Goal: Task Accomplishment & Management: Manage account settings

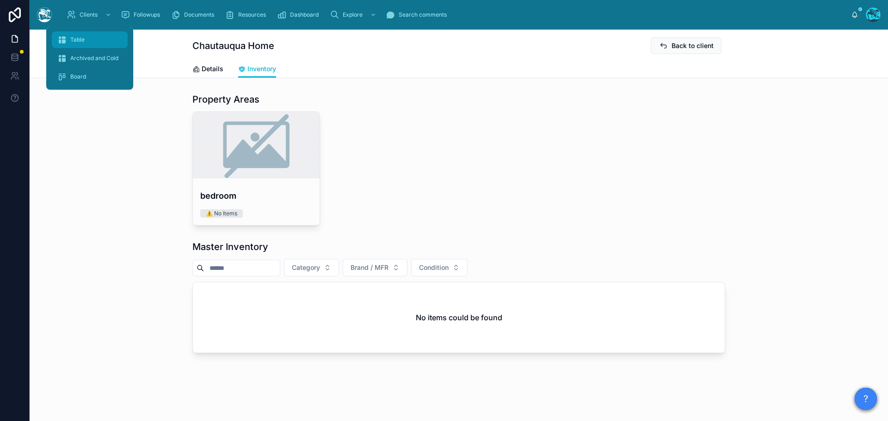
click at [75, 34] on div "Table" at bounding box center [89, 39] width 65 height 15
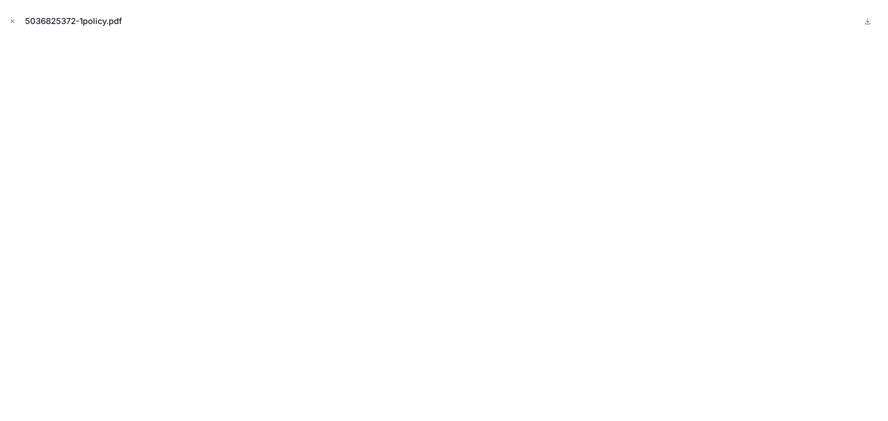
scroll to position [1649, 0]
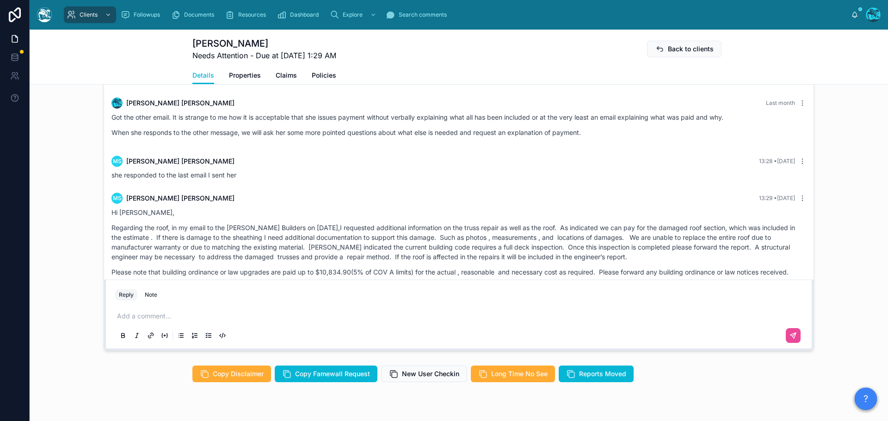
scroll to position [1958, 0]
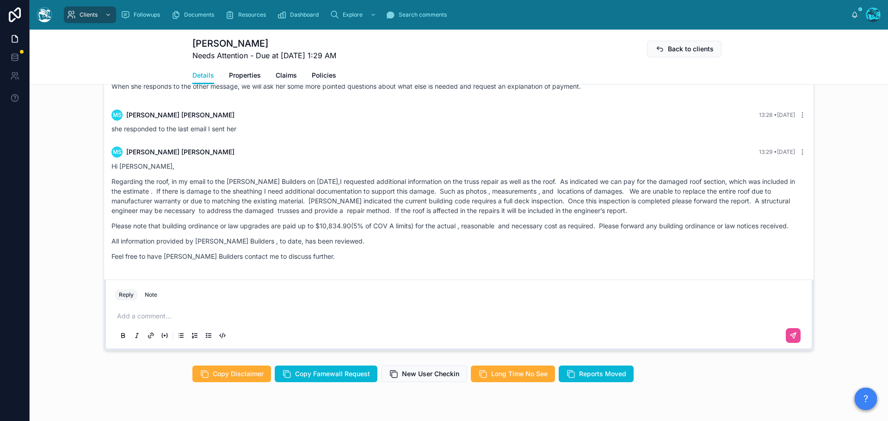
click at [152, 321] on p at bounding box center [460, 316] width 687 height 9
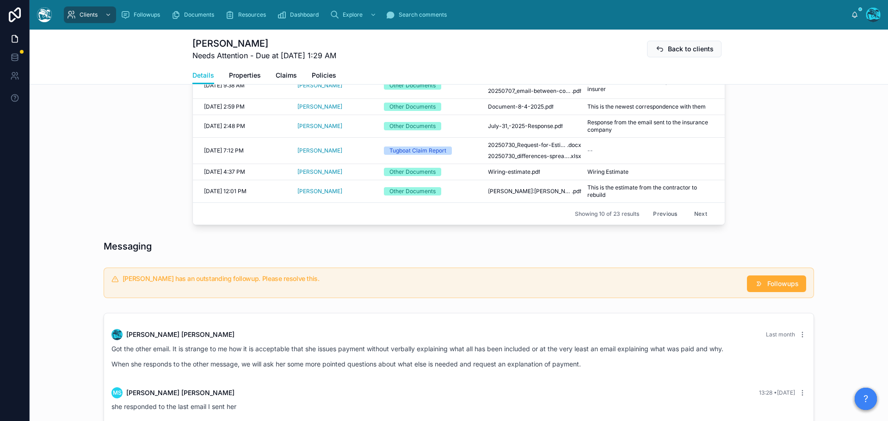
scroll to position [478, 0]
drag, startPoint x: 665, startPoint y: 224, endPoint x: 669, endPoint y: 223, distance: 4.7
click at [665, 221] on button "Previous" at bounding box center [665, 213] width 37 height 14
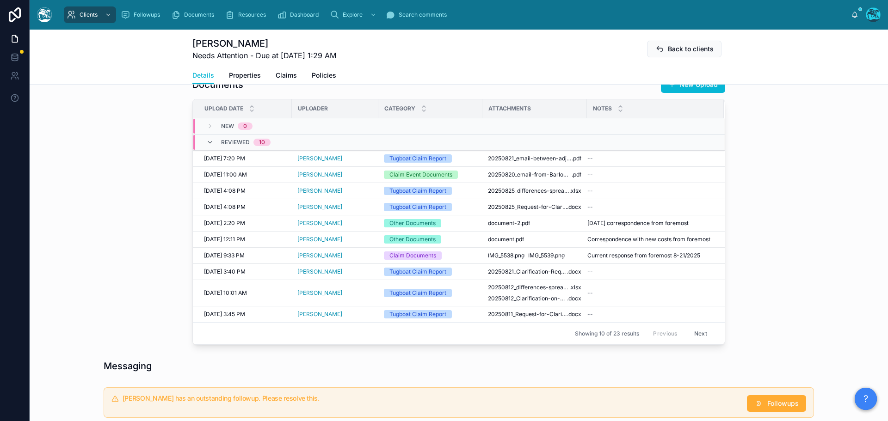
scroll to position [340, 0]
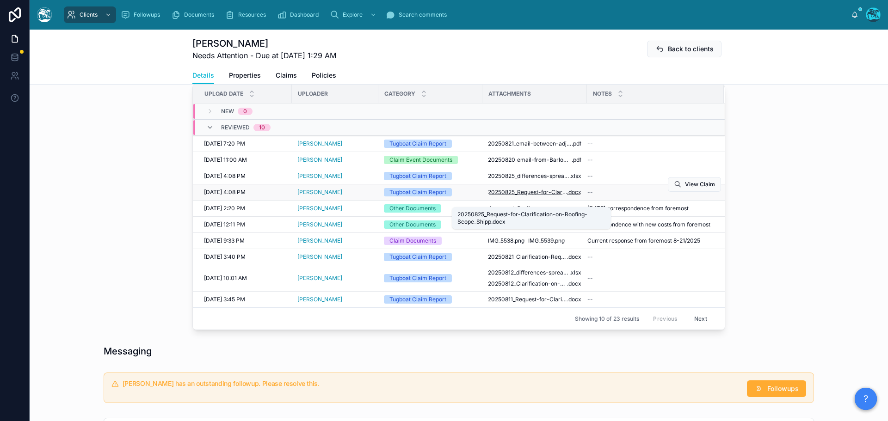
click at [536, 196] on span "20250825_Request-for-Clarification-on-Roofing-Scope_Shipp" at bounding box center [527, 192] width 79 height 7
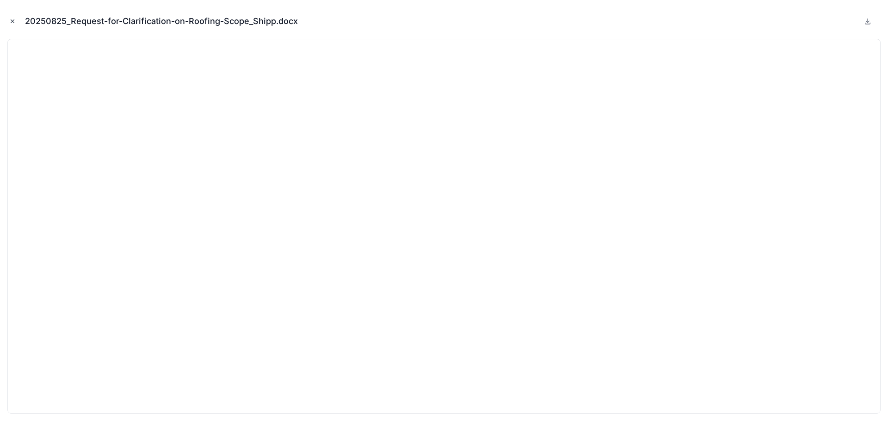
click at [12, 21] on icon "Close modal" at bounding box center [12, 21] width 6 height 6
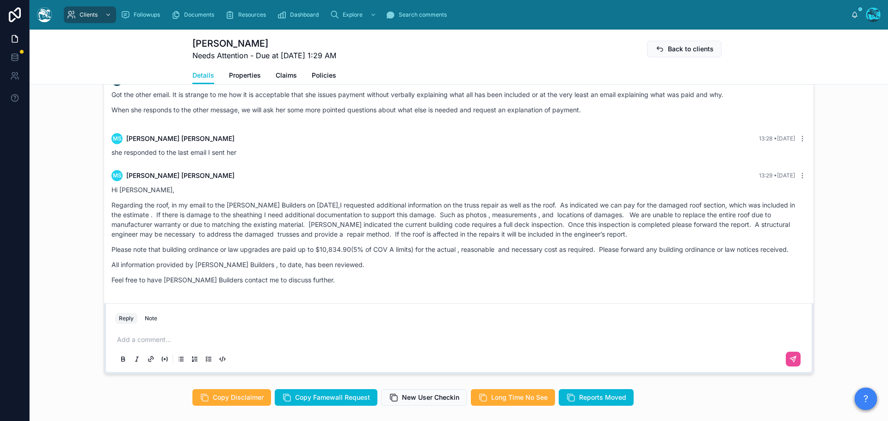
scroll to position [710, 0]
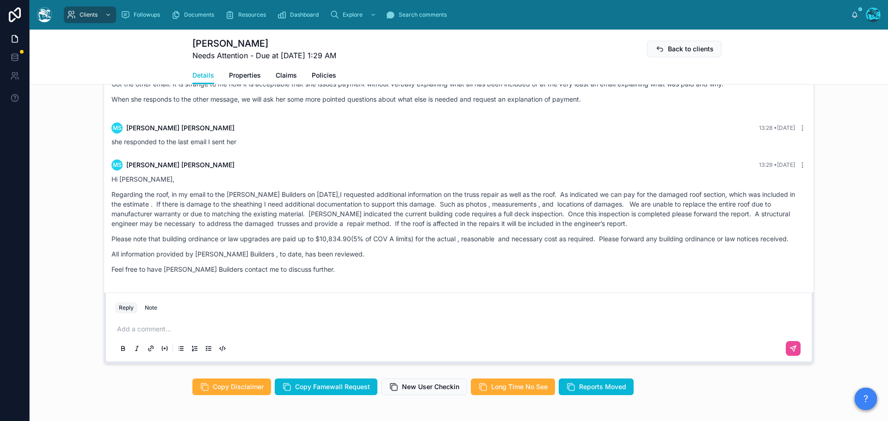
click at [131, 334] on p at bounding box center [460, 329] width 687 height 9
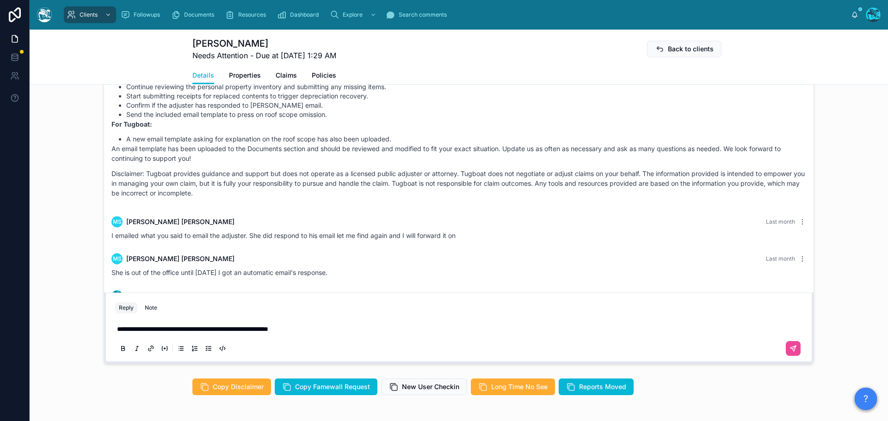
scroll to position [1958, 0]
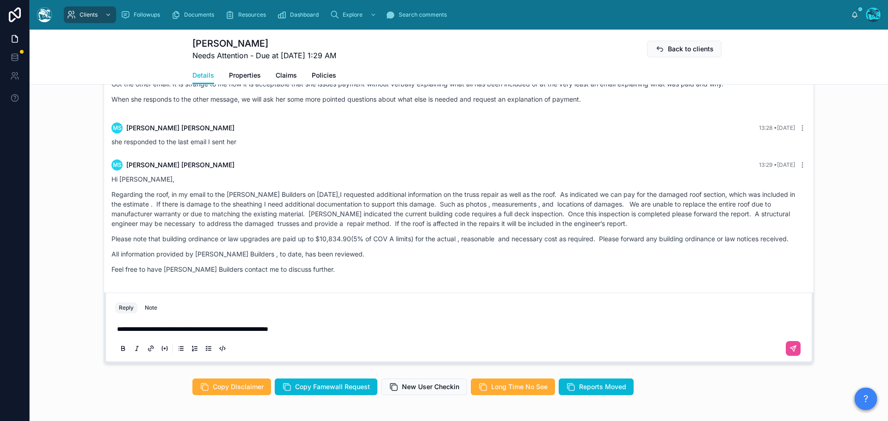
drag, startPoint x: 265, startPoint y: 124, endPoint x: 328, endPoint y: 289, distance: 176.3
copy div "Loremi Dolor Sita conse ADI! Elit se d eiu, te in utl etdo magnaaliq E admi ven…"
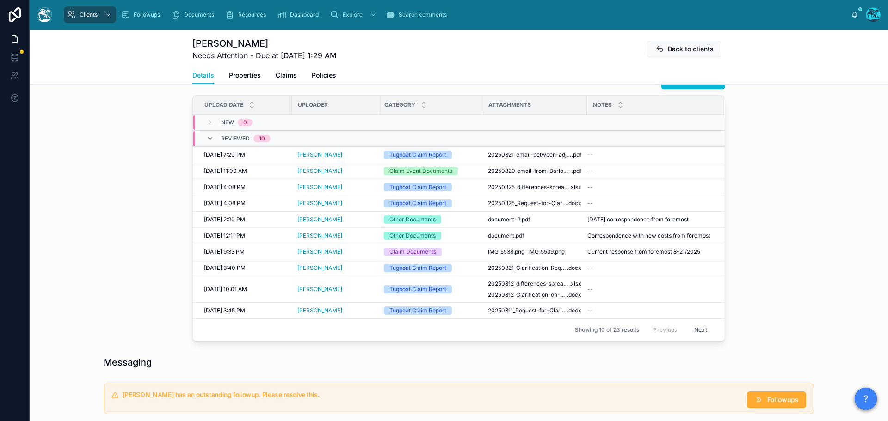
scroll to position [293, 0]
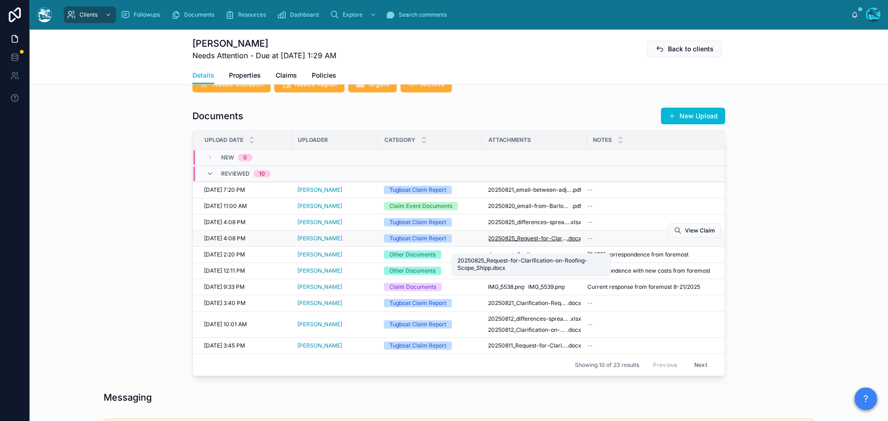
click at [550, 242] on span "20250825_Request-for-Clarification-on-Roofing-Scope_Shipp" at bounding box center [527, 238] width 79 height 7
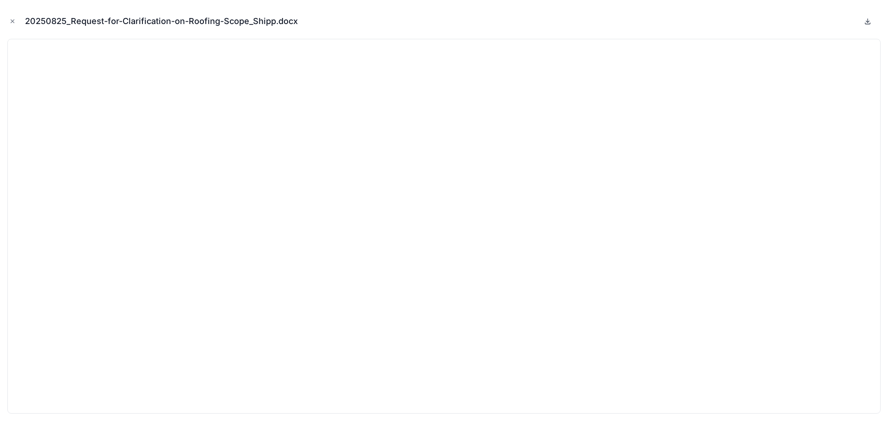
click at [867, 22] on icon at bounding box center [867, 21] width 3 height 1
drag, startPoint x: 12, startPoint y: 22, endPoint x: 36, endPoint y: 52, distance: 38.2
click at [12, 22] on icon "Close modal" at bounding box center [12, 21] width 6 height 6
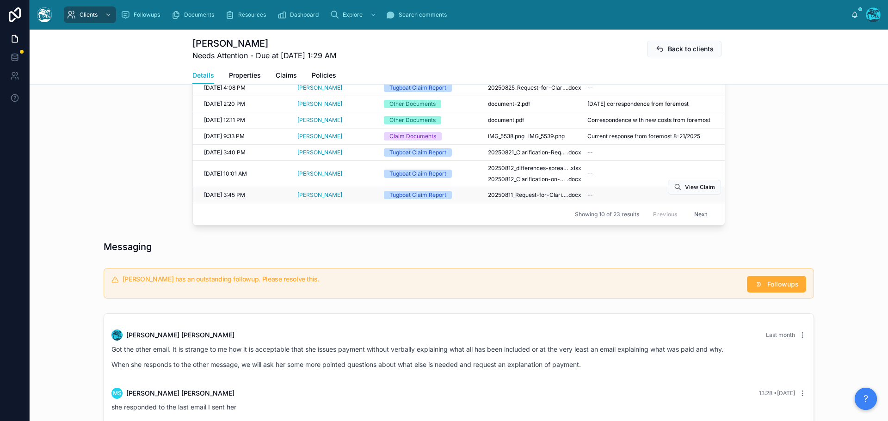
scroll to position [386, 0]
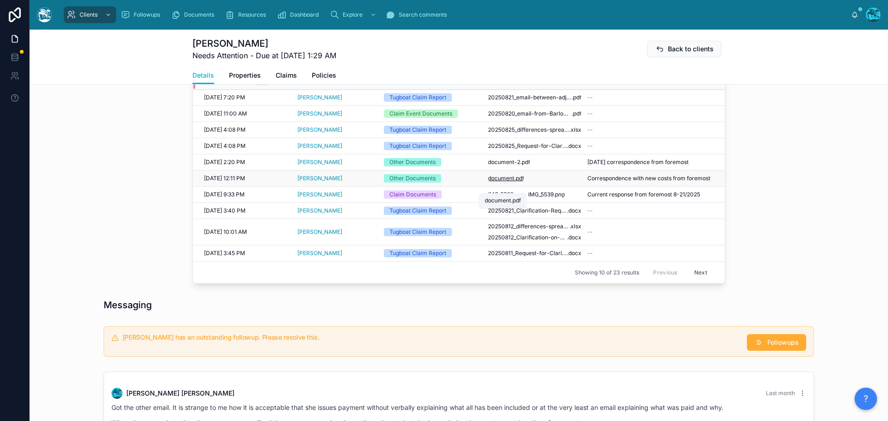
click at [514, 182] on span ".pdf" at bounding box center [519, 178] width 10 height 7
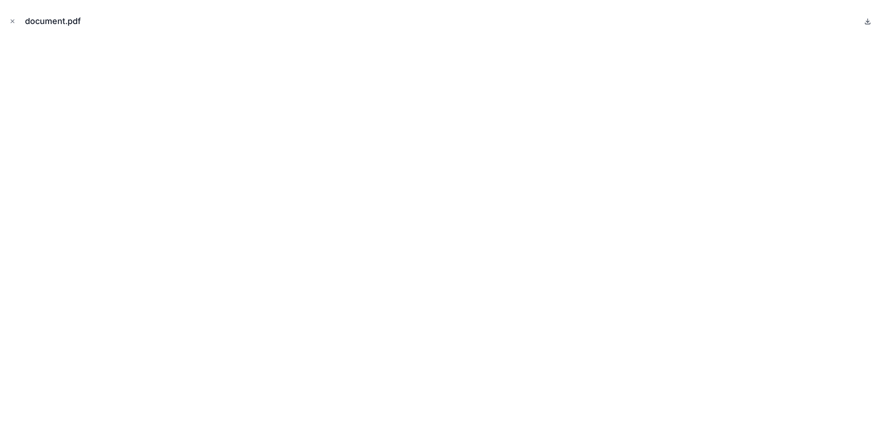
click at [869, 21] on icon at bounding box center [867, 21] width 3 height 1
click at [11, 21] on icon "Close modal" at bounding box center [12, 21] width 6 height 6
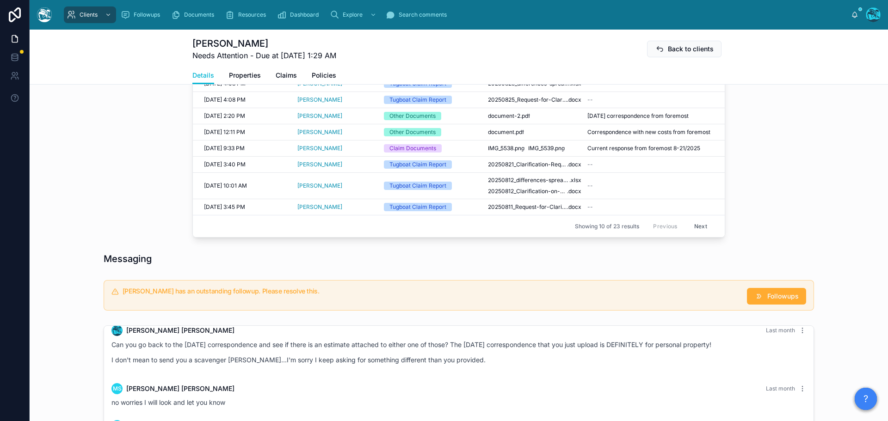
scroll to position [293, 0]
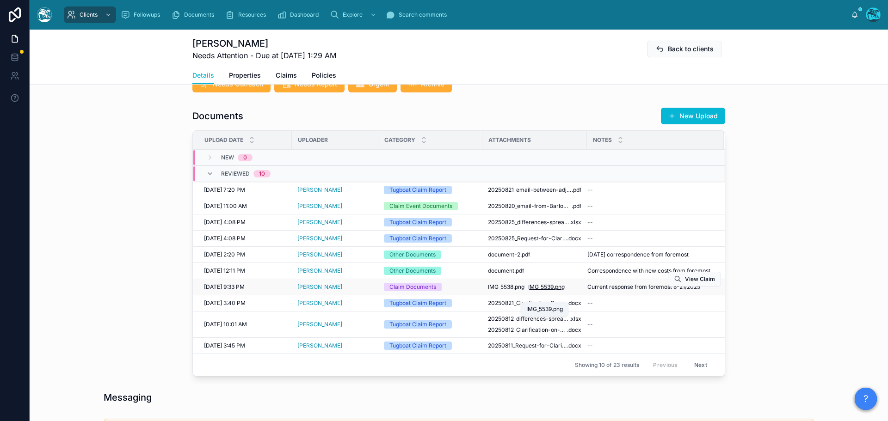
click at [547, 291] on span "IMG_5539" at bounding box center [540, 287] width 25 height 7
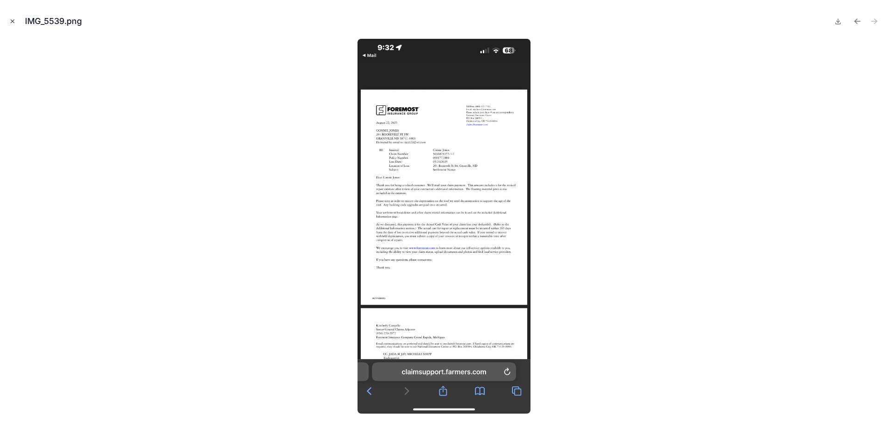
click at [12, 21] on icon "Close modal" at bounding box center [12, 21] width 6 height 6
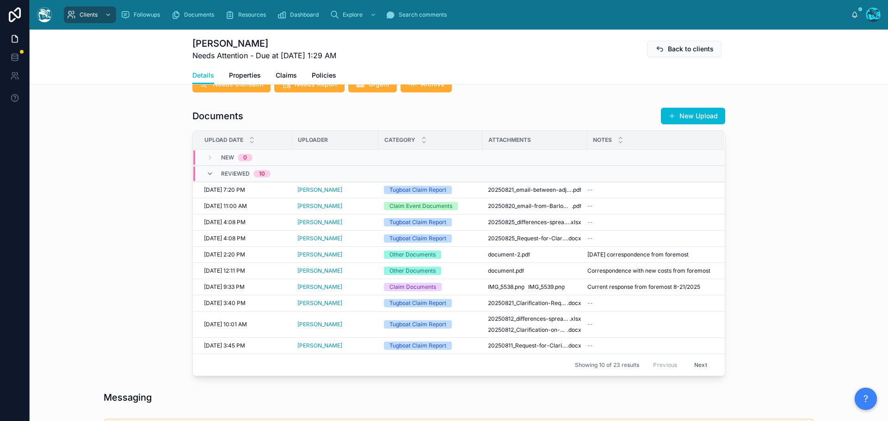
click at [696, 372] on button "Next" at bounding box center [701, 365] width 26 height 14
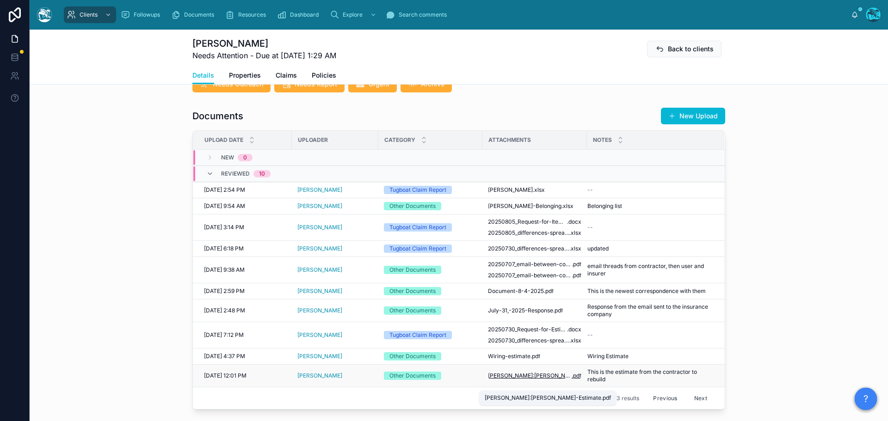
click at [551, 380] on span "[PERSON_NAME]:[PERSON_NAME]-Estimate" at bounding box center [530, 375] width 84 height 7
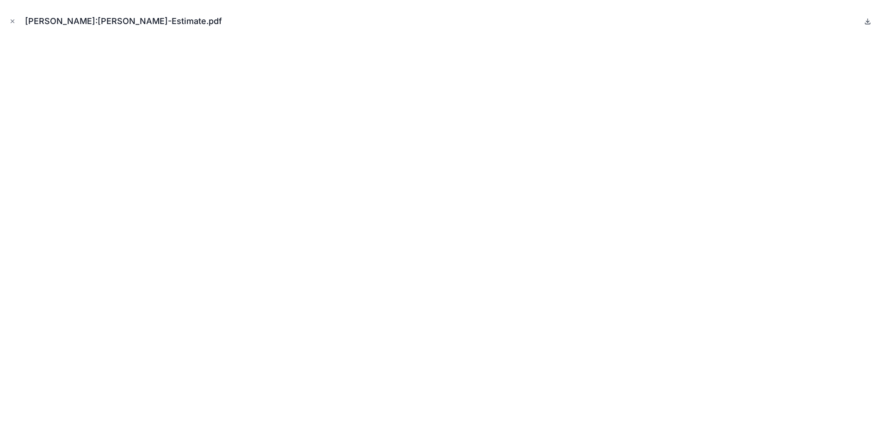
click at [865, 20] on icon at bounding box center [867, 21] width 7 height 7
click at [12, 18] on icon "Close modal" at bounding box center [12, 21] width 6 height 6
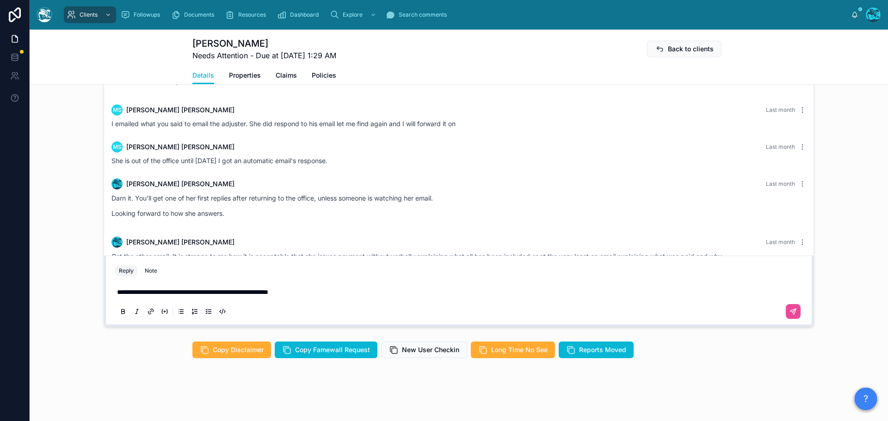
scroll to position [1958, 0]
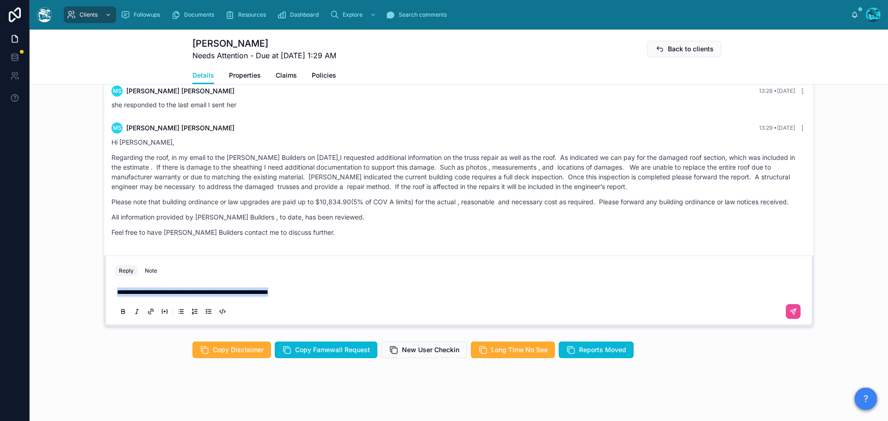
drag, startPoint x: 316, startPoint y: 292, endPoint x: 94, endPoint y: 299, distance: 222.6
click at [94, 299] on div "[PERSON_NAME] Last month That is just all that is approved for now. Don't worry…" at bounding box center [459, 168] width 858 height 323
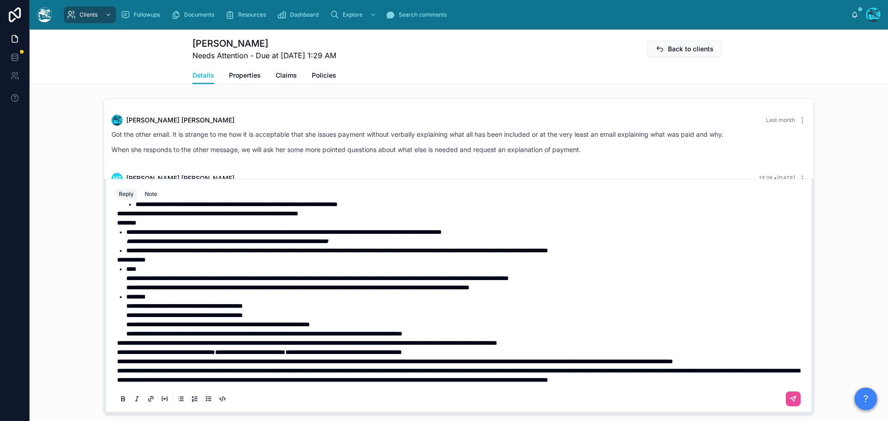
scroll to position [131, 0]
click at [200, 364] on p "**********" at bounding box center [460, 361] width 687 height 9
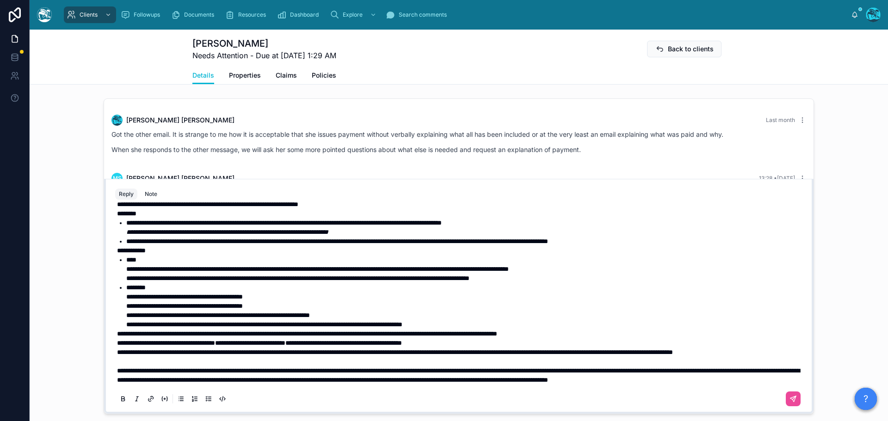
click at [117, 353] on span "**********" at bounding box center [395, 352] width 556 height 6
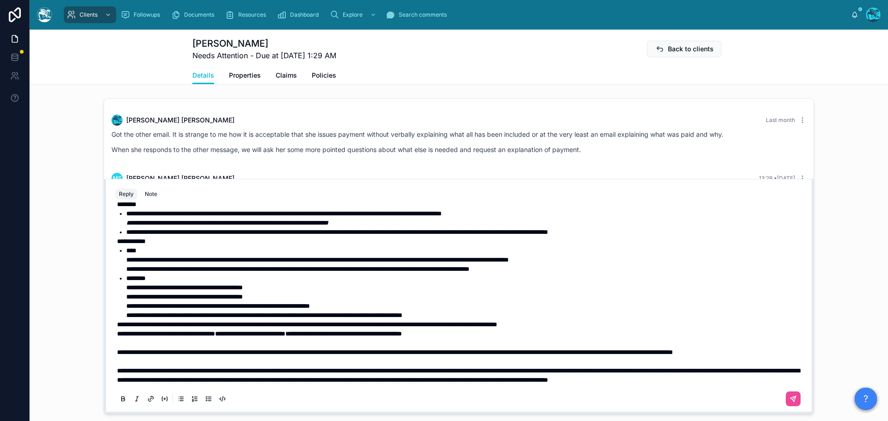
scroll to position [150, 0]
click at [373, 257] on span "**********" at bounding box center [317, 260] width 383 height 6
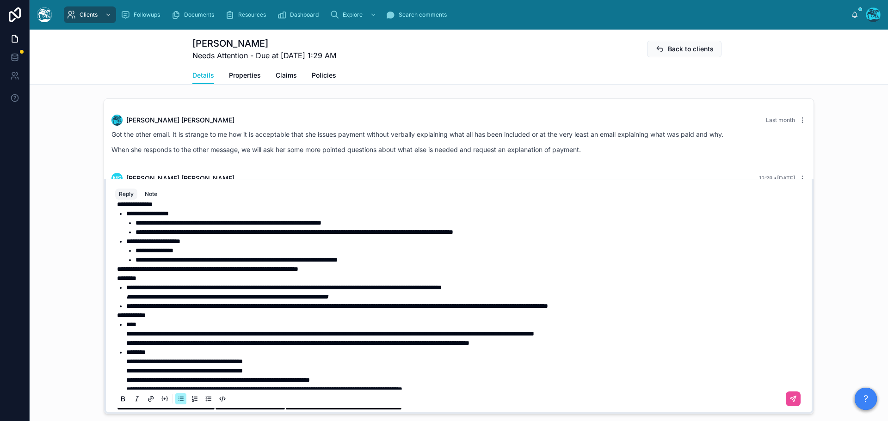
scroll to position [0, 0]
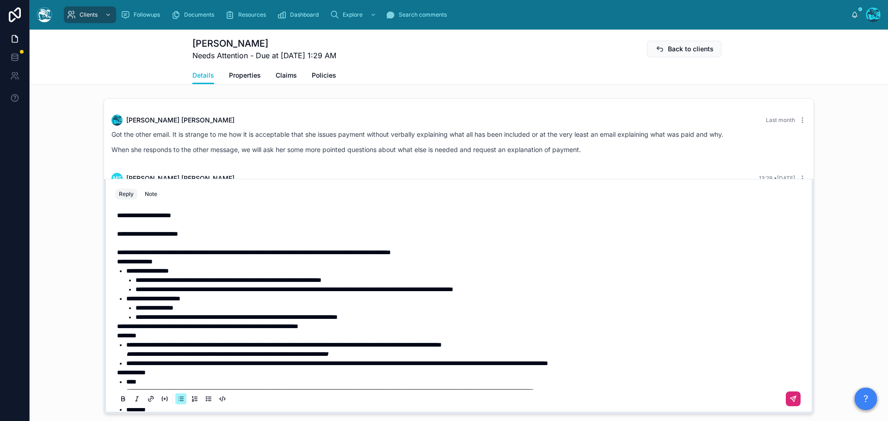
click at [790, 403] on icon at bounding box center [793, 398] width 7 height 7
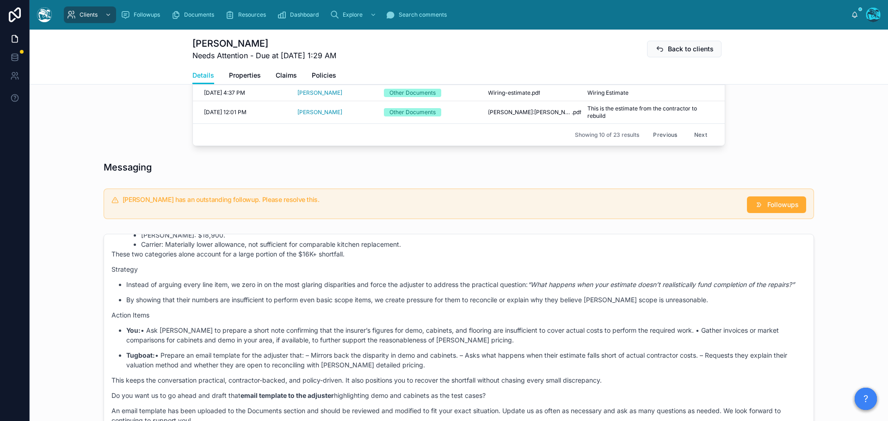
scroll to position [507, 0]
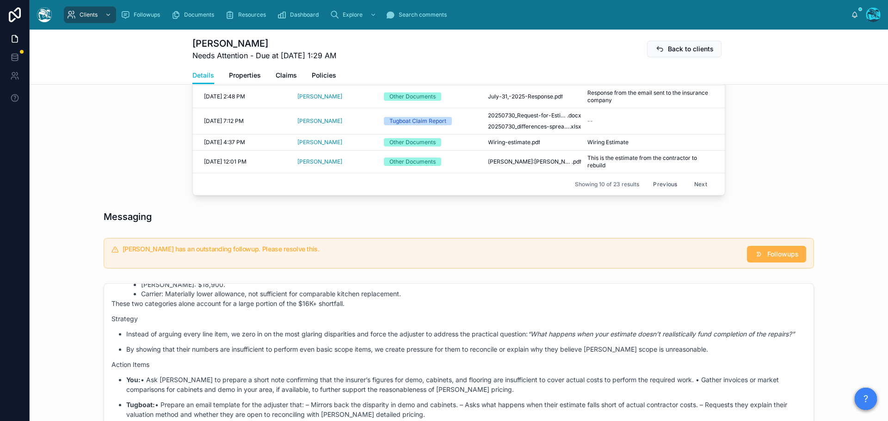
click at [769, 259] on span "Followups" at bounding box center [782, 254] width 31 height 9
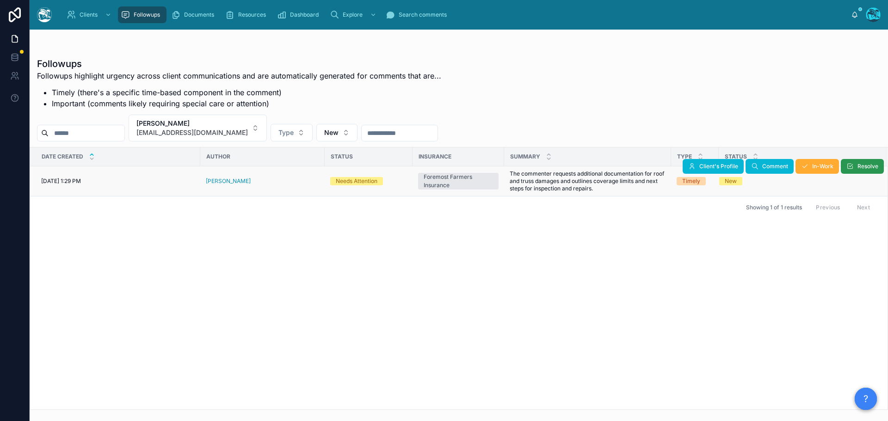
click at [869, 167] on span "Resolve" at bounding box center [868, 166] width 21 height 7
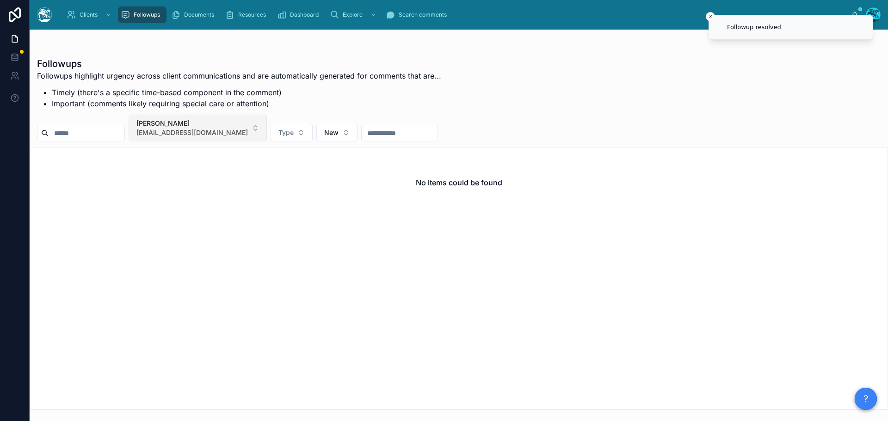
click at [250, 125] on button "[PERSON_NAME] [EMAIL_ADDRESS][DOMAIN_NAME]" at bounding box center [198, 128] width 138 height 27
click at [169, 170] on div "None" at bounding box center [209, 170] width 111 height 15
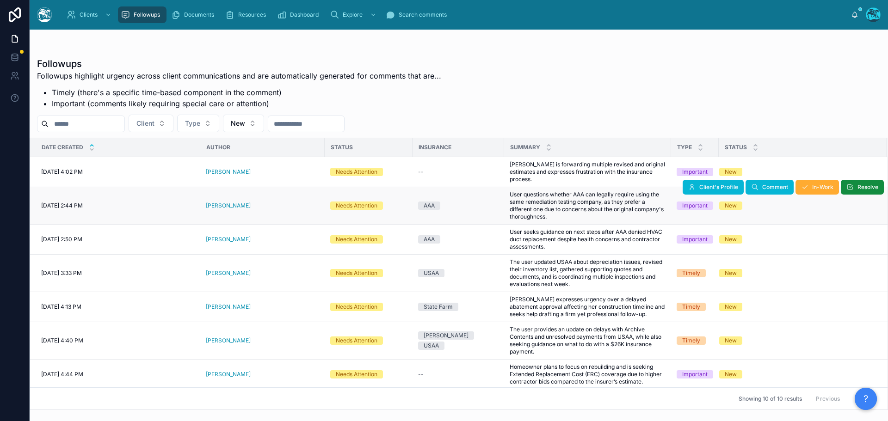
click at [265, 202] on div "[PERSON_NAME]" at bounding box center [262, 205] width 113 height 7
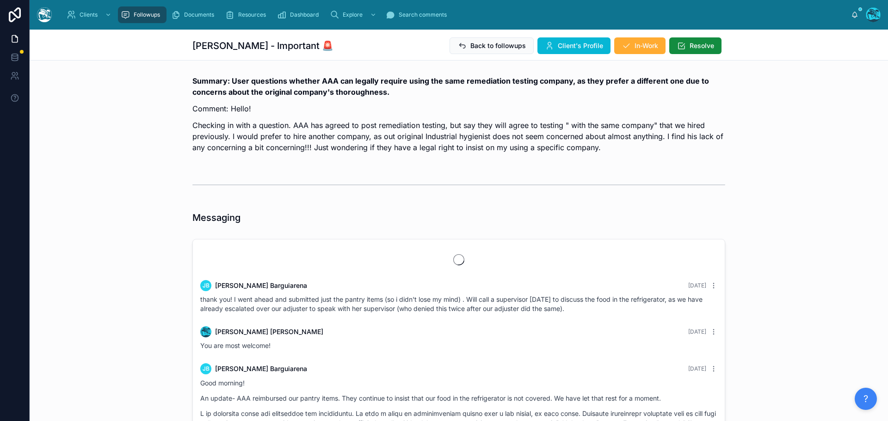
scroll to position [3973, 0]
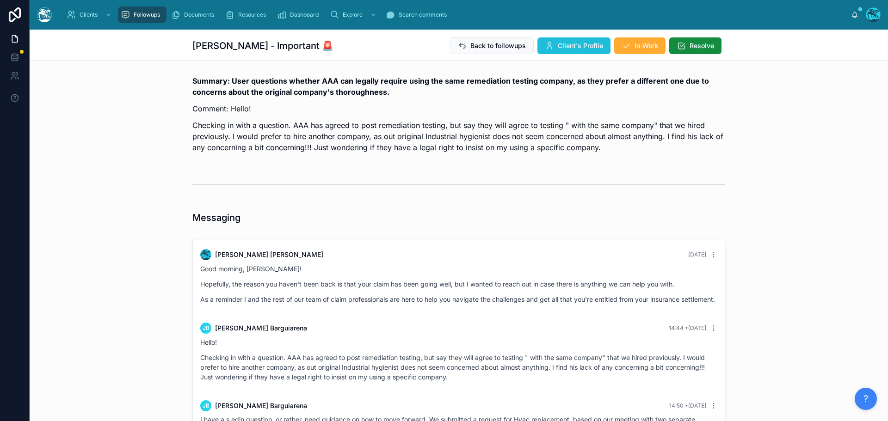
click at [567, 44] on span "Client's Profile" at bounding box center [580, 45] width 45 height 9
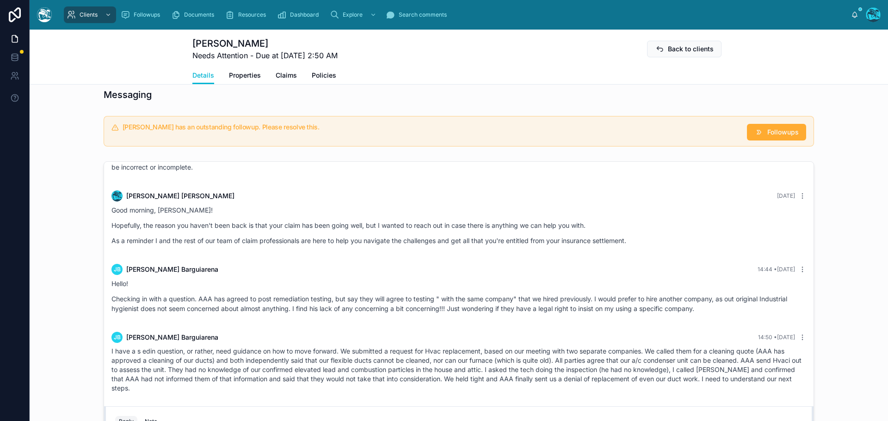
scroll to position [694, 0]
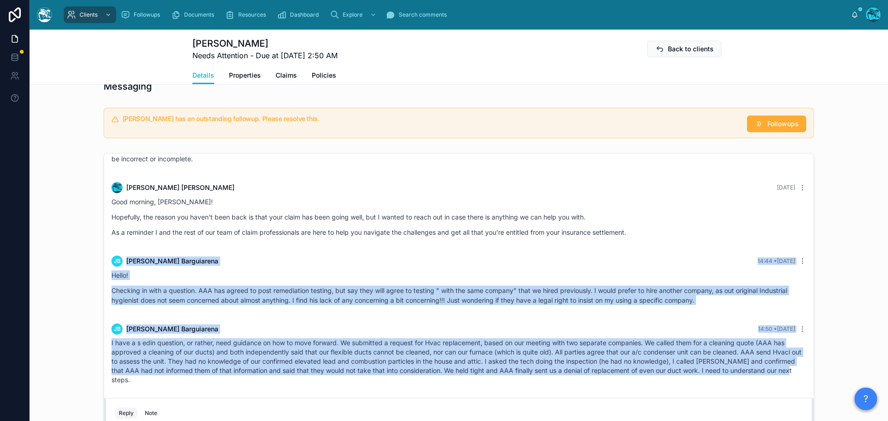
drag, startPoint x: 655, startPoint y: 233, endPoint x: 666, endPoint y: 386, distance: 154.0
copy div "LO Ipsumdol Sitametcons 47:11 • Adipi Elits! Doeiusmo te inci u laboreet. DOL m…"
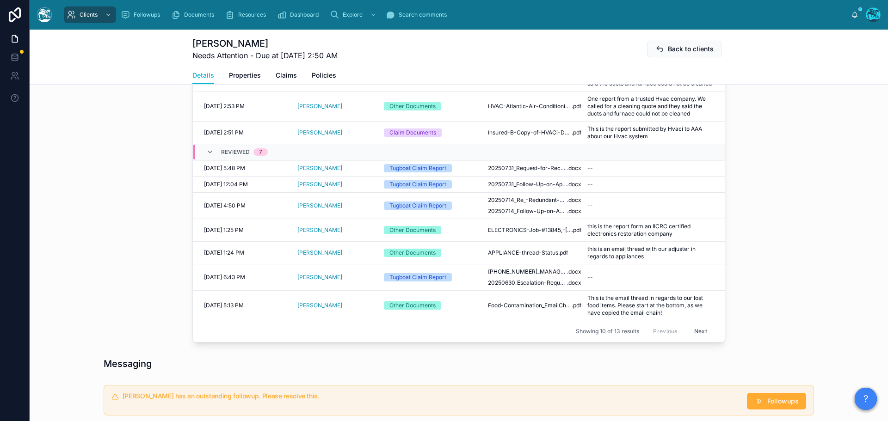
scroll to position [370, 0]
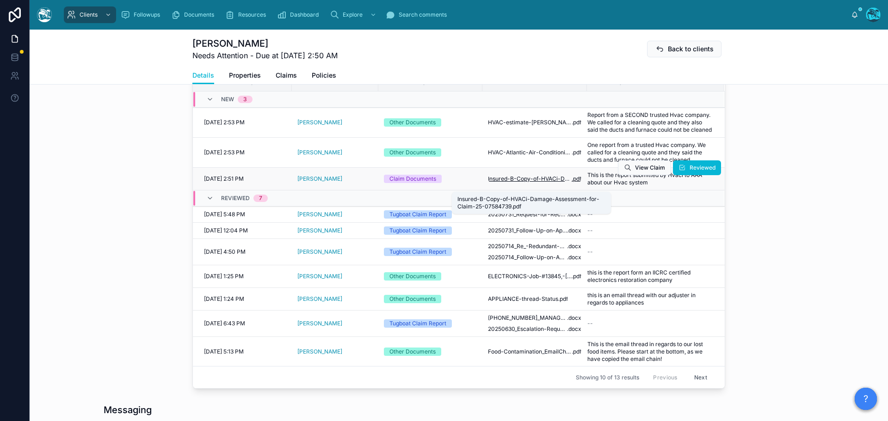
click at [540, 183] on span "Insured-B-Copy-of-HVACi-Damage-Assessment-for-Claim-25-07584739" at bounding box center [530, 178] width 84 height 7
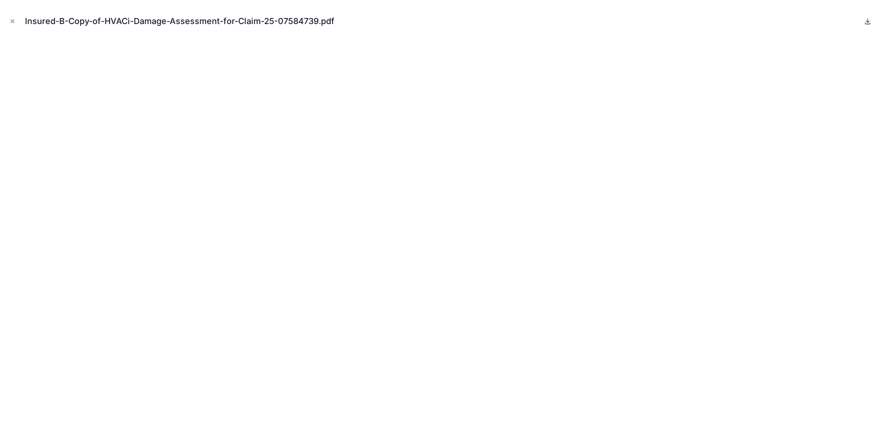
click at [866, 20] on icon at bounding box center [867, 21] width 7 height 7
drag, startPoint x: 13, startPoint y: 20, endPoint x: 137, endPoint y: 44, distance: 126.2
click at [13, 20] on icon "Close modal" at bounding box center [12, 21] width 3 height 3
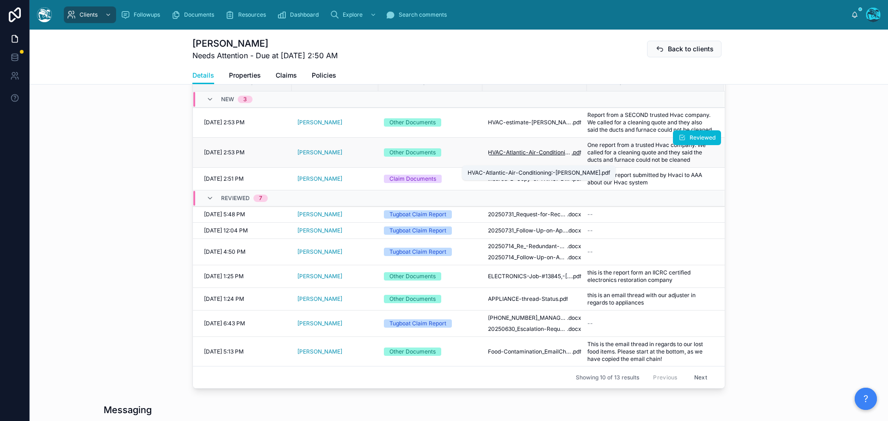
click at [535, 156] on span "HVAC-Atlantic-Air-Conditioning:-[PERSON_NAME]" at bounding box center [530, 152] width 84 height 7
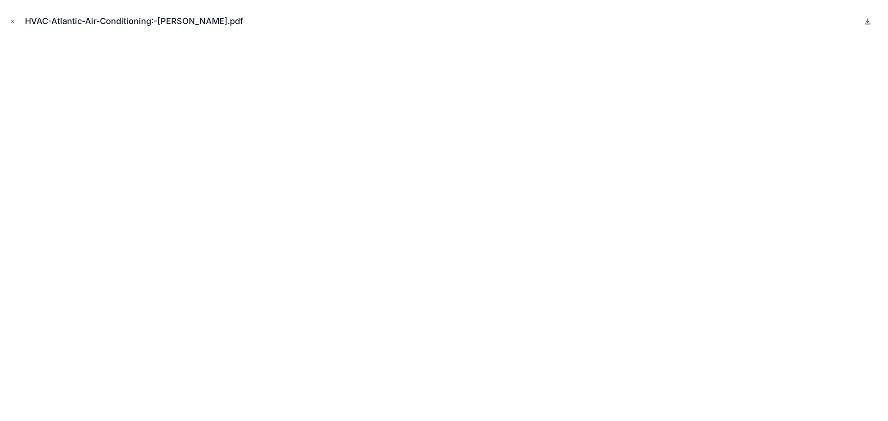
click at [868, 21] on icon at bounding box center [867, 21] width 7 height 7
click at [12, 20] on icon "Close modal" at bounding box center [12, 21] width 6 height 6
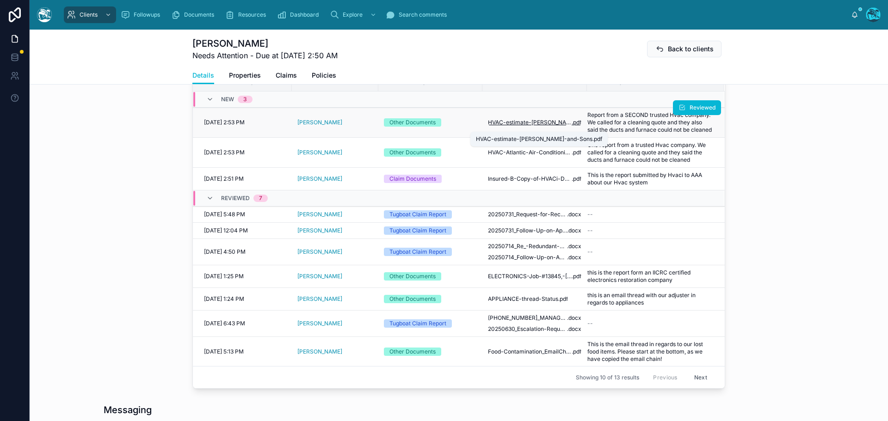
click at [519, 125] on span "HVAC-estimate-[PERSON_NAME]-and-Sons" at bounding box center [530, 122] width 84 height 7
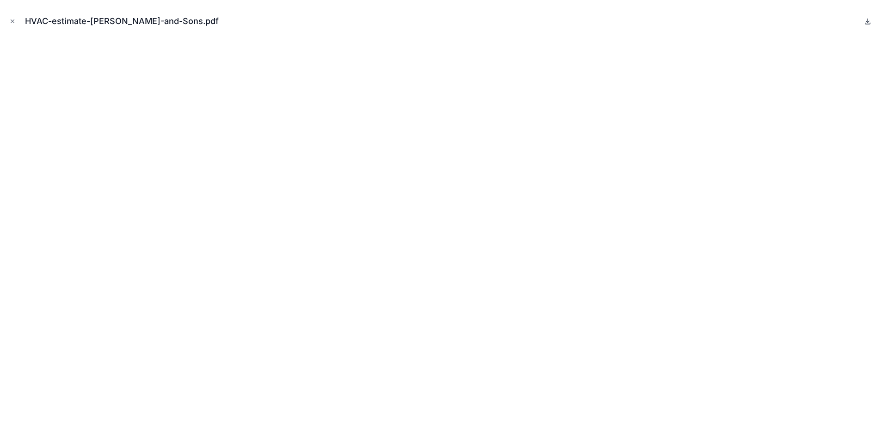
click at [866, 21] on icon at bounding box center [867, 21] width 7 height 7
drag, startPoint x: 10, startPoint y: 21, endPoint x: 187, endPoint y: 114, distance: 199.9
click at [10, 21] on icon "Close modal" at bounding box center [12, 21] width 6 height 6
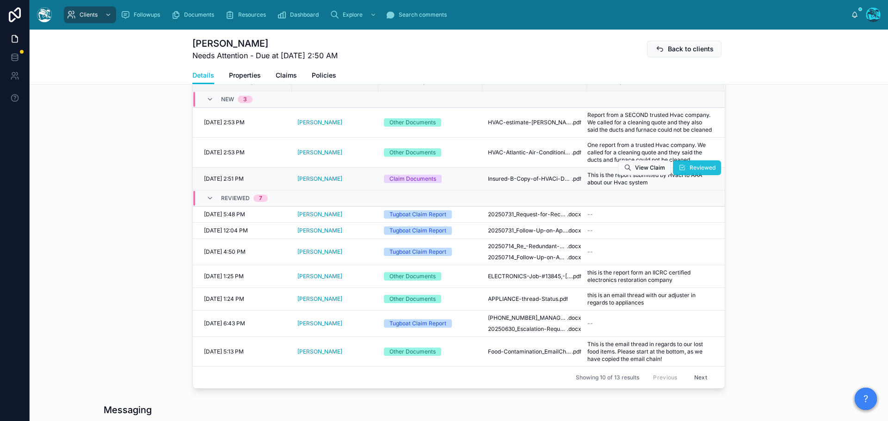
click at [695, 172] on span "Reviewed" at bounding box center [703, 167] width 26 height 7
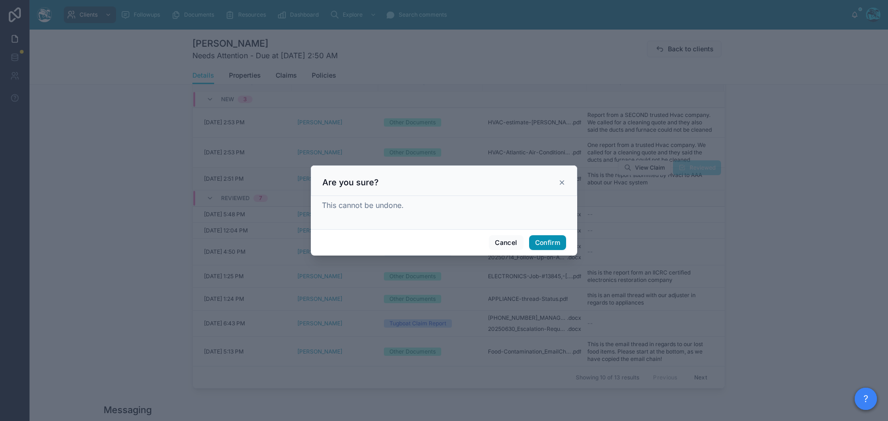
click at [545, 243] on button "Confirm" at bounding box center [547, 242] width 37 height 15
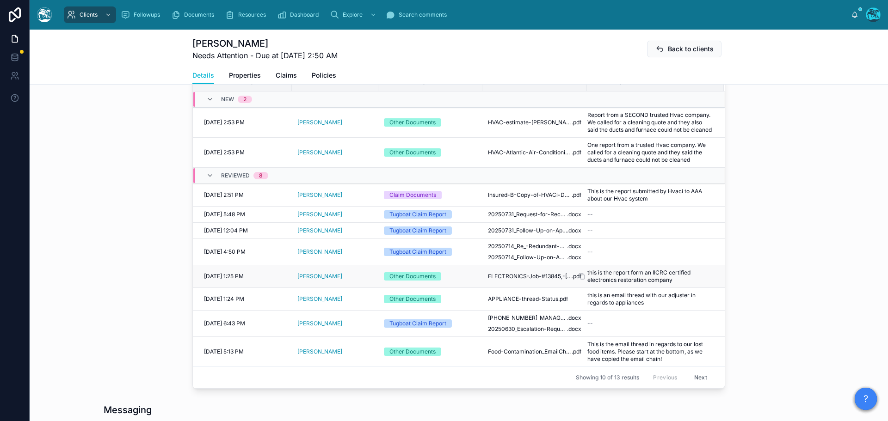
scroll to position [8, 0]
click at [679, 140] on icon at bounding box center [682, 137] width 7 height 7
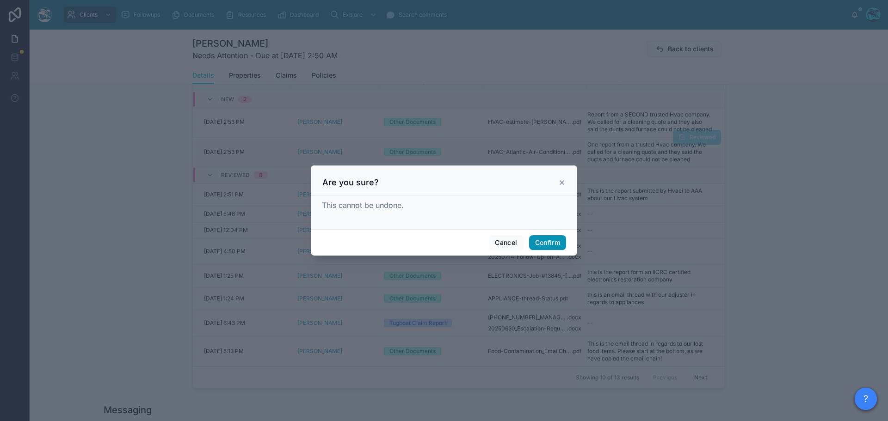
click at [556, 240] on button "Confirm" at bounding box center [547, 242] width 37 height 15
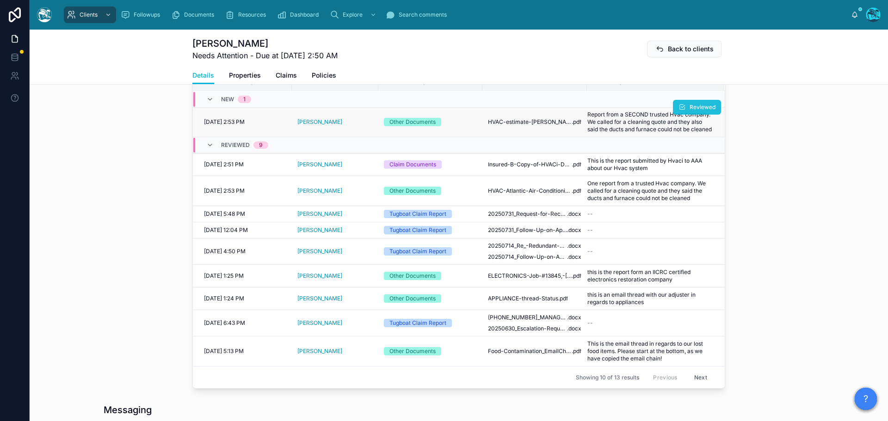
click at [690, 104] on span "Reviewed" at bounding box center [703, 107] width 26 height 7
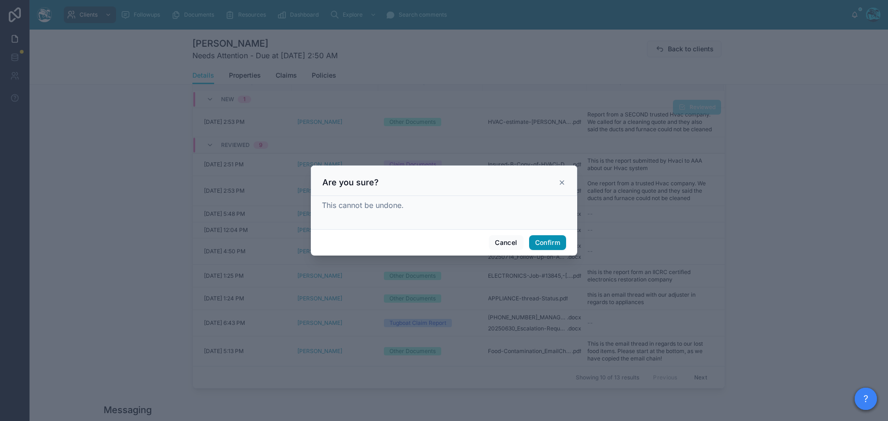
click at [538, 242] on button "Confirm" at bounding box center [547, 242] width 37 height 15
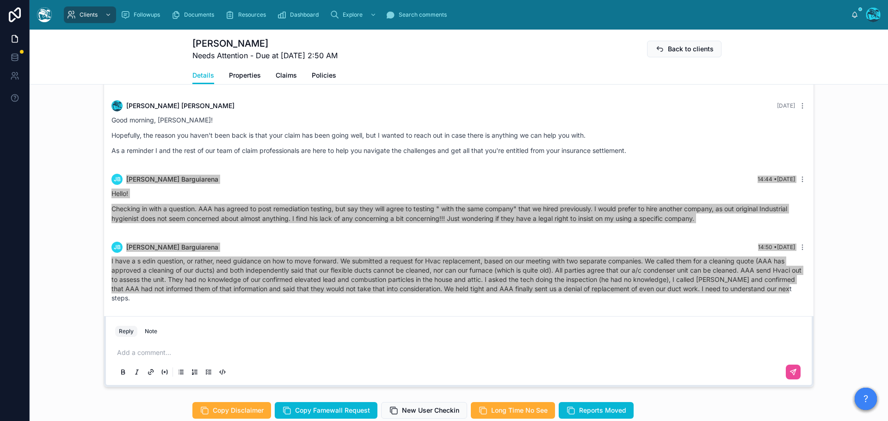
scroll to position [786, 0]
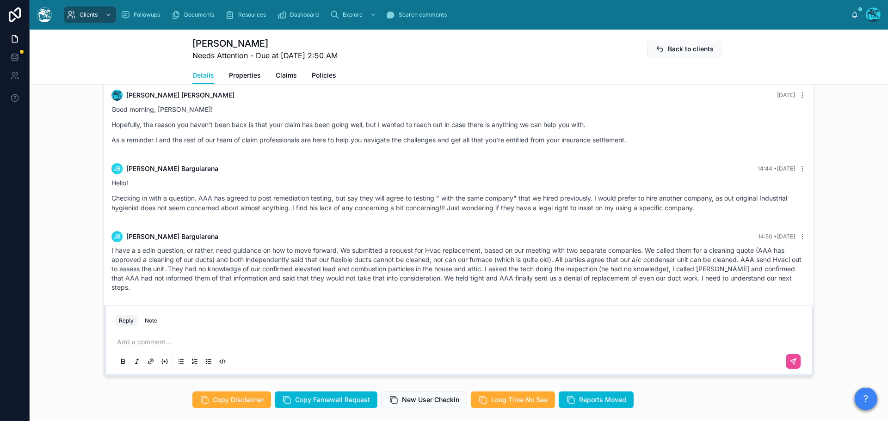
click at [155, 342] on p at bounding box center [460, 342] width 687 height 9
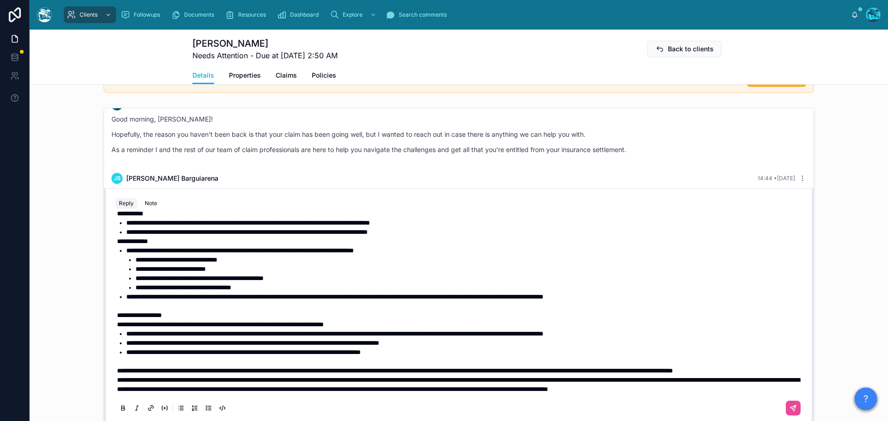
scroll to position [224, 0]
click at [209, 366] on p "**********" at bounding box center [460, 370] width 687 height 9
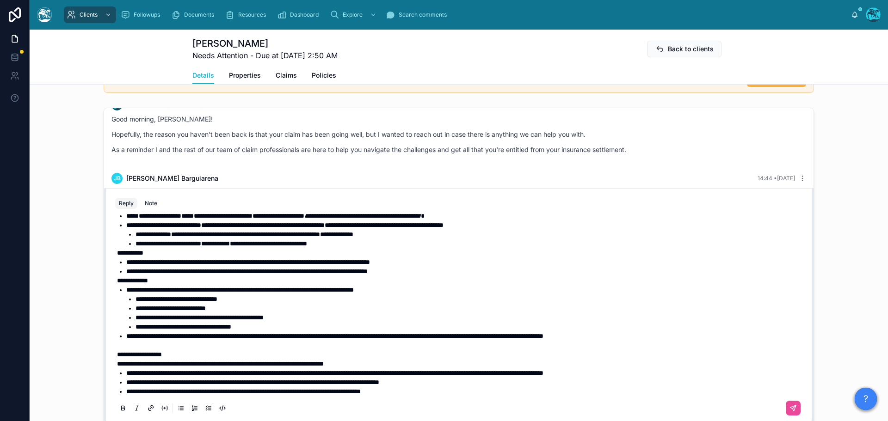
scroll to position [131, 0]
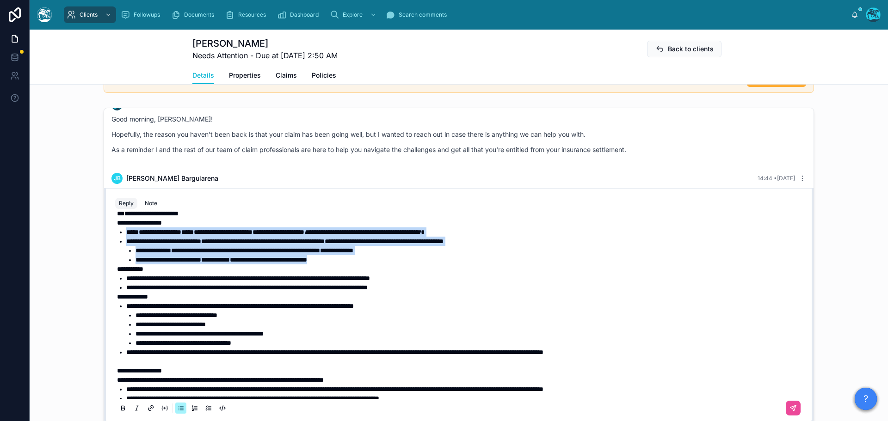
drag, startPoint x: 365, startPoint y: 277, endPoint x: 119, endPoint y: 253, distance: 246.8
click at [119, 253] on ul "**********" at bounding box center [460, 246] width 687 height 37
click at [119, 407] on icon at bounding box center [122, 408] width 7 height 7
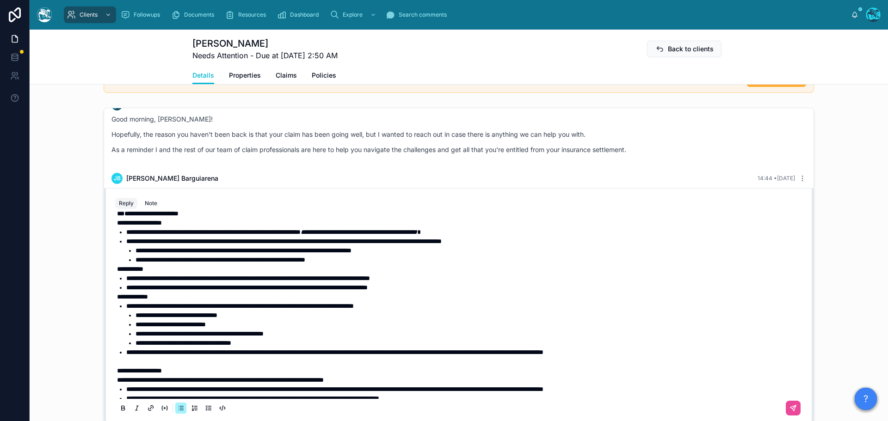
click at [124, 217] on strong "**********" at bounding box center [151, 213] width 54 height 6
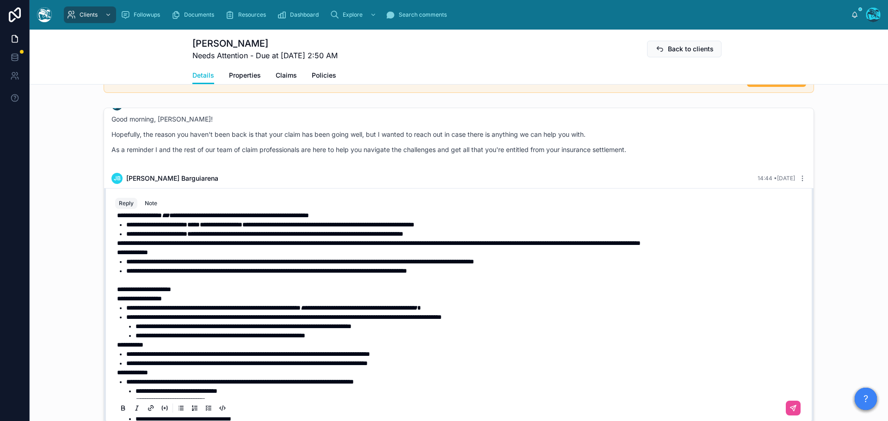
scroll to position [39, 0]
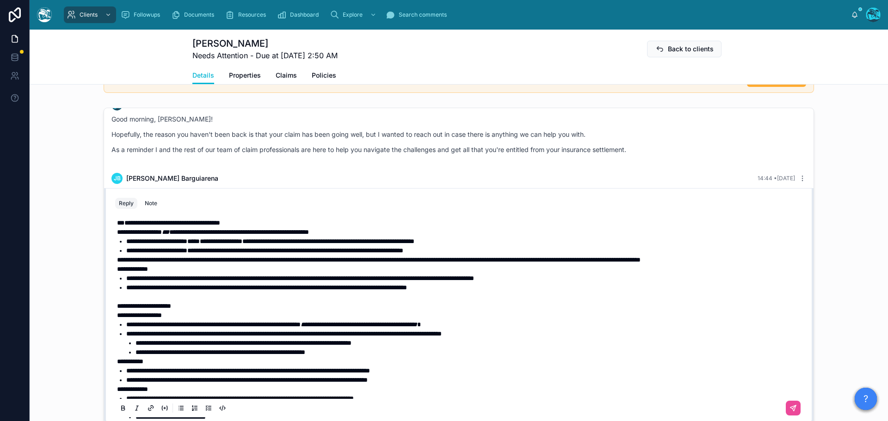
click at [124, 226] on span "**" at bounding box center [120, 223] width 7 height 6
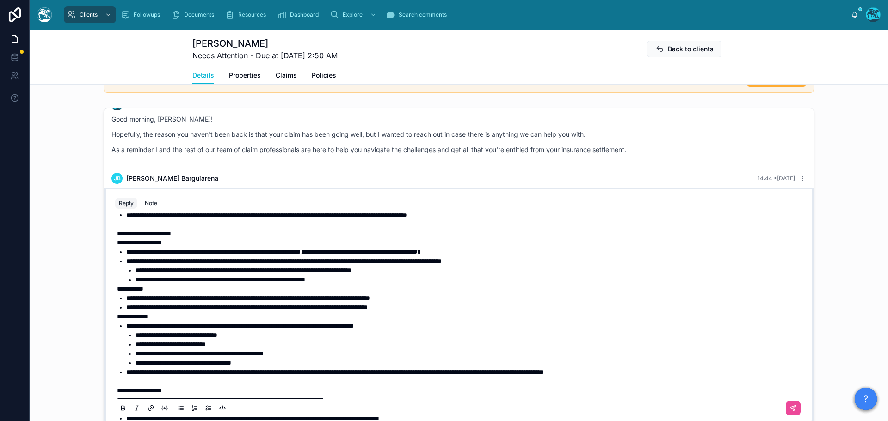
scroll to position [131, 0]
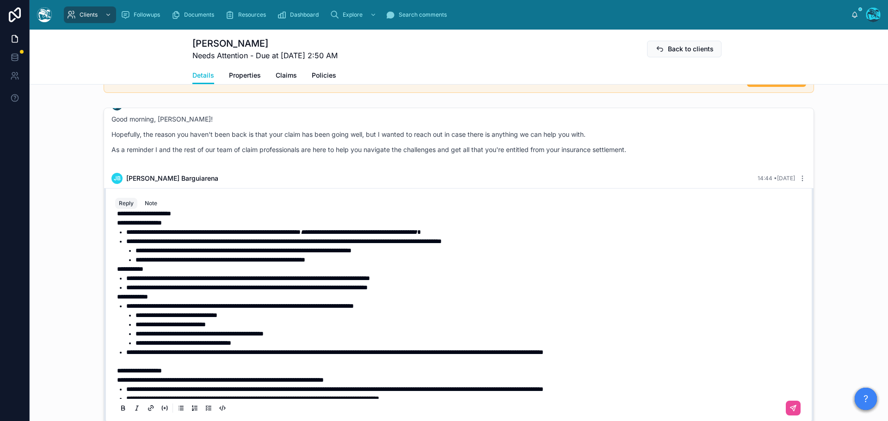
drag, startPoint x: 283, startPoint y: 41, endPoint x: 228, endPoint y: 45, distance: 55.7
click at [228, 45] on h1 "[PERSON_NAME]" at bounding box center [264, 43] width 145 height 13
copy h1 "Barguiarena"
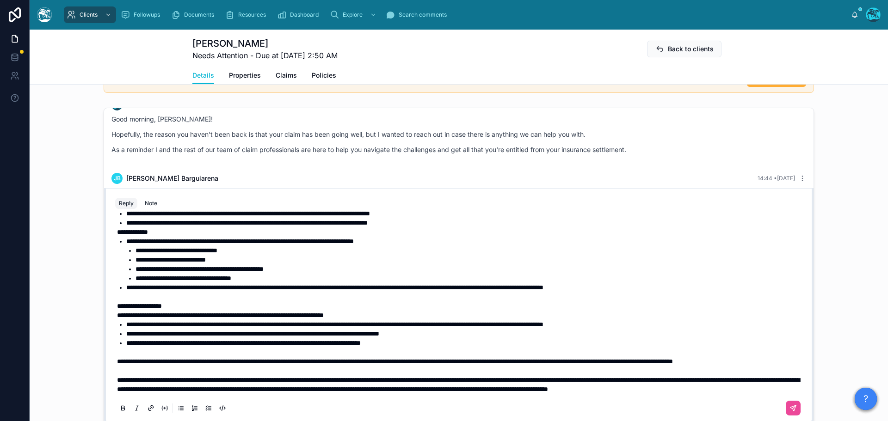
scroll to position [233, 0]
drag, startPoint x: 114, startPoint y: 342, endPoint x: 121, endPoint y: 341, distance: 7.0
click at [117, 358] on span "**********" at bounding box center [395, 361] width 556 height 6
click at [790, 407] on icon at bounding box center [793, 408] width 7 height 7
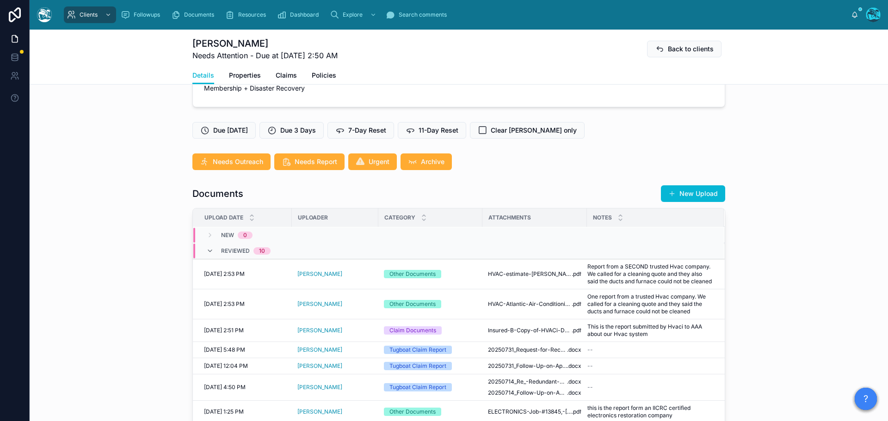
scroll to position [230, 0]
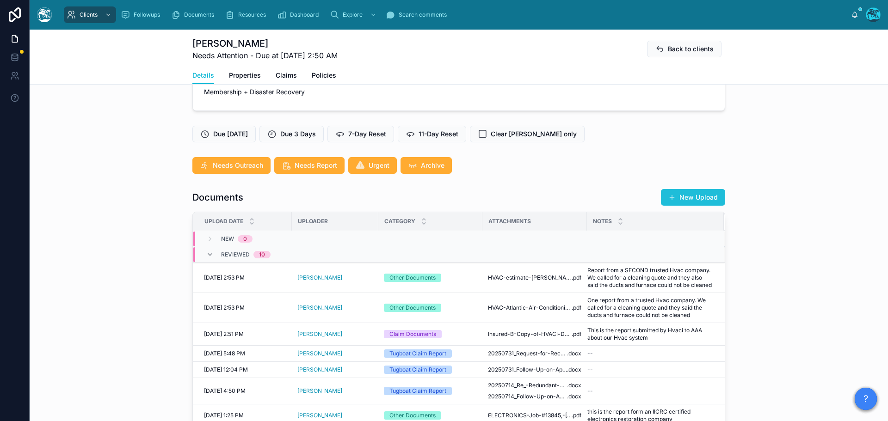
click at [683, 196] on button "New Upload" at bounding box center [693, 197] width 64 height 17
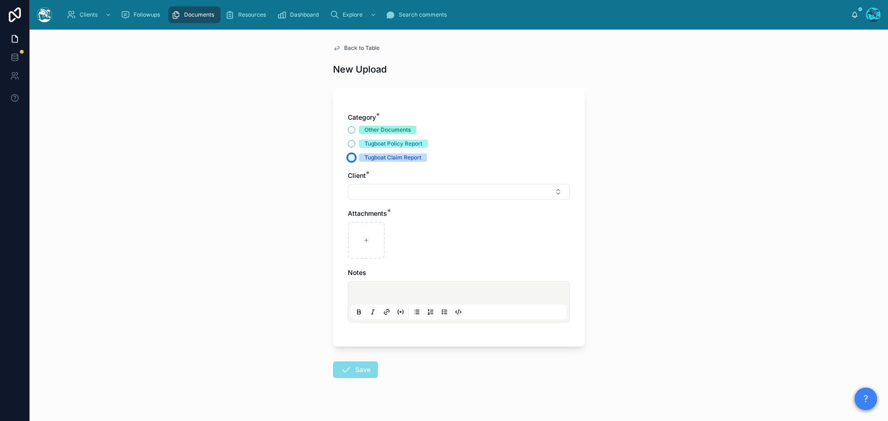
click at [348, 156] on button "Tugboat Claim Report" at bounding box center [351, 157] width 7 height 7
click at [368, 195] on button "Select Button" at bounding box center [459, 192] width 222 height 16
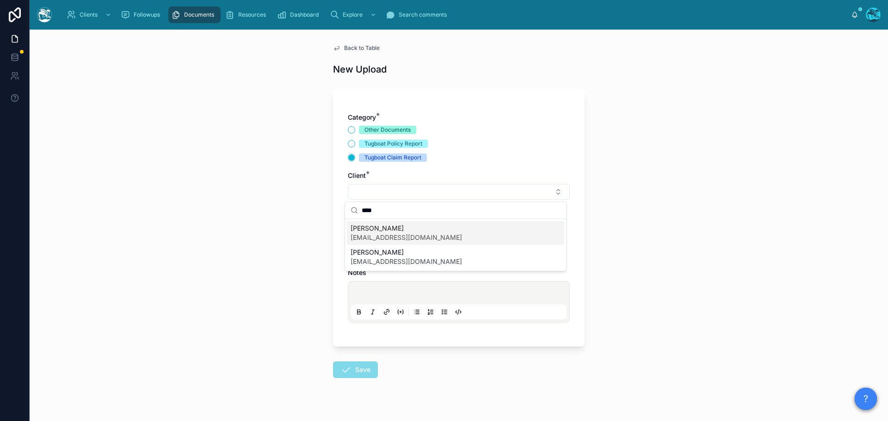
type input "****"
click at [364, 49] on span "Back to Table" at bounding box center [362, 47] width 36 height 7
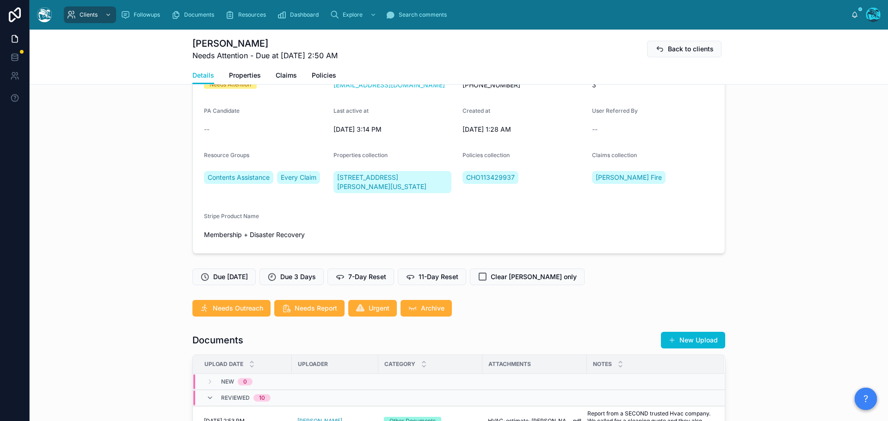
scroll to position [93, 0]
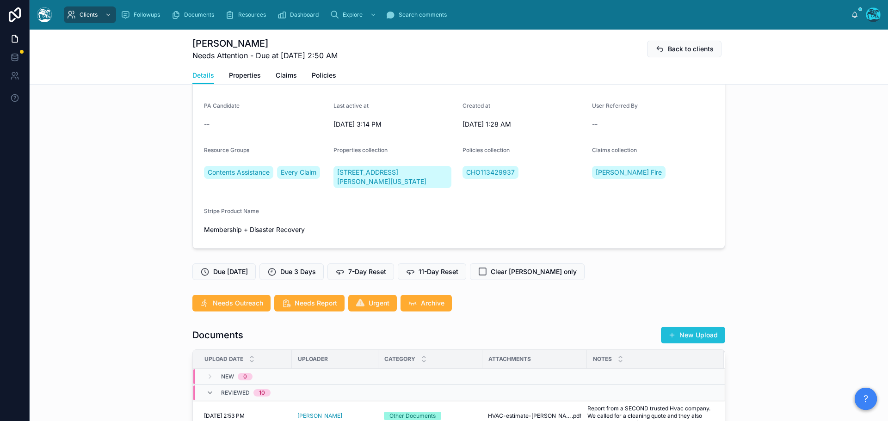
click at [700, 338] on button "New Upload" at bounding box center [693, 335] width 64 height 17
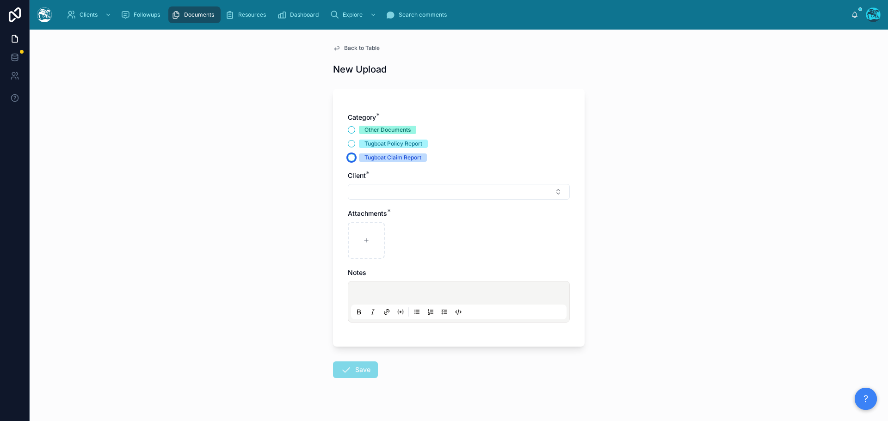
click at [349, 157] on button "Tugboat Claim Report" at bounding box center [351, 157] width 7 height 7
click at [365, 194] on button "Select Button" at bounding box center [459, 192] width 222 height 16
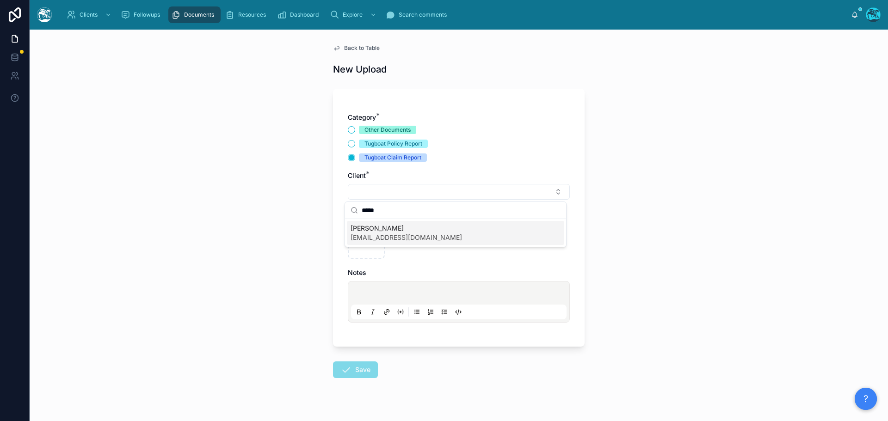
type input "*****"
click at [370, 226] on span "[PERSON_NAME]" at bounding box center [406, 228] width 111 height 9
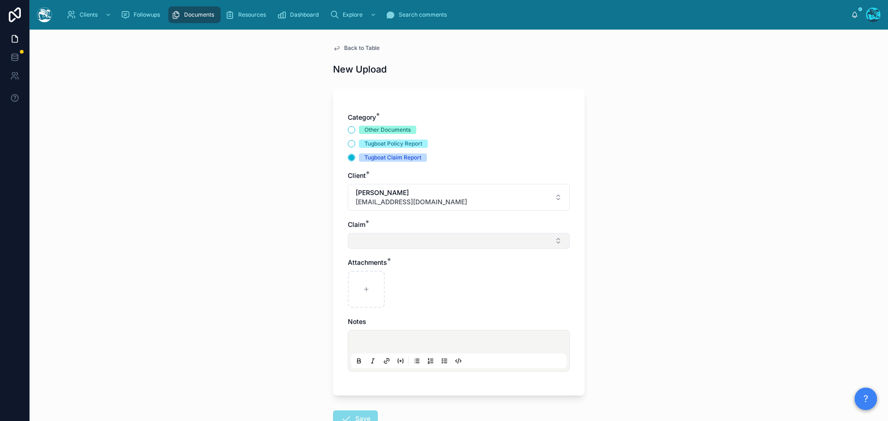
click at [358, 242] on button "Select Button" at bounding box center [459, 241] width 222 height 16
click at [360, 278] on span "[PERSON_NAME] Fire" at bounding box center [384, 277] width 66 height 9
click at [363, 290] on icon at bounding box center [366, 291] width 6 height 6
type input "**********"
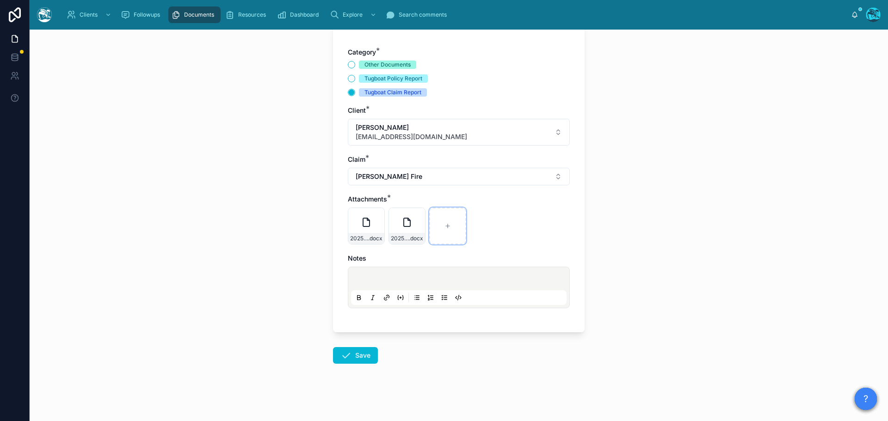
scroll to position [67, 0]
click at [345, 353] on icon at bounding box center [345, 353] width 11 height 11
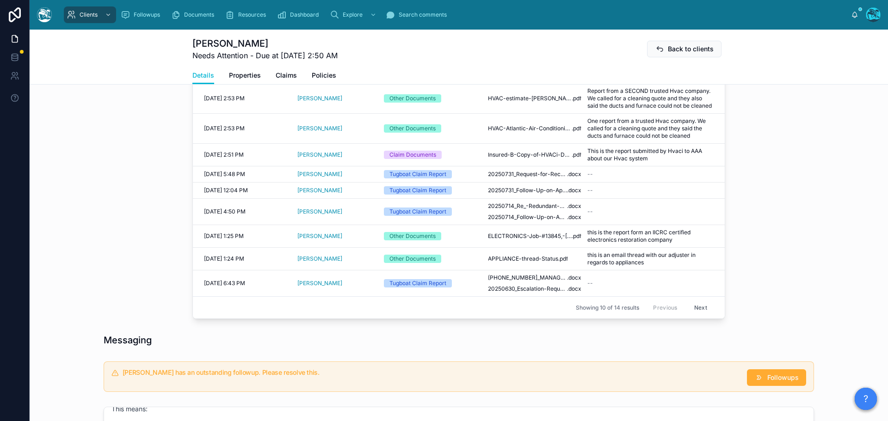
scroll to position [530, 0]
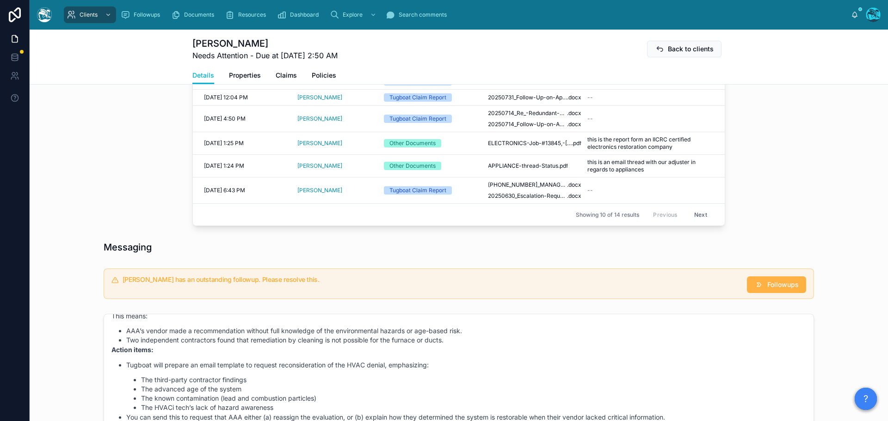
click at [767, 290] on span "Followups" at bounding box center [782, 284] width 31 height 9
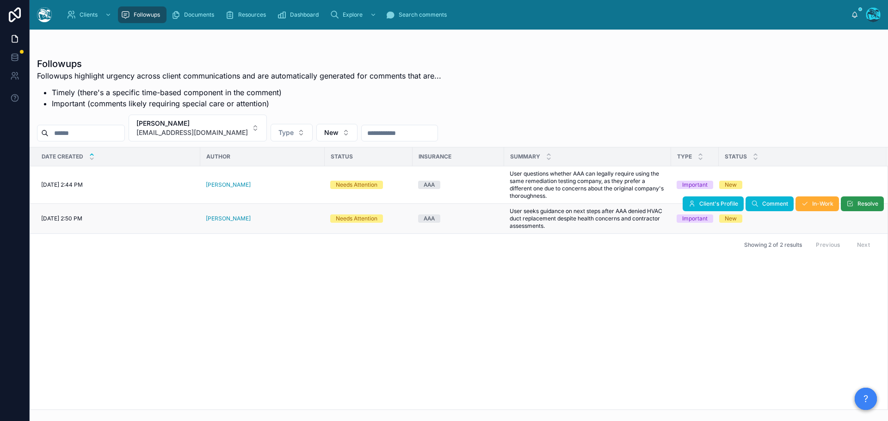
click at [867, 205] on span "Resolve" at bounding box center [868, 203] width 21 height 7
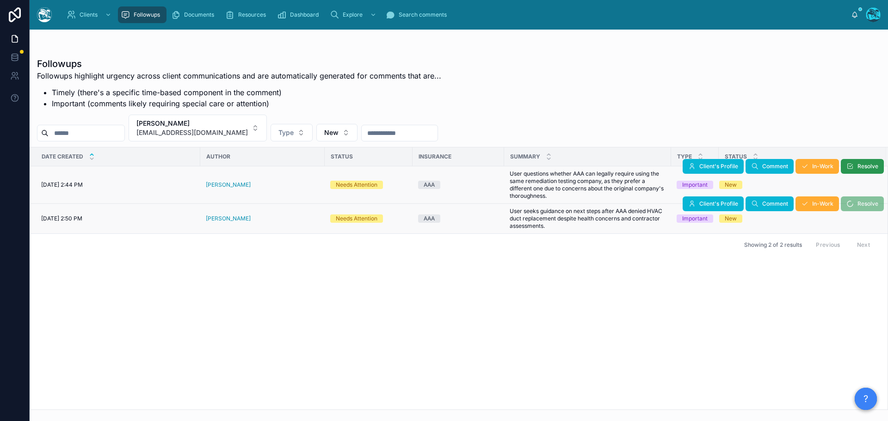
click at [861, 167] on span "Resolve" at bounding box center [868, 166] width 21 height 7
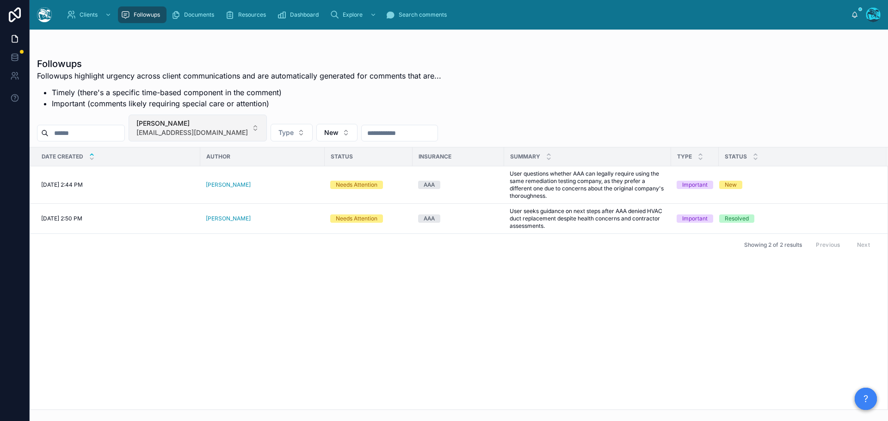
click at [233, 128] on button "[PERSON_NAME] [EMAIL_ADDRESS][DOMAIN_NAME]" at bounding box center [198, 128] width 138 height 27
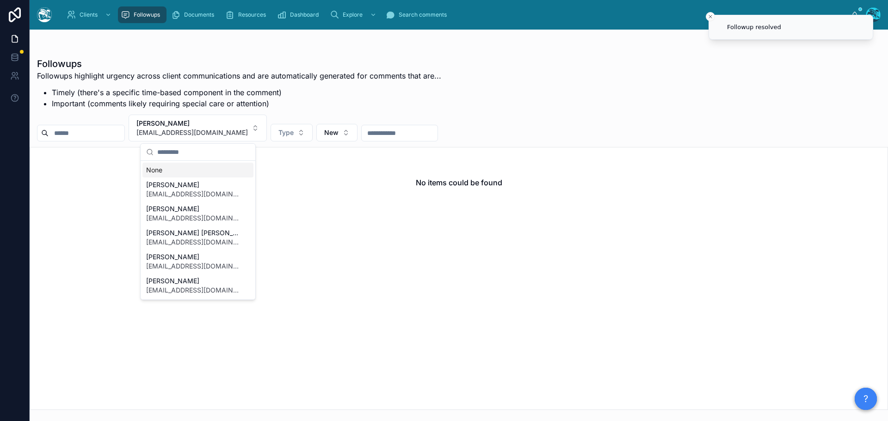
click at [157, 172] on div "None" at bounding box center [197, 170] width 111 height 15
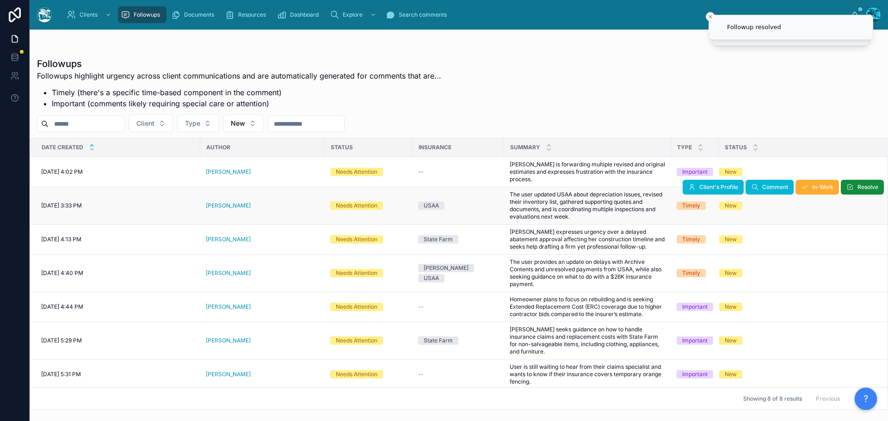
click at [241, 202] on div "[PERSON_NAME]" at bounding box center [262, 205] width 113 height 7
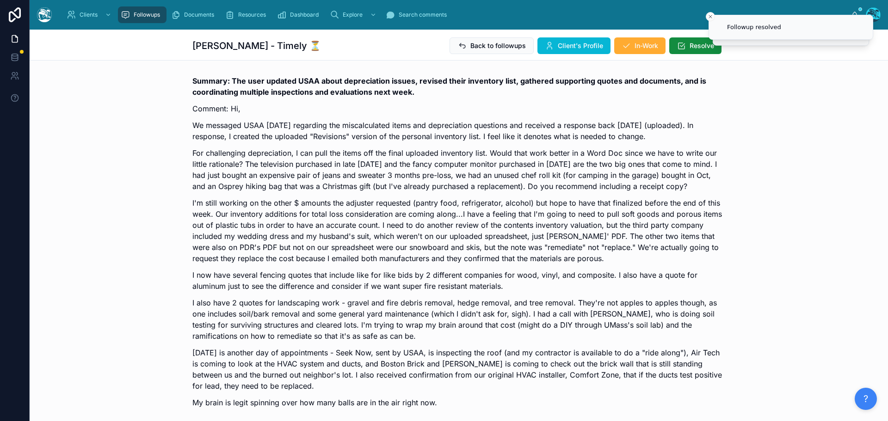
scroll to position [2722, 0]
click at [575, 44] on span "Client's Profile" at bounding box center [580, 45] width 45 height 9
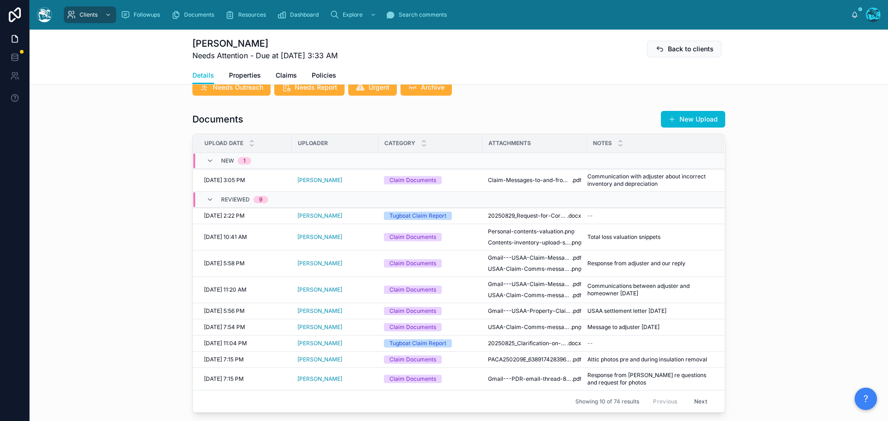
scroll to position [324, 0]
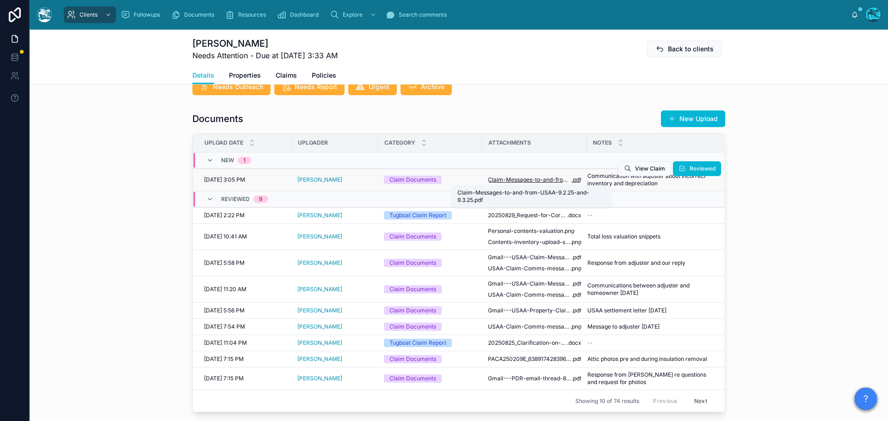
click at [501, 179] on span "Claim-Messages-to-and-from-USAA-9.2.25-and-9.3.25" at bounding box center [530, 179] width 84 height 7
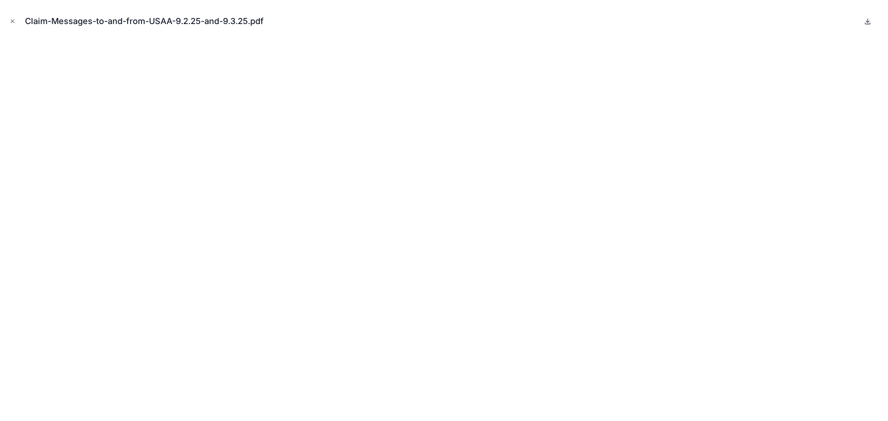
click at [866, 22] on icon at bounding box center [867, 21] width 7 height 7
click at [12, 20] on icon "Close modal" at bounding box center [12, 21] width 3 height 3
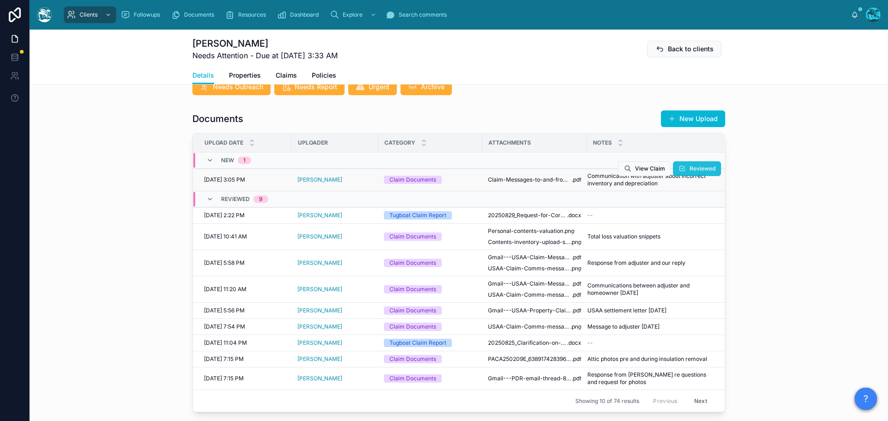
click at [683, 166] on icon at bounding box center [682, 168] width 7 height 7
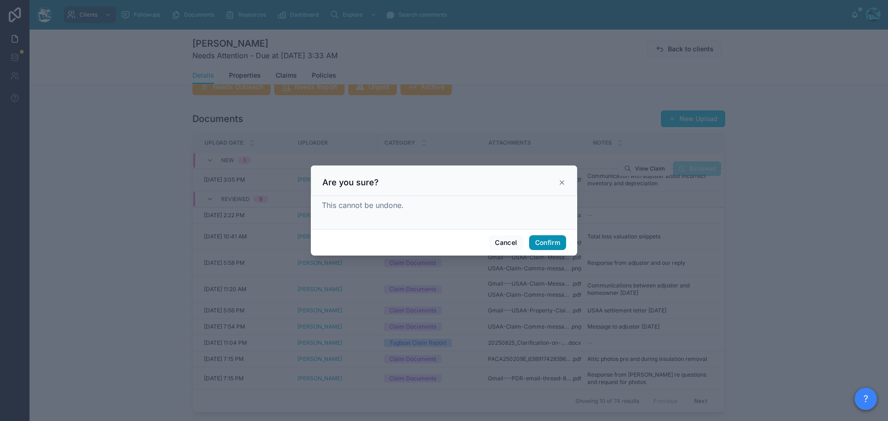
click at [550, 242] on button "Confirm" at bounding box center [547, 242] width 37 height 15
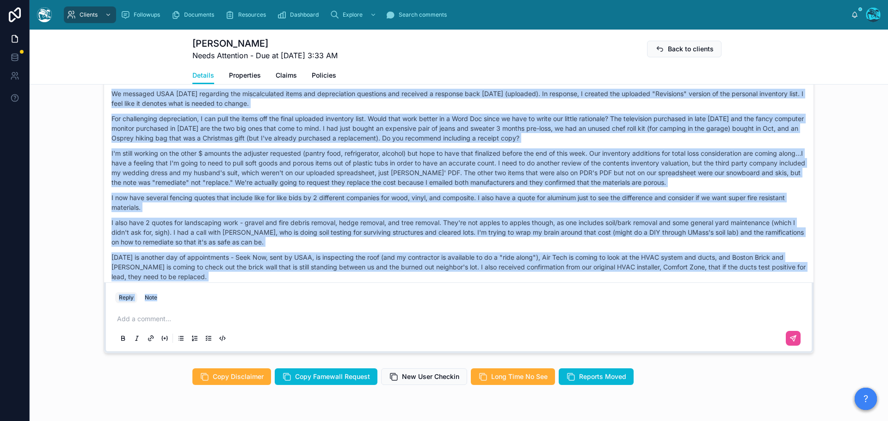
scroll to position [2540, 0]
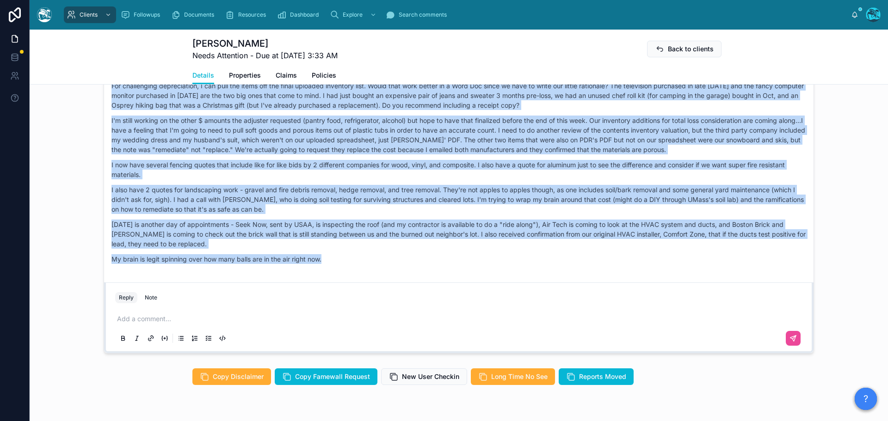
drag, startPoint x: 241, startPoint y: 191, endPoint x: 334, endPoint y: 267, distance: 119.9
copy div "LO Ipsum Dolo 35:42 • Sitam Co, Ad elitsedd EIUS temporinc utlaboree dol magnaa…"
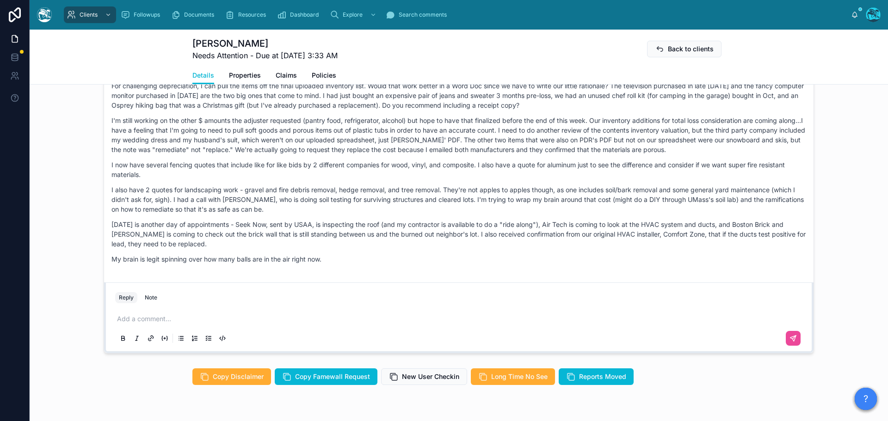
click at [133, 321] on p at bounding box center [460, 319] width 687 height 9
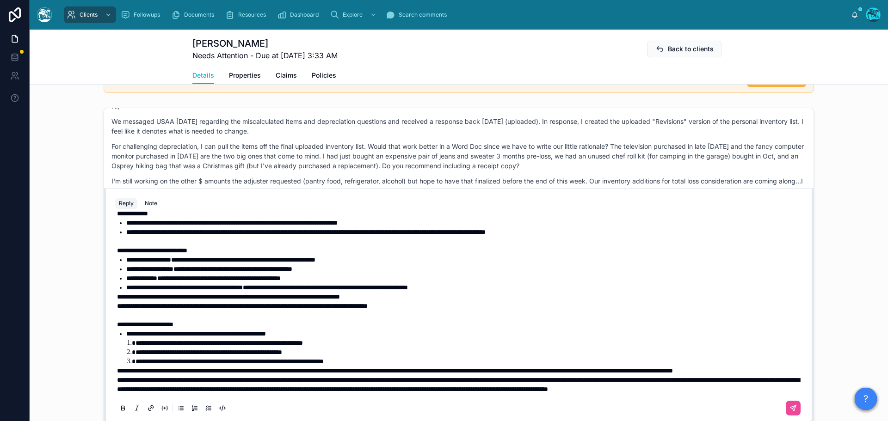
scroll to position [427, 0]
click at [199, 366] on p "**********" at bounding box center [460, 380] width 687 height 28
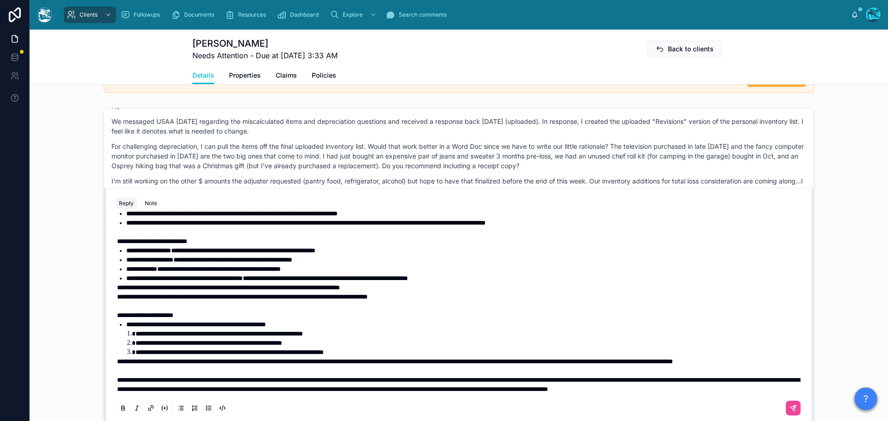
click at [117, 358] on span "**********" at bounding box center [395, 361] width 556 height 6
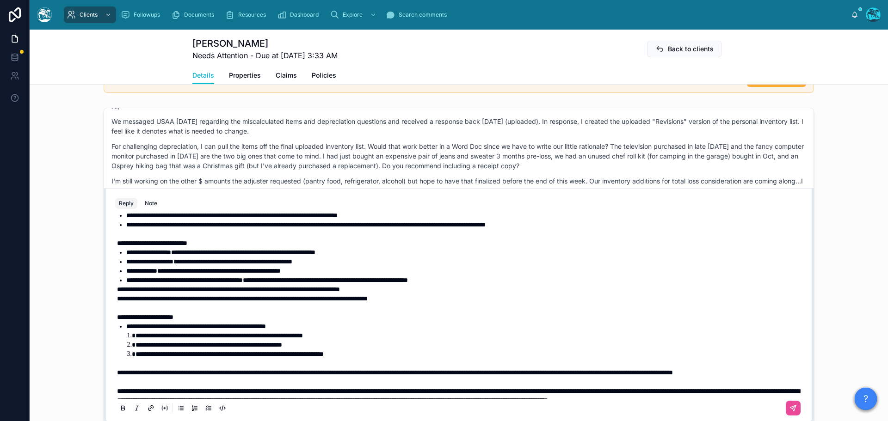
scroll to position [381, 0]
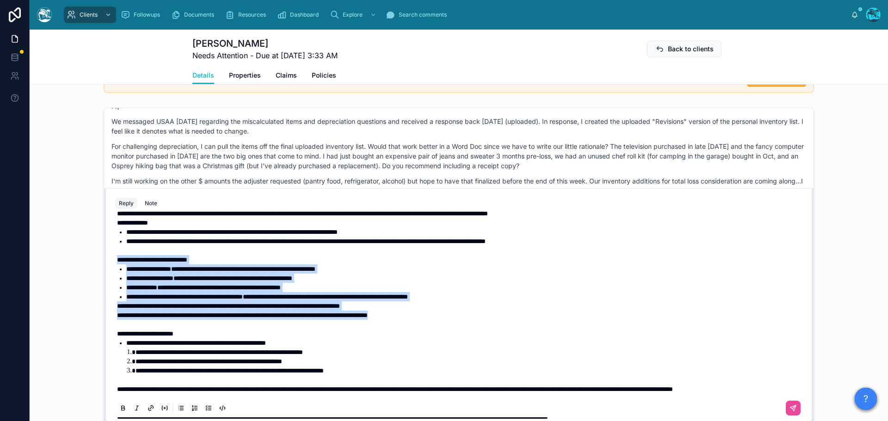
drag, startPoint x: 458, startPoint y: 333, endPoint x: 100, endPoint y: 279, distance: 362.2
click at [104, 279] on div "EB [PERSON_NAME] Last month Omg, chlorine anions. Had to google that one. Finge…" at bounding box center [459, 266] width 710 height 316
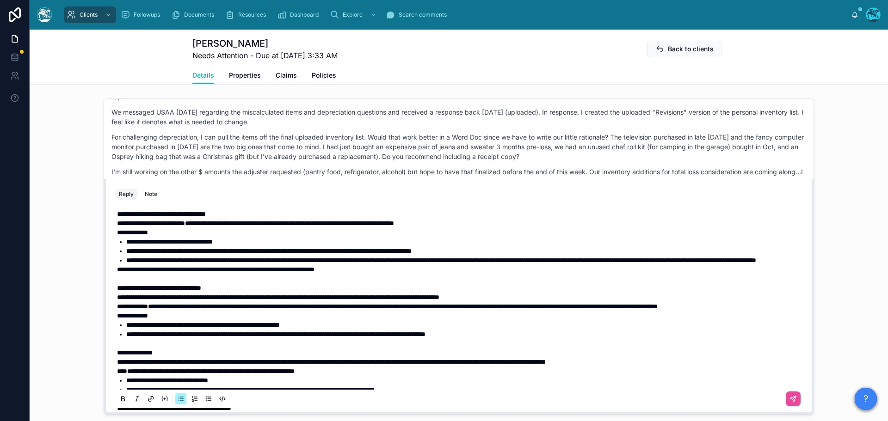
scroll to position [187, 0]
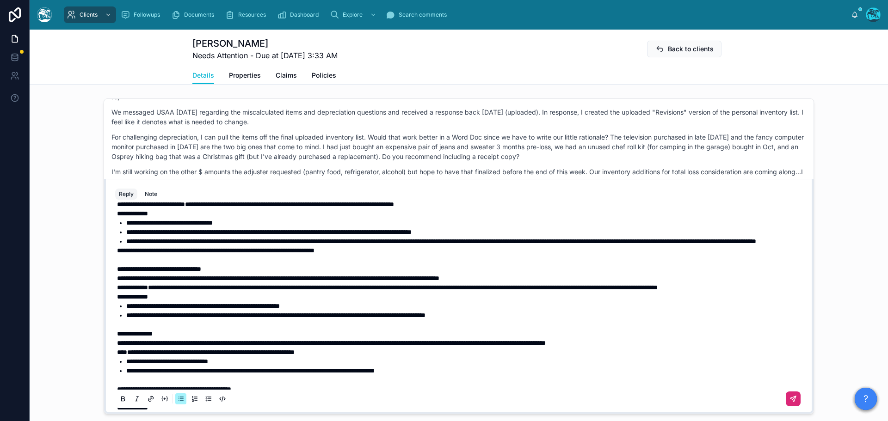
click at [790, 397] on icon at bounding box center [793, 398] width 7 height 7
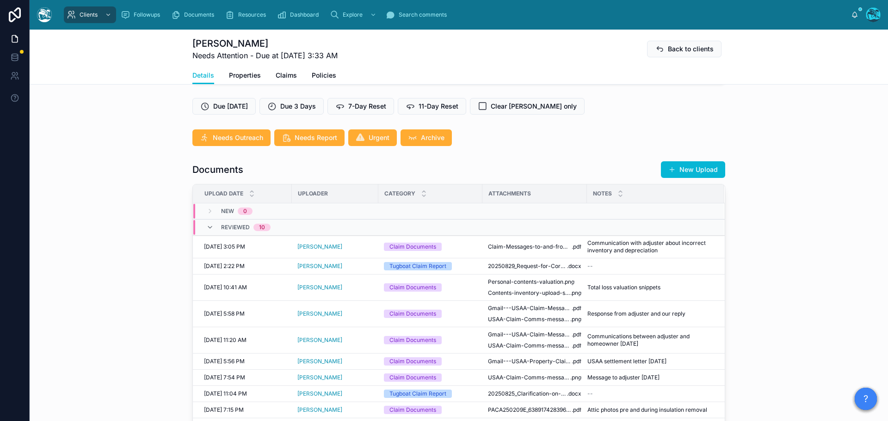
scroll to position [262, 0]
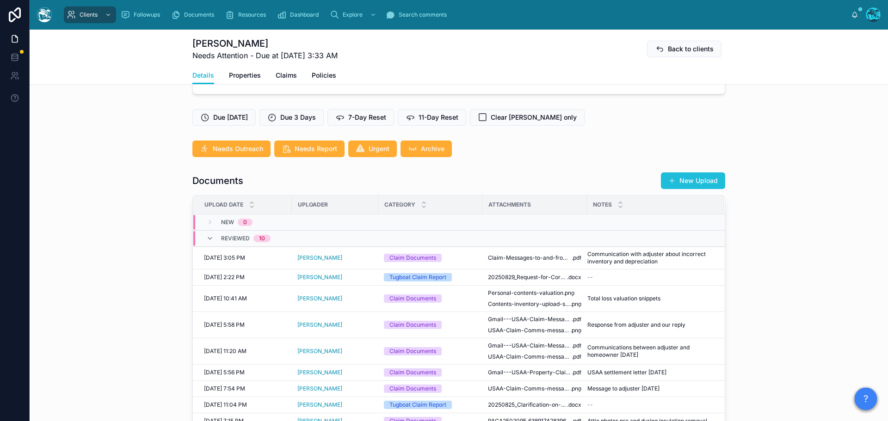
click at [681, 180] on button "New Upload" at bounding box center [693, 181] width 64 height 17
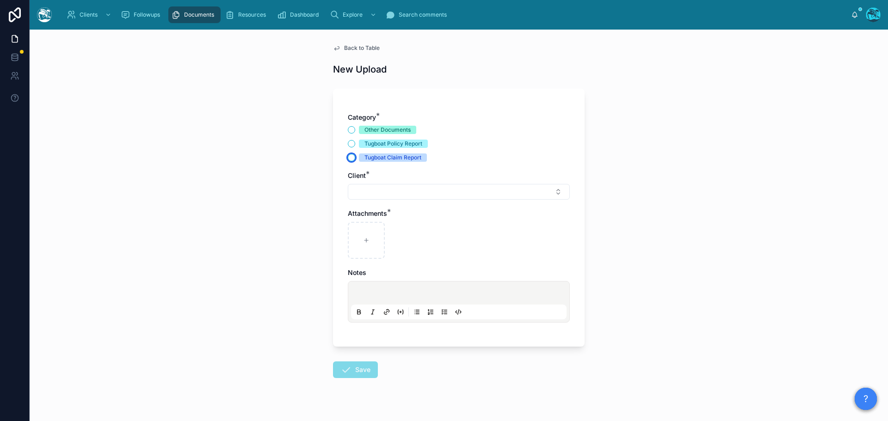
click at [348, 157] on button "Tugboat Claim Report" at bounding box center [351, 157] width 7 height 7
click at [368, 192] on button "Select Button" at bounding box center [459, 192] width 222 height 16
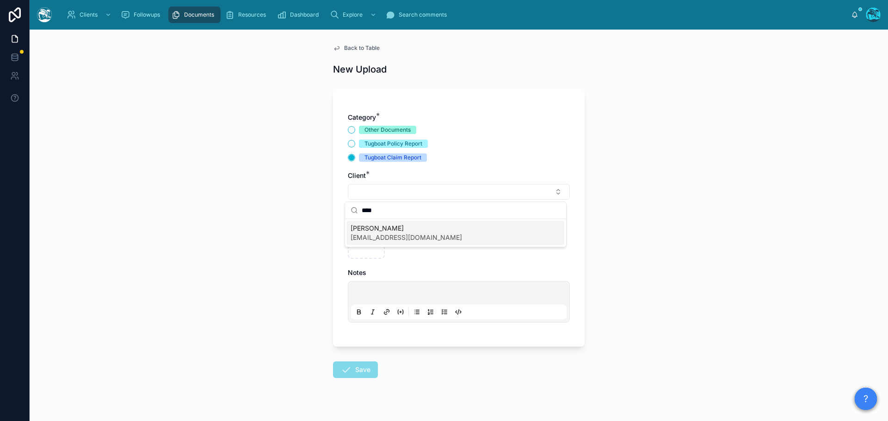
type input "****"
click at [373, 235] on span "[EMAIL_ADDRESS][DOMAIN_NAME]" at bounding box center [406, 237] width 111 height 9
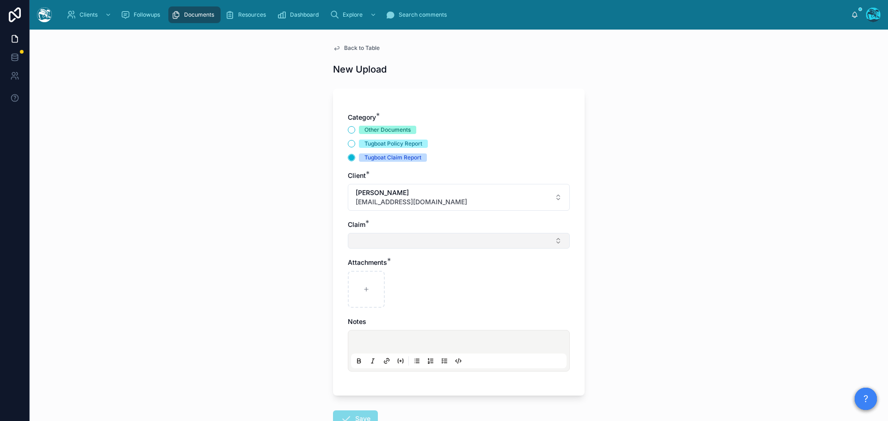
click at [364, 241] on button "Select Button" at bounding box center [459, 241] width 222 height 16
click at [364, 278] on span "[PERSON_NAME] Fire 2025" at bounding box center [393, 277] width 84 height 9
click at [359, 290] on div at bounding box center [366, 291] width 37 height 37
type input "**********"
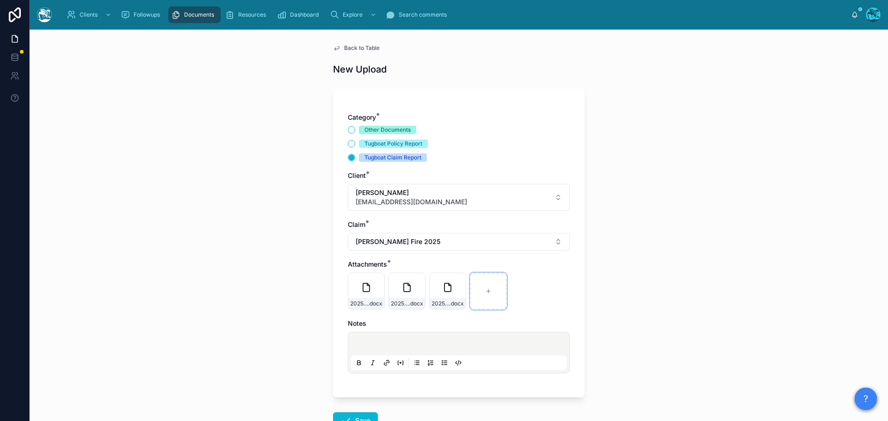
scroll to position [67, 0]
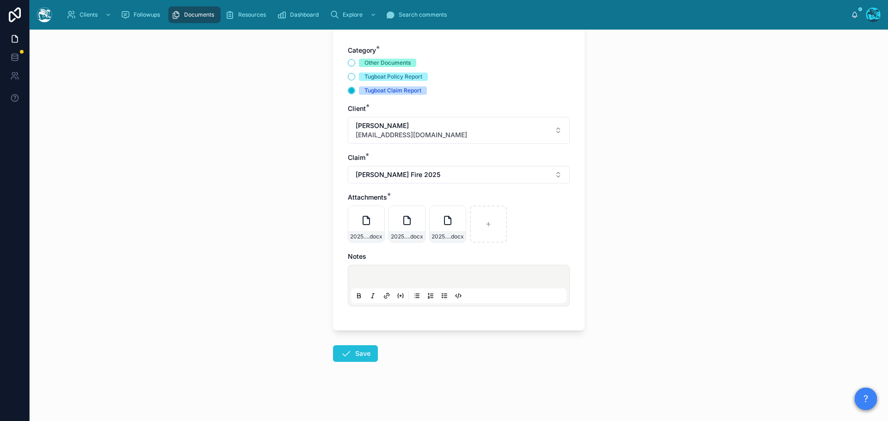
click at [346, 358] on icon at bounding box center [345, 353] width 11 height 11
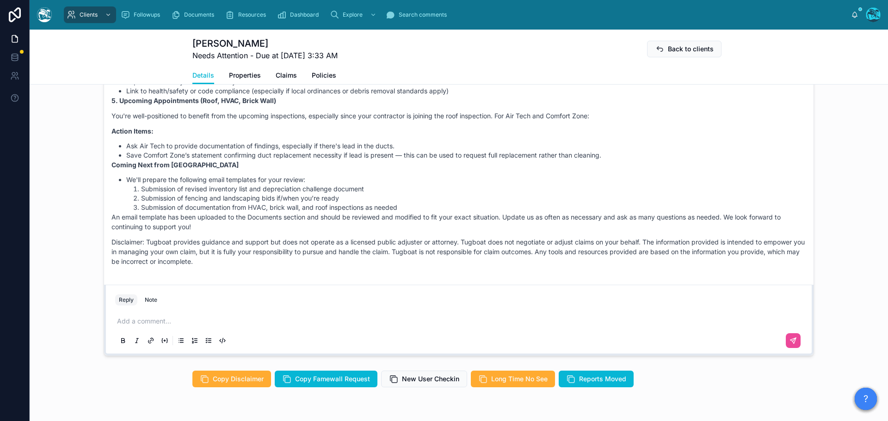
scroll to position [807, 0]
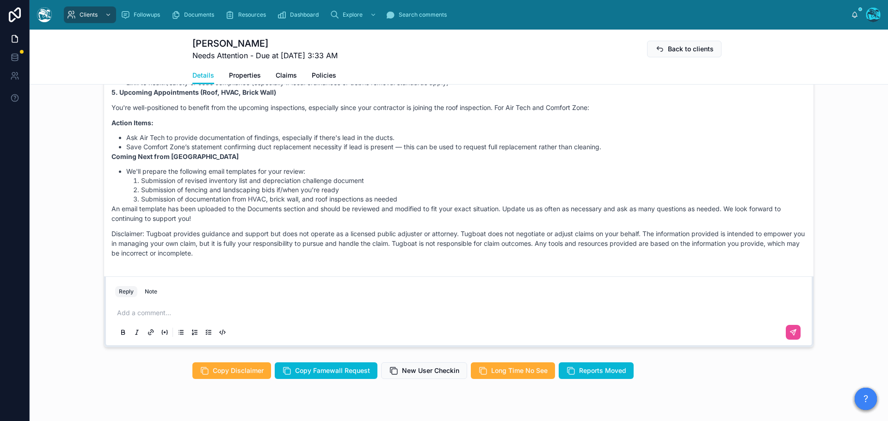
click at [214, 310] on p at bounding box center [460, 313] width 687 height 9
click at [790, 333] on icon at bounding box center [793, 332] width 7 height 7
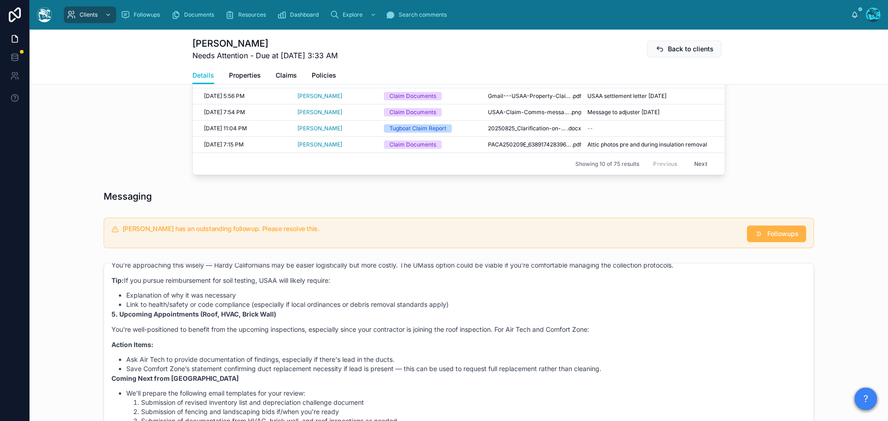
click at [778, 234] on div "Profile Refer to Contractor Add Credits Edit Profile Status Needs Attention Ema…" at bounding box center [459, 67] width 858 height 1094
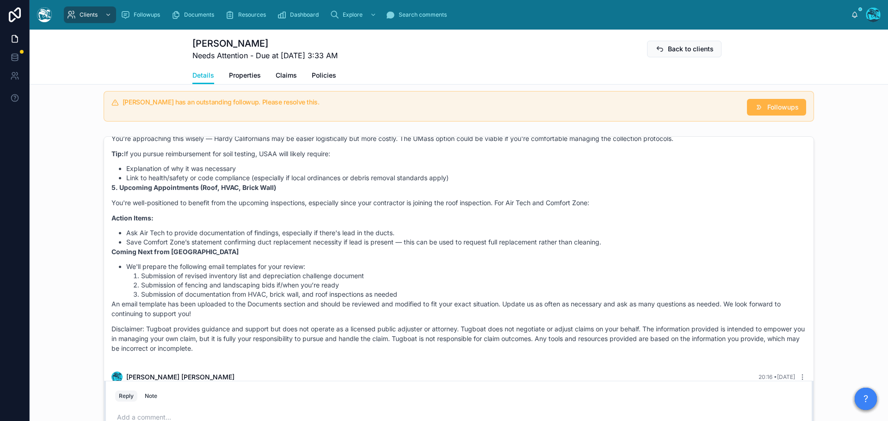
click at [776, 106] on span "Followups" at bounding box center [782, 107] width 31 height 9
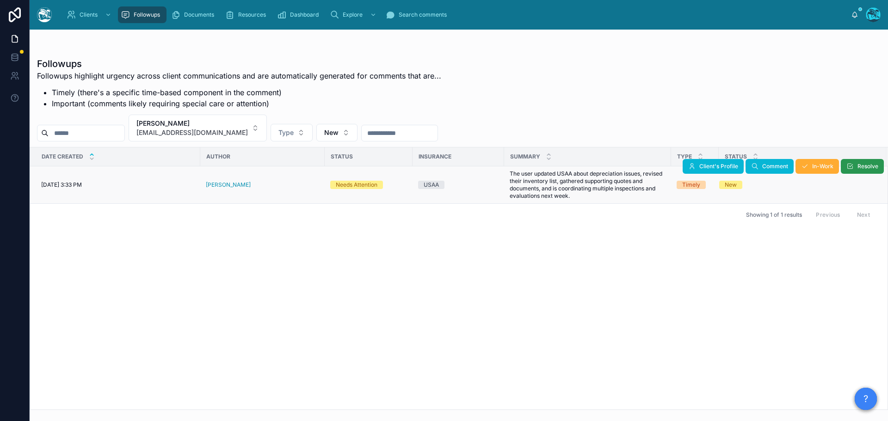
click at [859, 164] on span "Resolve" at bounding box center [868, 166] width 21 height 7
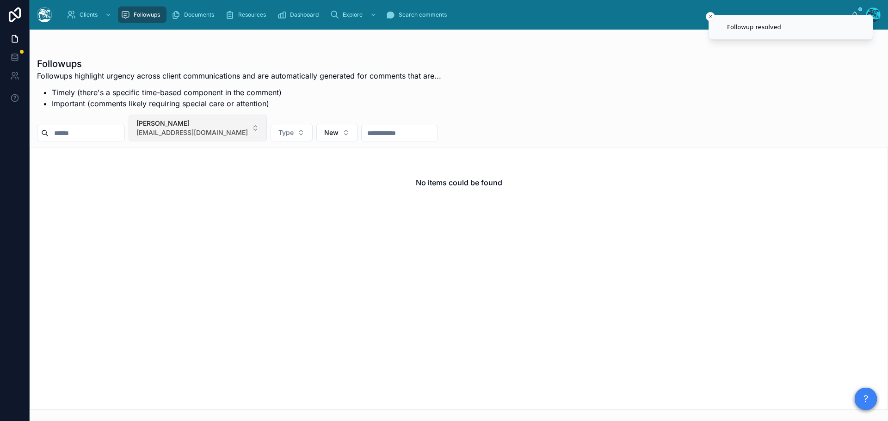
click at [234, 125] on button "[PERSON_NAME] [EMAIL_ADDRESS][DOMAIN_NAME]" at bounding box center [198, 128] width 138 height 27
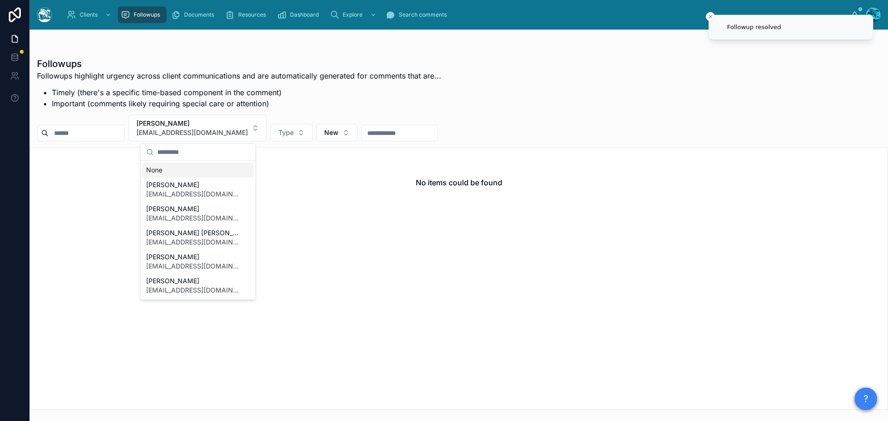
click at [157, 171] on div "None" at bounding box center [197, 170] width 111 height 15
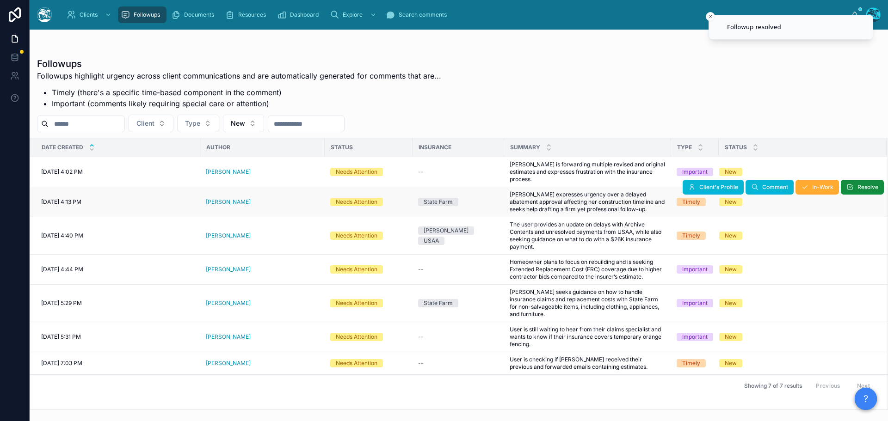
click at [247, 198] on div "[PERSON_NAME]" at bounding box center [262, 201] width 113 height 7
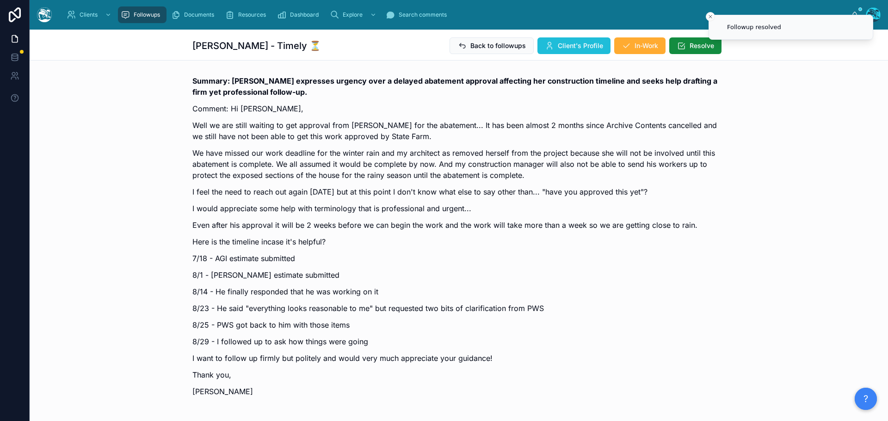
scroll to position [6256, 0]
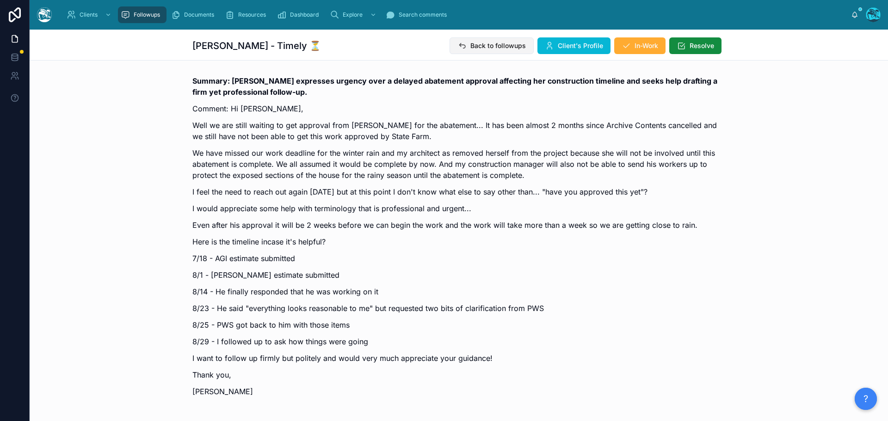
click at [480, 47] on span "Back to followups" at bounding box center [498, 45] width 56 height 9
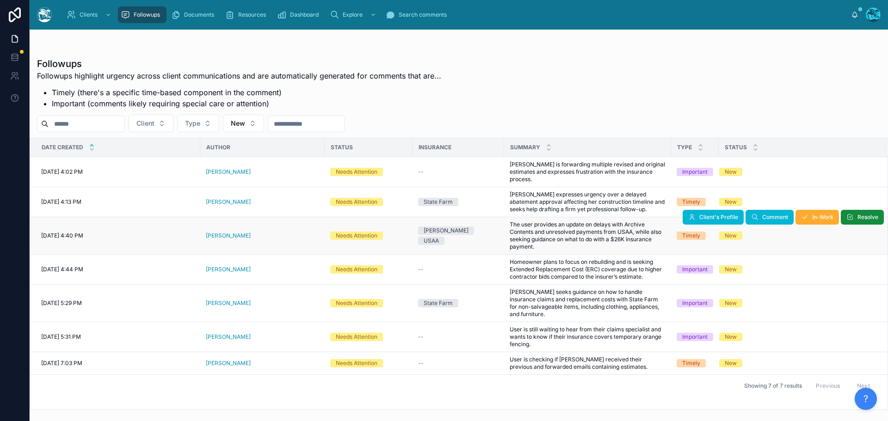
click at [238, 232] on div "[PERSON_NAME]" at bounding box center [262, 235] width 113 height 7
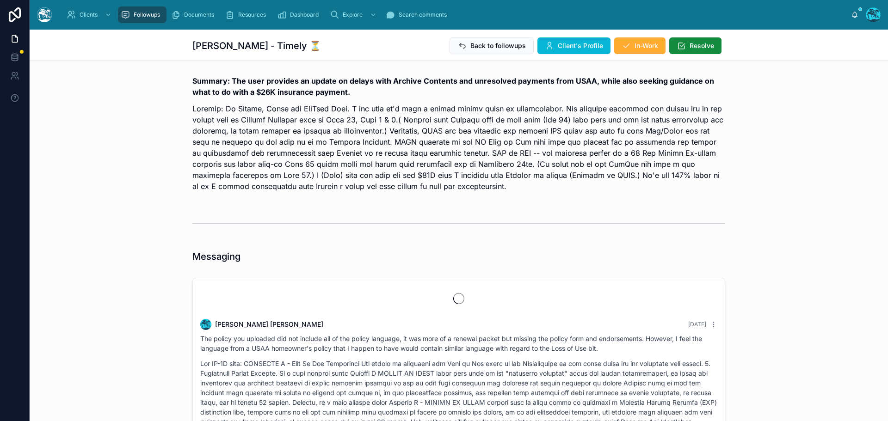
scroll to position [2568, 0]
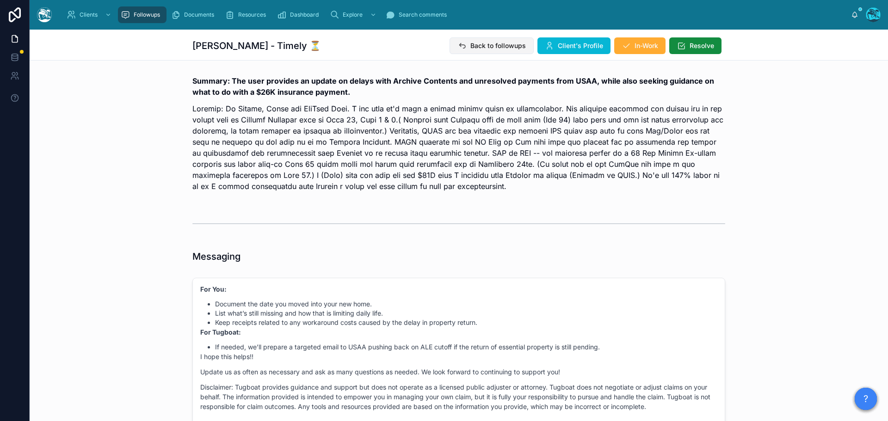
click at [484, 43] on span "Back to followups" at bounding box center [498, 45] width 56 height 9
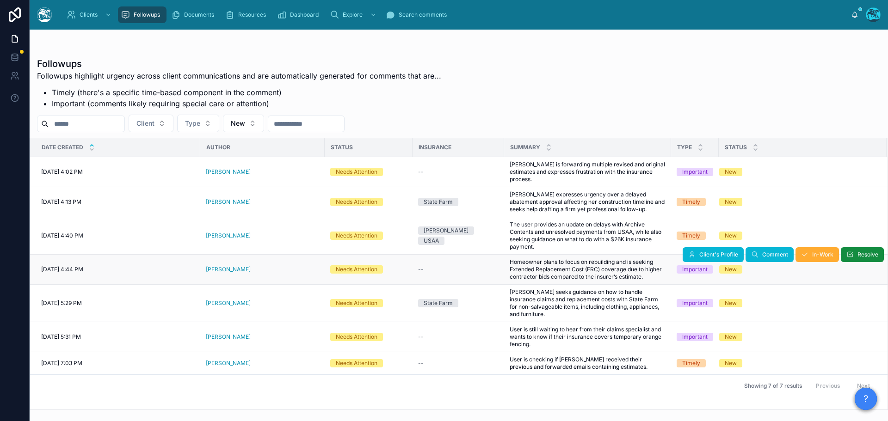
click at [239, 266] on div "[PERSON_NAME]" at bounding box center [262, 269] width 113 height 7
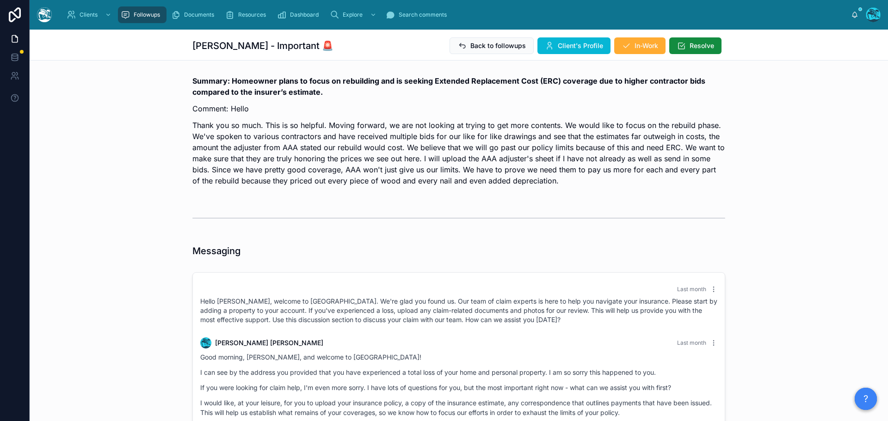
scroll to position [1110, 0]
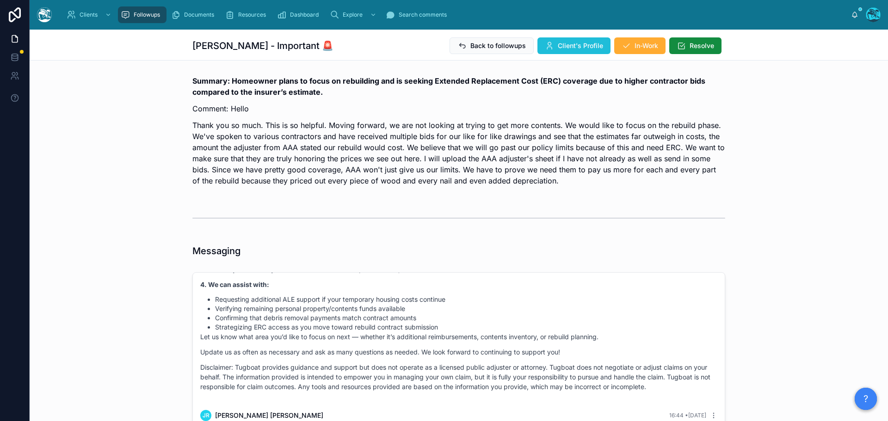
click at [569, 41] on span "Client's Profile" at bounding box center [580, 45] width 45 height 9
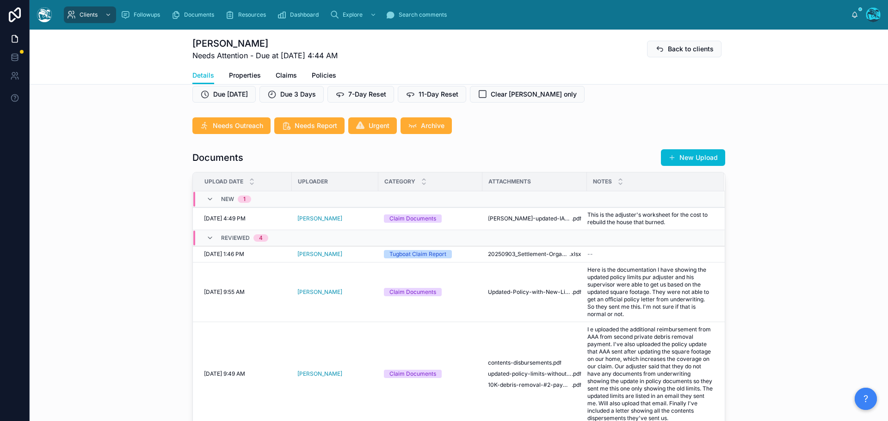
scroll to position [324, 0]
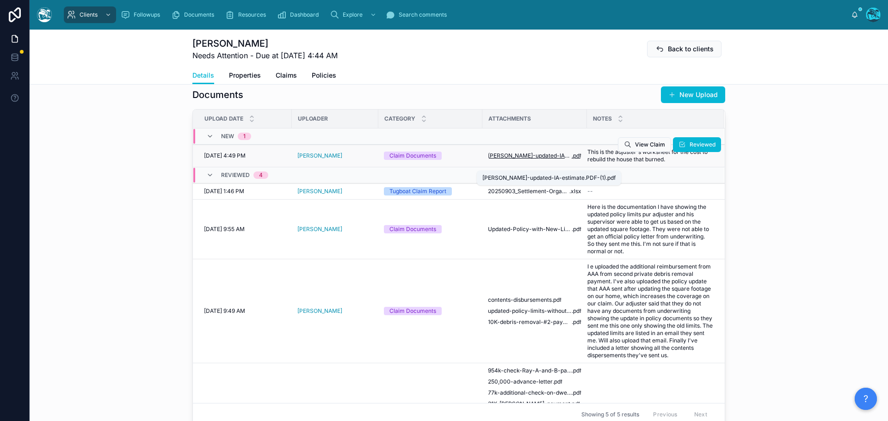
click at [543, 160] on span "[PERSON_NAME]-updated-IA-estimate.PDF-(1)" at bounding box center [530, 155] width 84 height 7
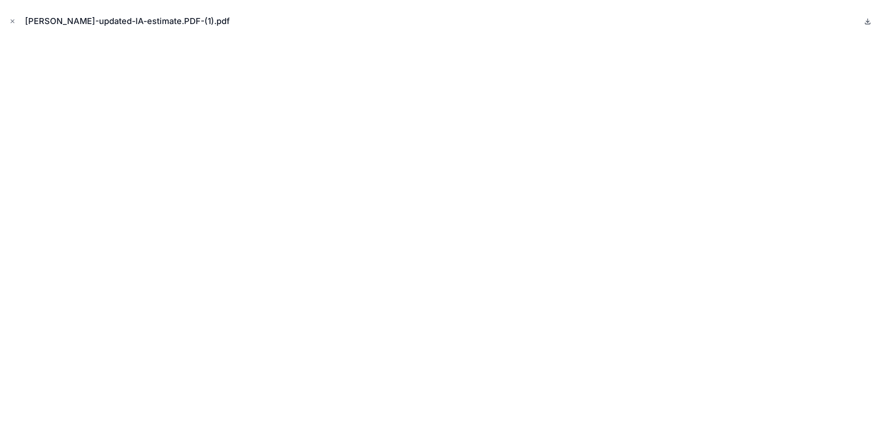
click at [867, 22] on icon at bounding box center [867, 21] width 3 height 1
drag, startPoint x: 10, startPoint y: 19, endPoint x: 20, endPoint y: 30, distance: 14.8
click at [10, 19] on icon "Close modal" at bounding box center [12, 21] width 6 height 6
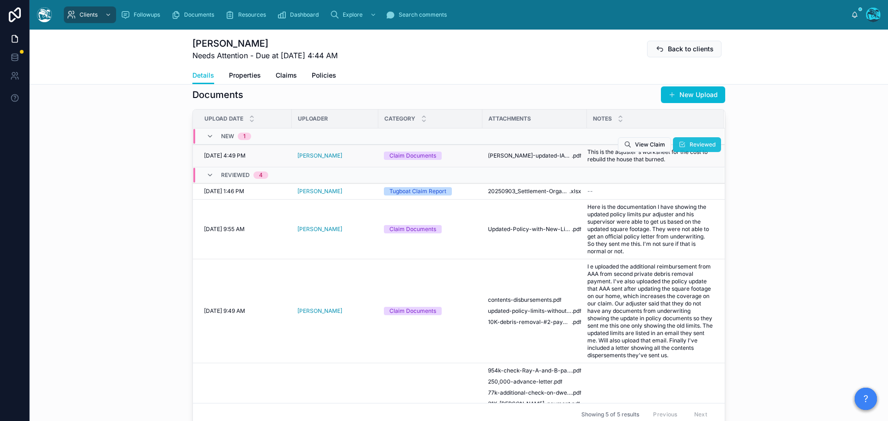
click at [690, 148] on span "Reviewed" at bounding box center [703, 144] width 26 height 7
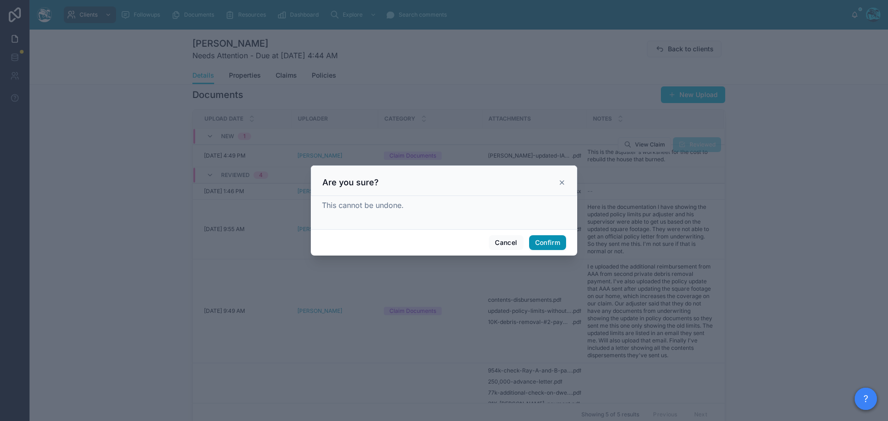
click at [551, 240] on button "Confirm" at bounding box center [547, 242] width 37 height 15
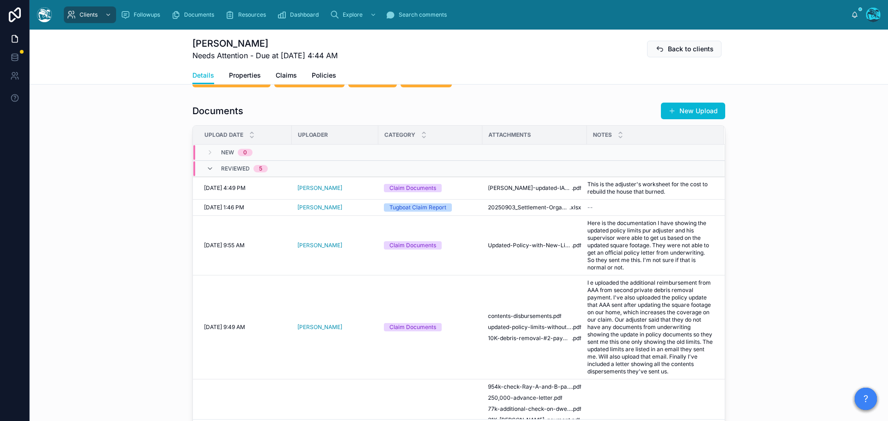
scroll to position [324, 0]
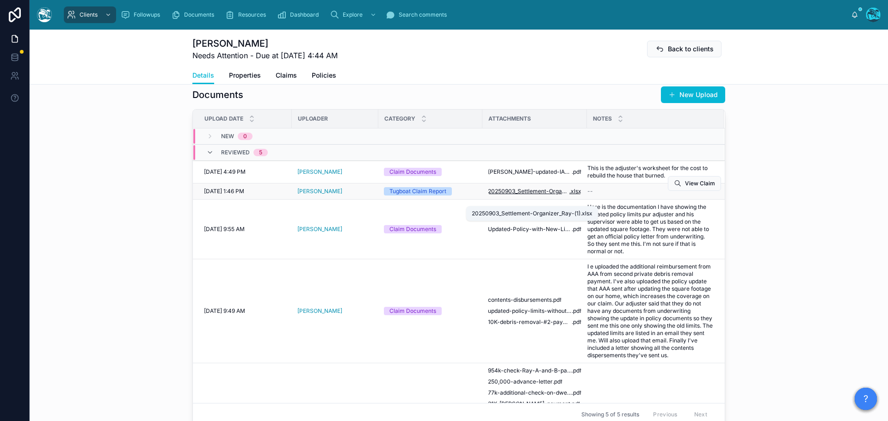
click at [530, 195] on span "20250903_Settlement-Organizer_Ray-(1)" at bounding box center [528, 191] width 81 height 7
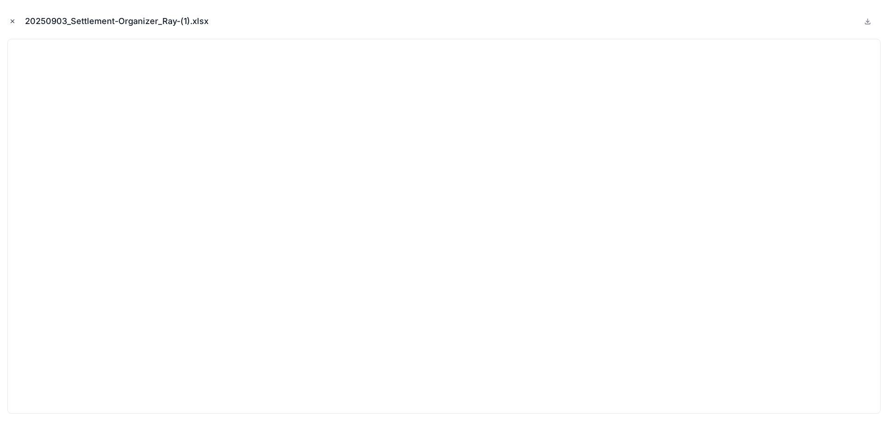
click at [11, 21] on icon "Close modal" at bounding box center [12, 21] width 6 height 6
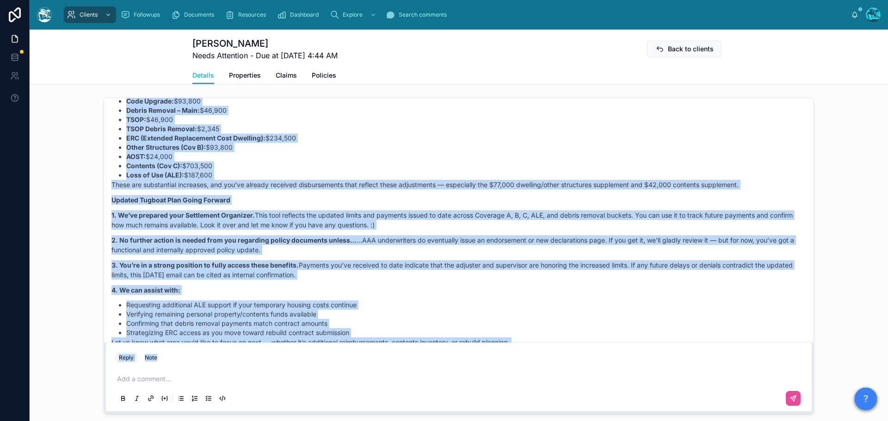
scroll to position [1023, 0]
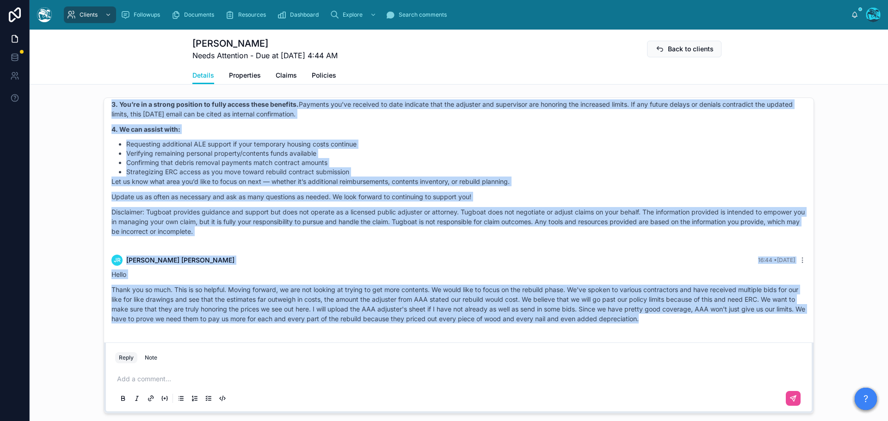
drag, startPoint x: 366, startPoint y: 178, endPoint x: 716, endPoint y: 339, distance: 385.6
copy div "Lo’ip dolo si amet. Consec Adipi 02:88 • Elits Doei tempori, Utlab! Etdo ma ali…"
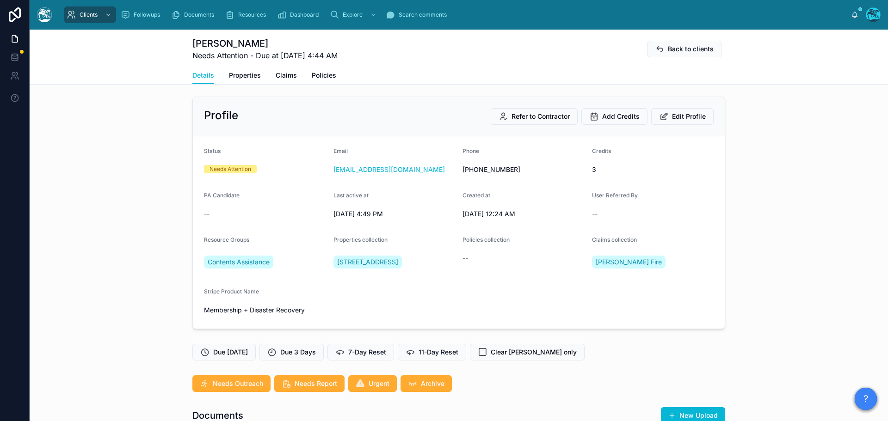
scroll to position [0, 0]
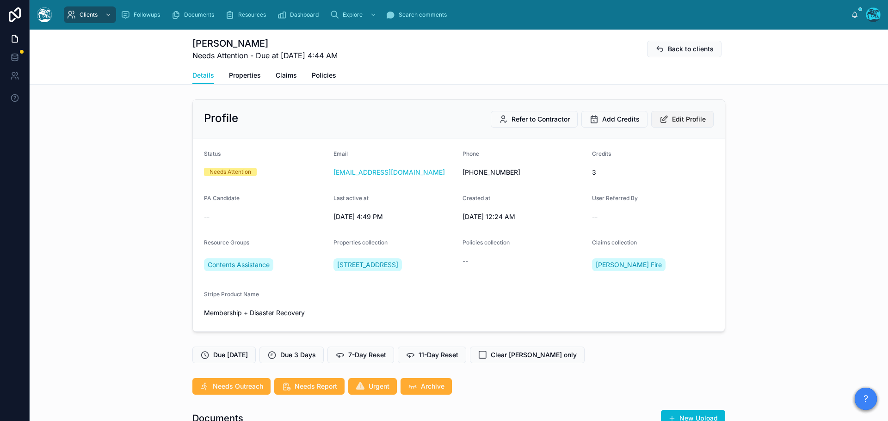
click at [680, 118] on span "Edit Profile" at bounding box center [689, 119] width 34 height 9
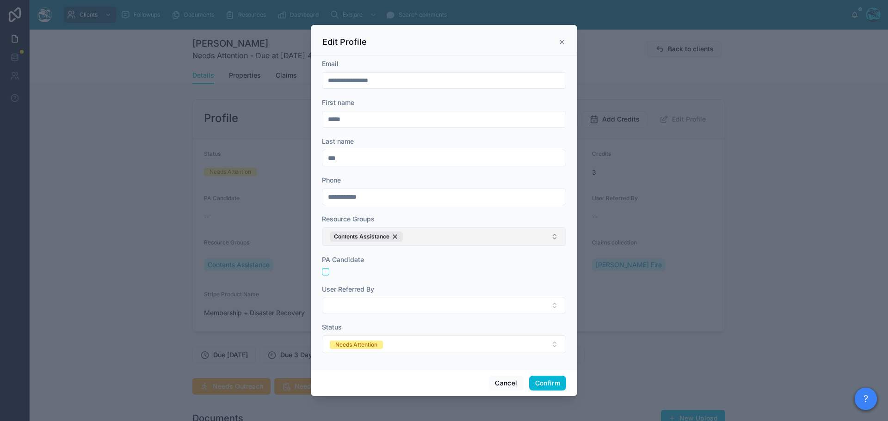
click at [430, 234] on button "Contents Assistance" at bounding box center [444, 237] width 244 height 19
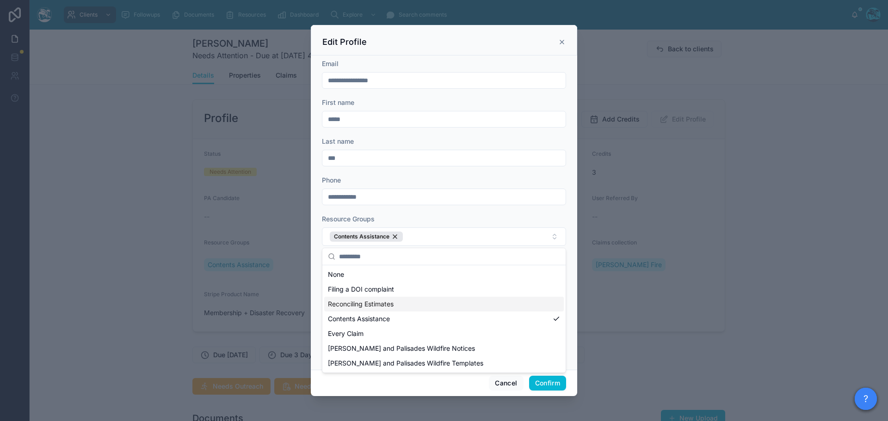
click at [368, 302] on span "Reconciling Estimates" at bounding box center [361, 304] width 66 height 9
click at [547, 384] on button "Confirm" at bounding box center [547, 383] width 37 height 15
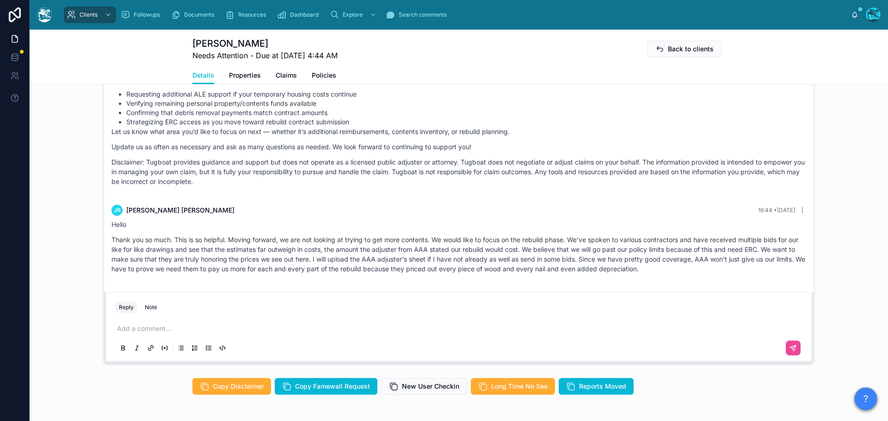
scroll to position [844, 0]
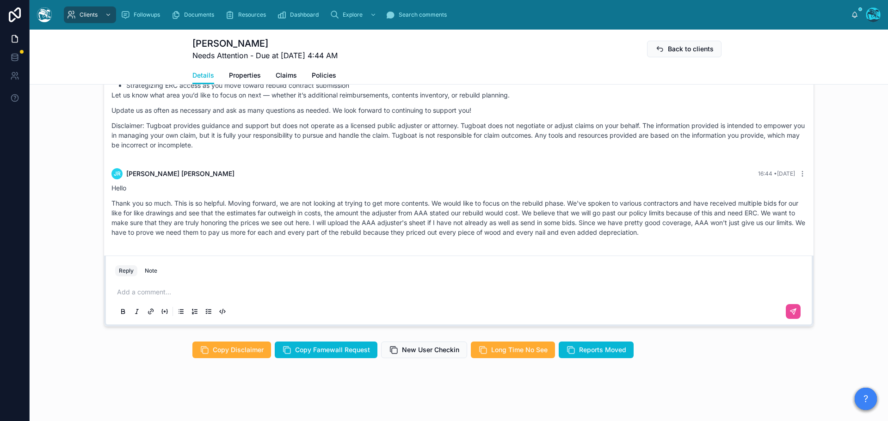
click at [148, 294] on p at bounding box center [460, 292] width 687 height 9
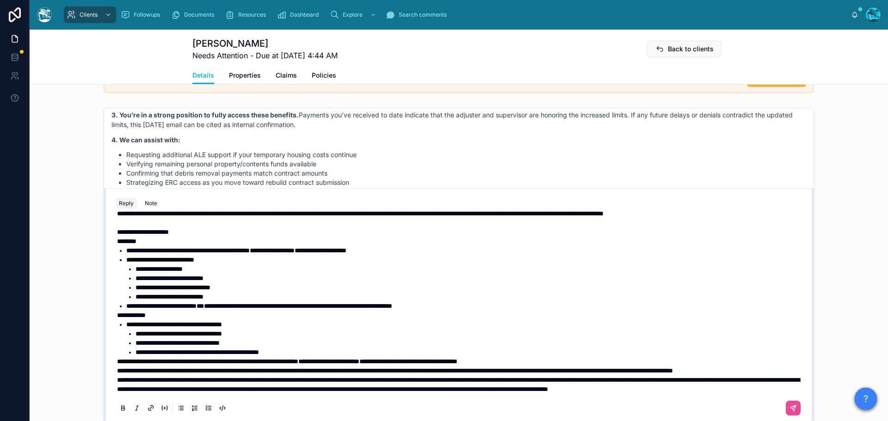
scroll to position [205, 0]
click at [204, 366] on p "**********" at bounding box center [460, 370] width 687 height 9
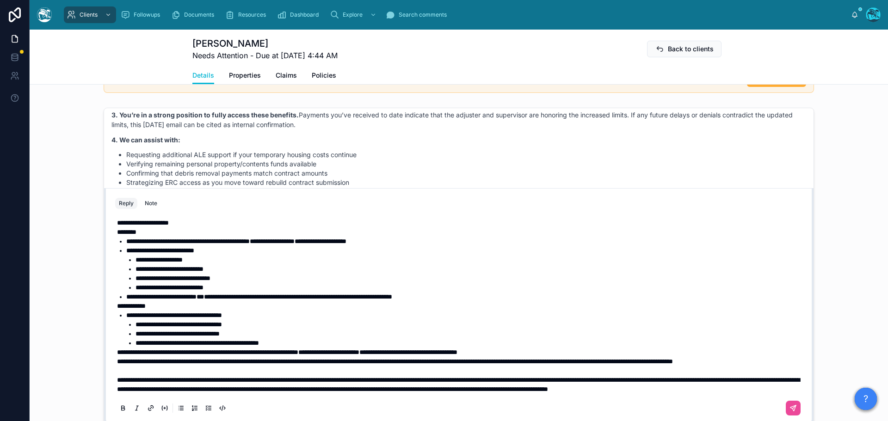
click at [117, 358] on span "**********" at bounding box center [395, 361] width 556 height 6
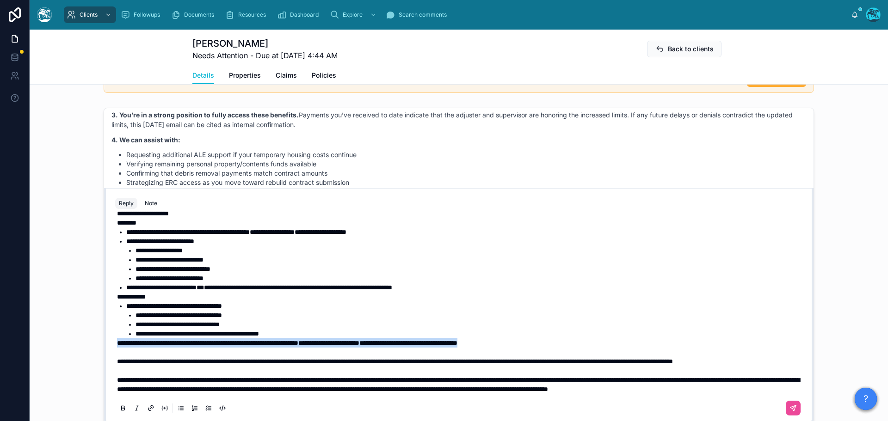
drag, startPoint x: 568, startPoint y: 342, endPoint x: 103, endPoint y: 339, distance: 465.8
click at [104, 339] on div "**********" at bounding box center [459, 305] width 710 height 235
click at [122, 409] on icon at bounding box center [122, 408] width 7 height 7
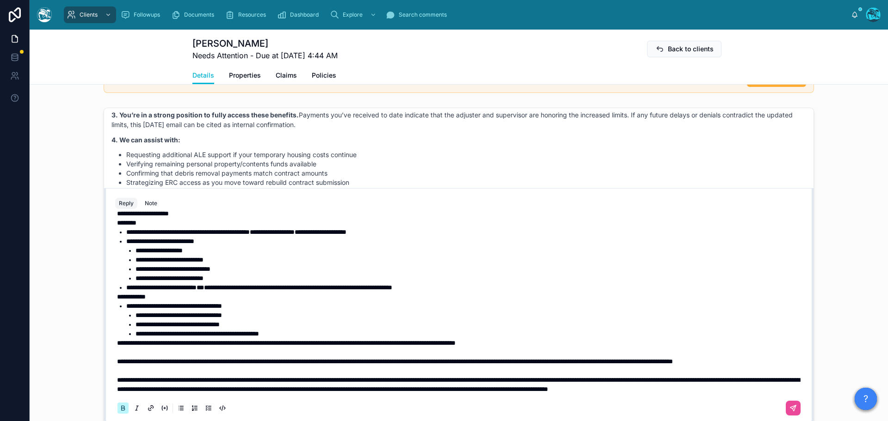
click at [122, 409] on icon at bounding box center [122, 408] width 7 height 7
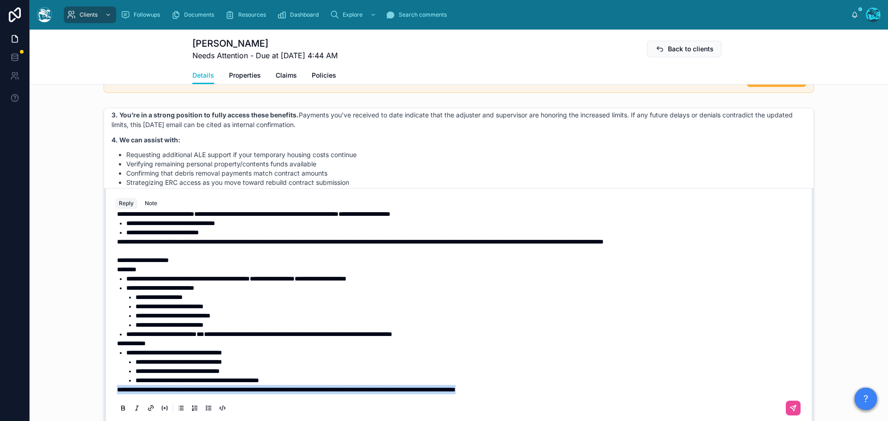
scroll to position [113, 0]
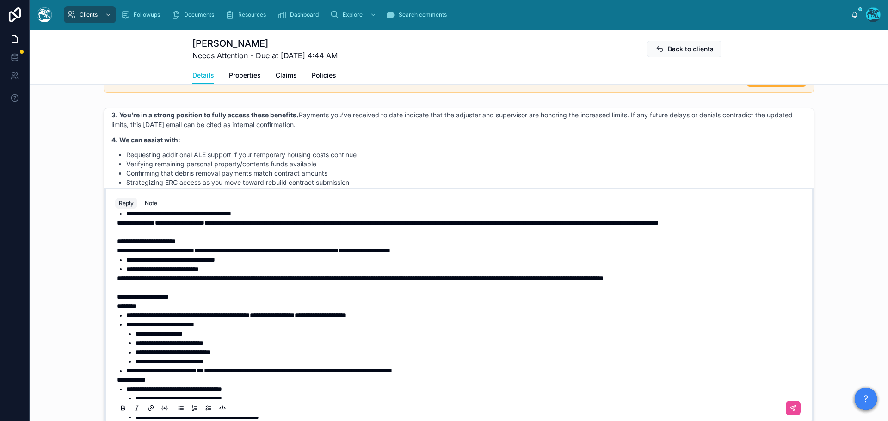
click at [125, 300] on span "**********" at bounding box center [143, 297] width 52 height 6
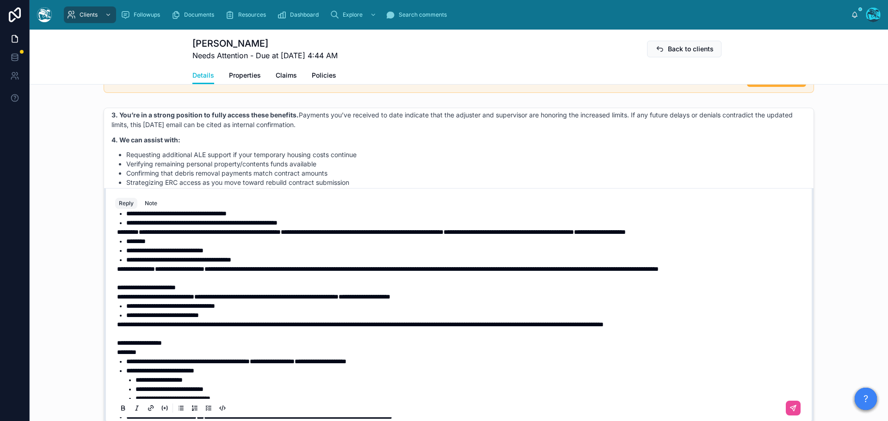
click at [125, 291] on span "**********" at bounding box center [146, 287] width 59 height 6
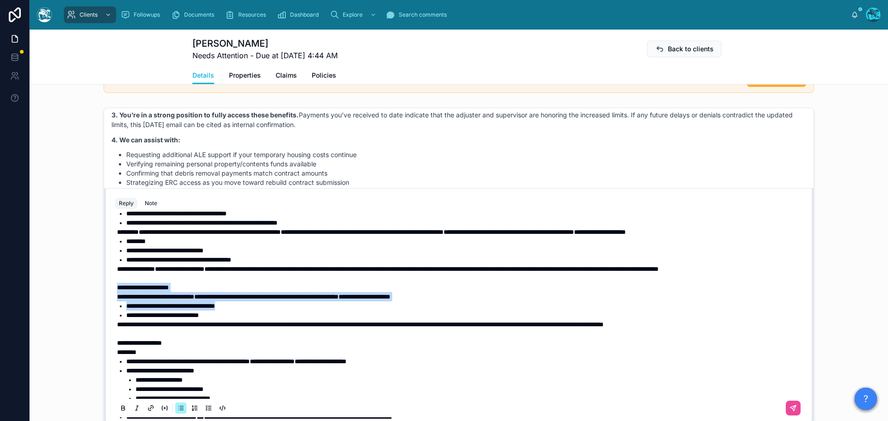
drag, startPoint x: 248, startPoint y: 316, endPoint x: 102, endPoint y: 301, distance: 147.0
click at [104, 301] on div "**********" at bounding box center [459, 305] width 710 height 235
click at [122, 409] on icon at bounding box center [123, 410] width 3 height 2
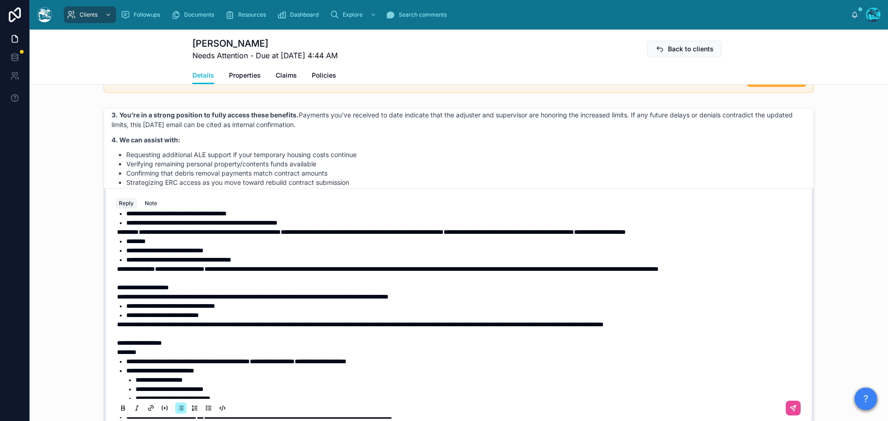
click at [195, 339] on p at bounding box center [460, 333] width 687 height 9
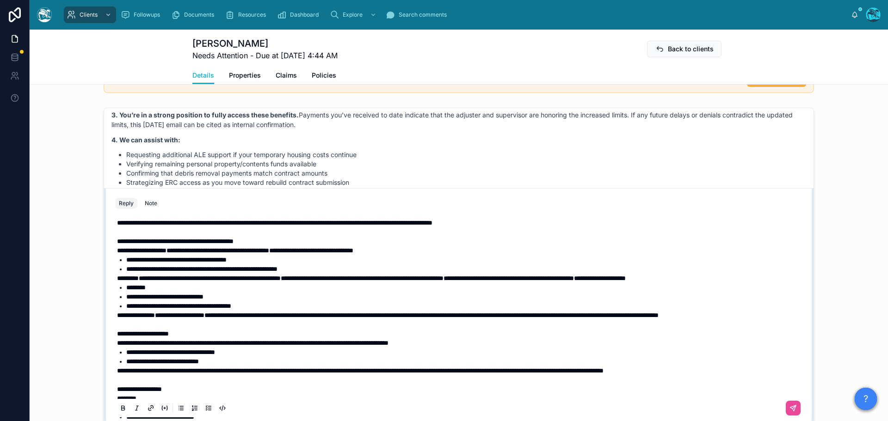
scroll to position [0, 0]
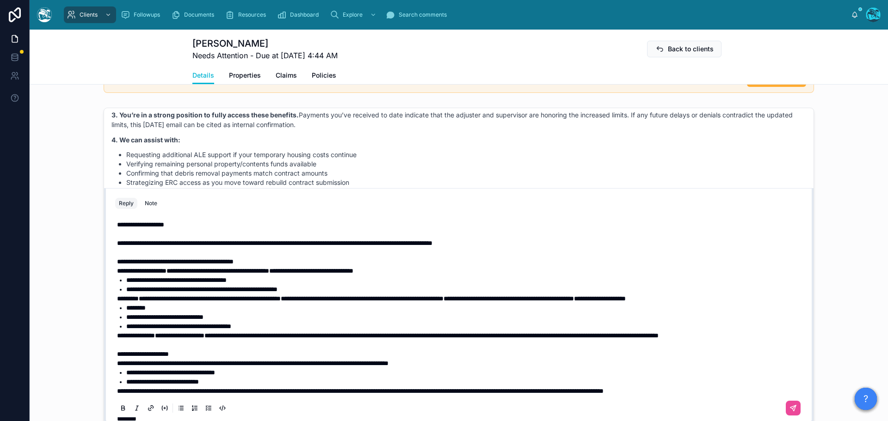
click at [124, 263] on span "**********" at bounding box center [175, 262] width 117 height 6
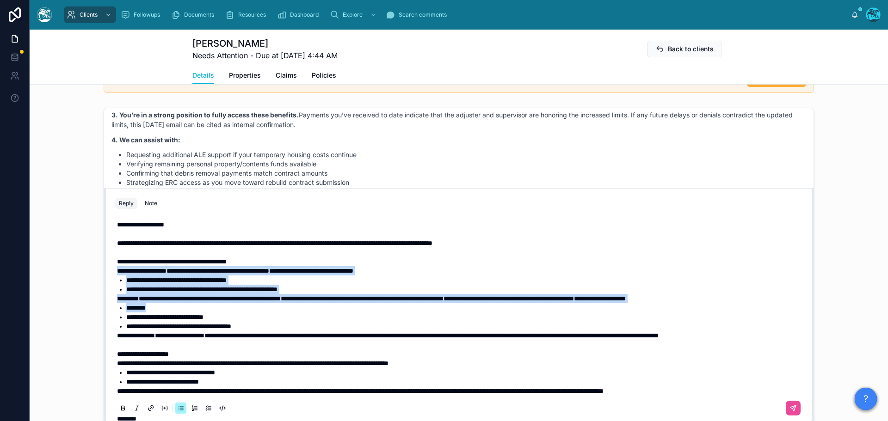
drag, startPoint x: 153, startPoint y: 310, endPoint x: 101, endPoint y: 267, distance: 67.3
click at [104, 267] on div "**********" at bounding box center [459, 305] width 710 height 235
click at [122, 407] on icon at bounding box center [123, 408] width 3 height 2
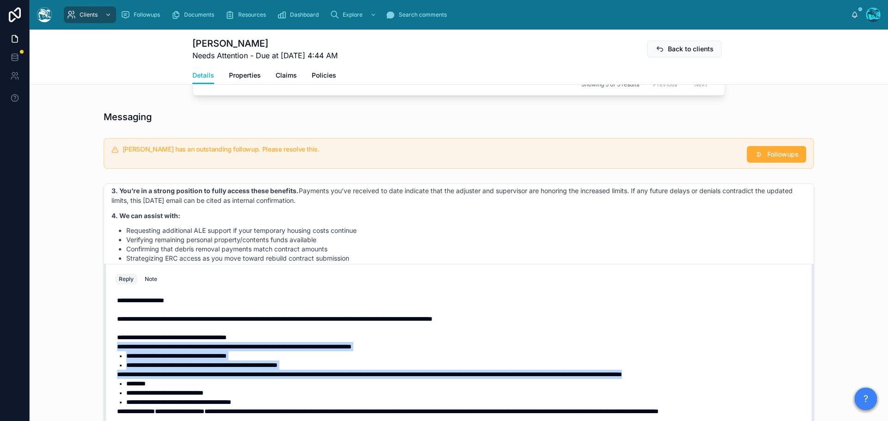
scroll to position [654, 0]
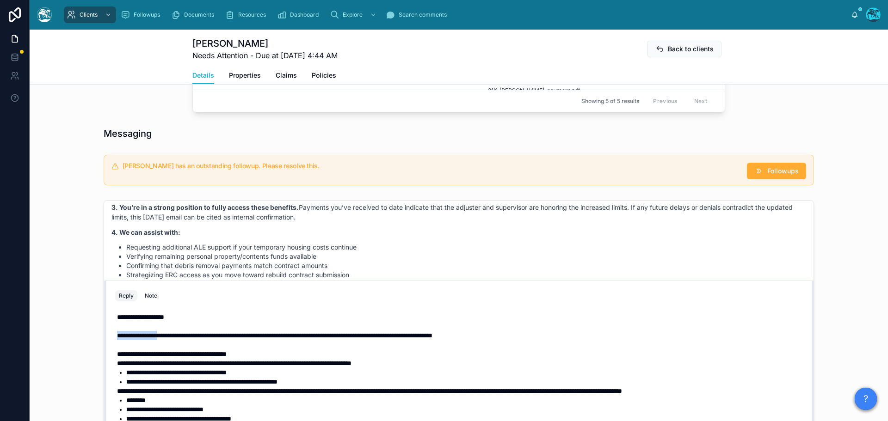
drag, startPoint x: 171, startPoint y: 337, endPoint x: 114, endPoint y: 337, distance: 56.9
click at [117, 337] on span "**********" at bounding box center [274, 336] width 315 height 6
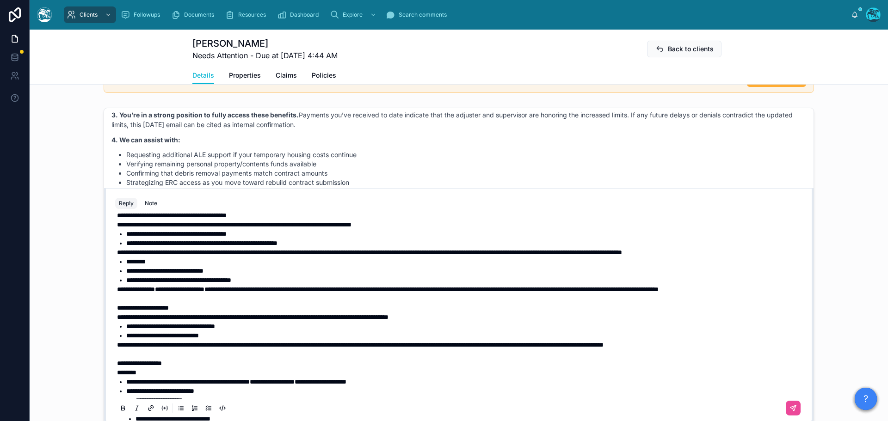
scroll to position [0, 0]
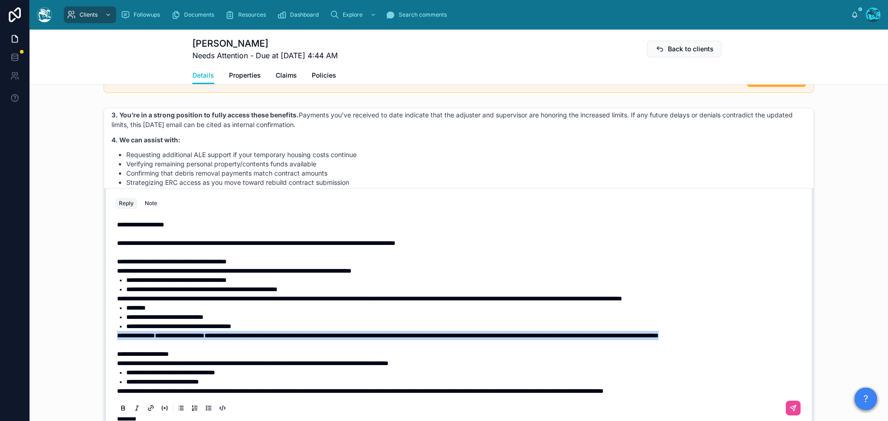
drag, startPoint x: 164, startPoint y: 345, endPoint x: 95, endPoint y: 335, distance: 70.1
click at [95, 335] on div "Last month Hello [PERSON_NAME], welcome to [GEOGRAPHIC_DATA]. We're glad you fo…" at bounding box center [459, 265] width 858 height 323
click at [119, 408] on icon at bounding box center [122, 408] width 7 height 7
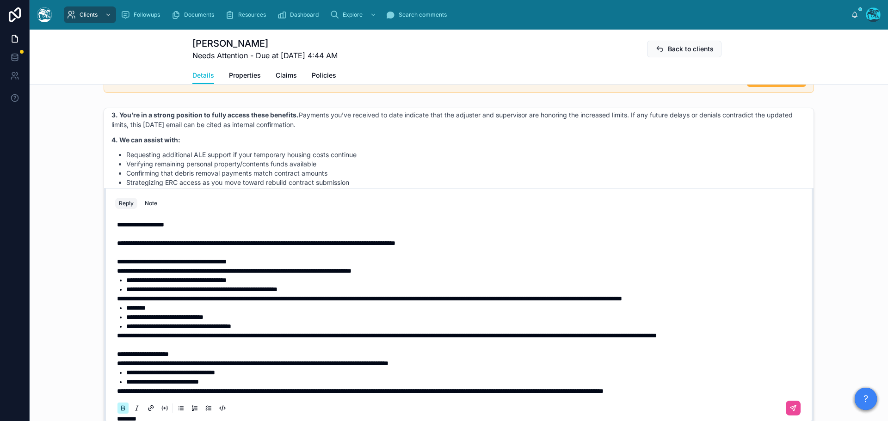
click at [119, 408] on icon at bounding box center [122, 408] width 7 height 7
click at [191, 350] on p at bounding box center [460, 344] width 687 height 9
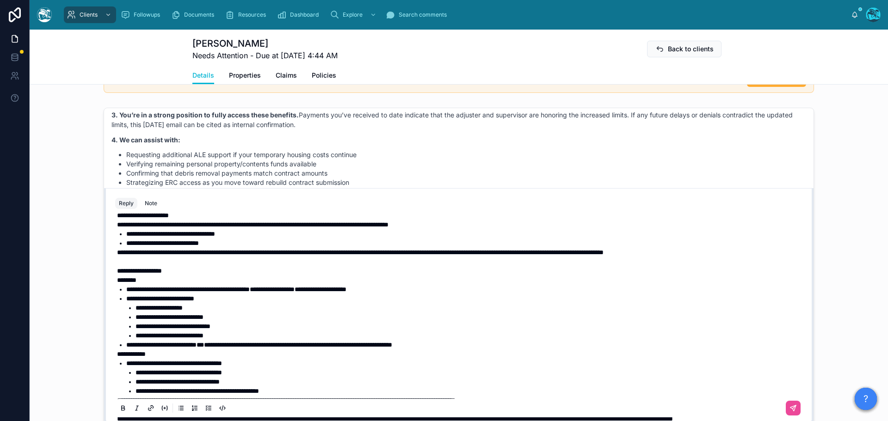
scroll to position [185, 0]
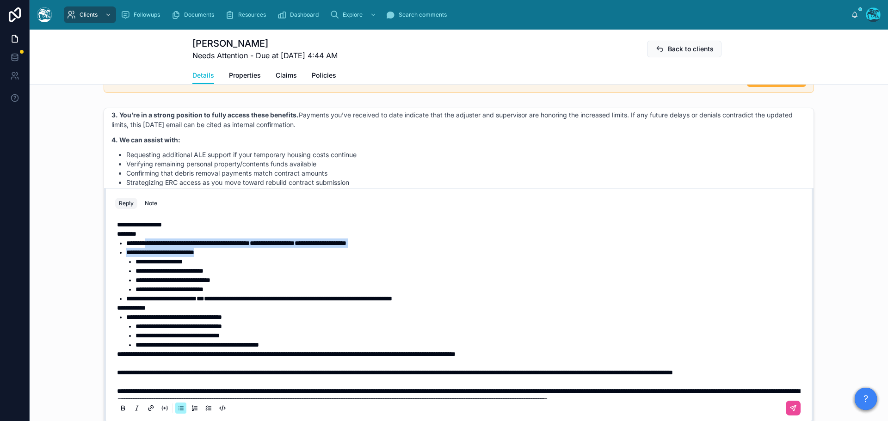
drag, startPoint x: 215, startPoint y: 262, endPoint x: 151, endPoint y: 256, distance: 64.6
click at [151, 256] on ul "**********" at bounding box center [460, 271] width 687 height 65
click at [119, 409] on icon at bounding box center [122, 408] width 7 height 7
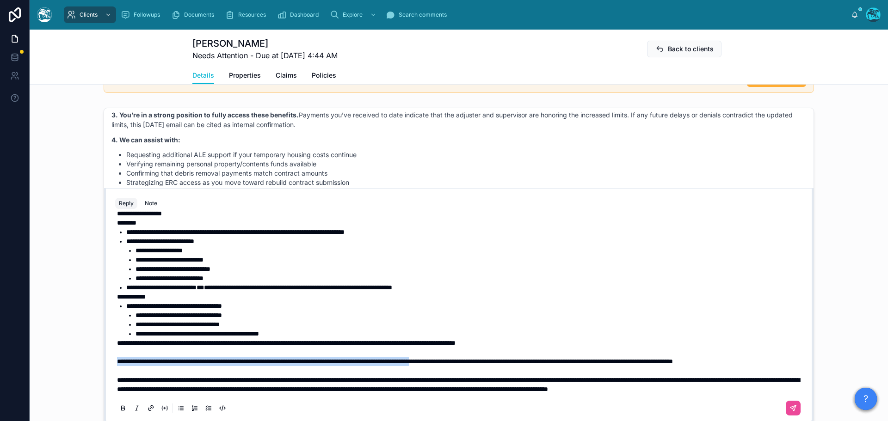
drag, startPoint x: 115, startPoint y: 344, endPoint x: 506, endPoint y: 345, distance: 390.4
click at [506, 358] on span "**********" at bounding box center [395, 361] width 556 height 6
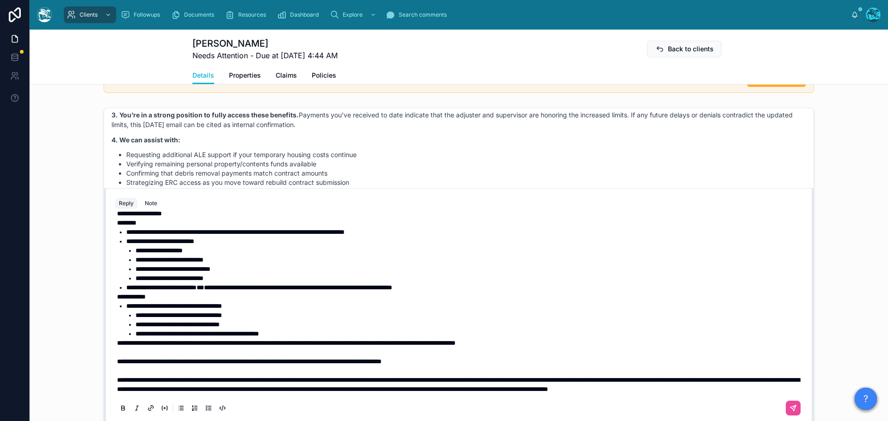
scroll to position [756, 0]
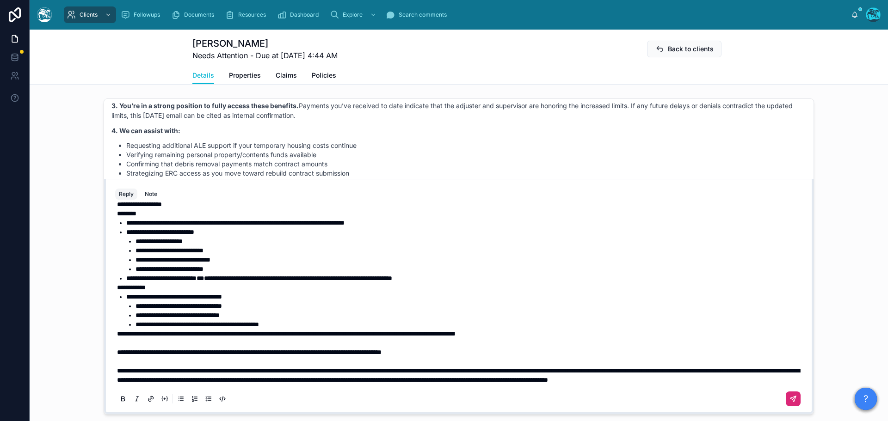
click at [790, 401] on icon at bounding box center [793, 399] width 7 height 7
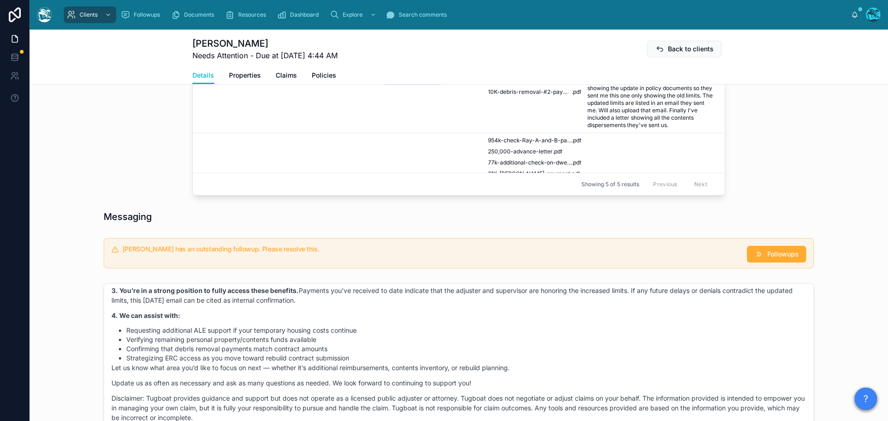
scroll to position [478, 0]
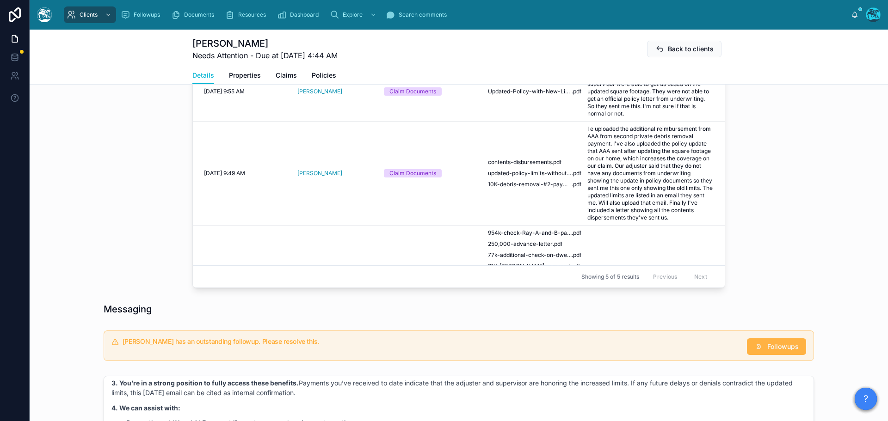
click at [770, 345] on span "Followups" at bounding box center [782, 346] width 31 height 9
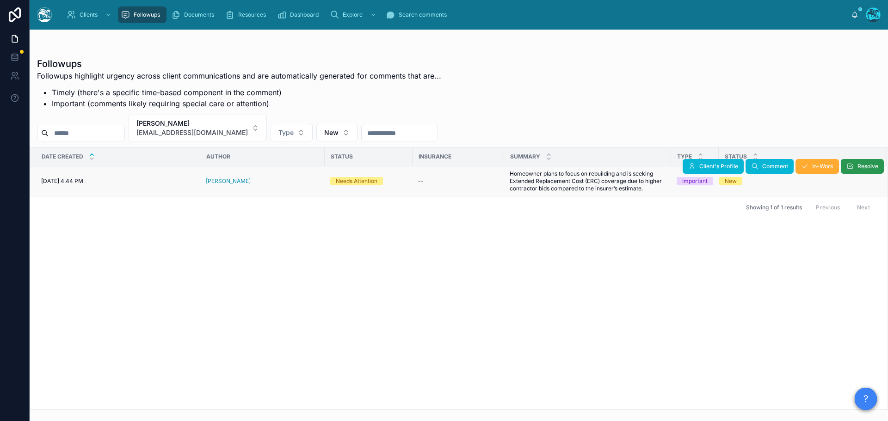
click at [856, 166] on button "Resolve" at bounding box center [862, 166] width 43 height 15
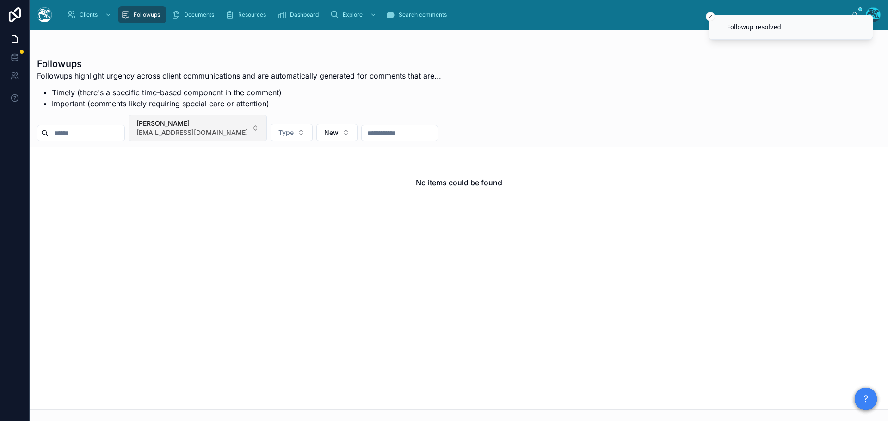
click at [230, 132] on button "[PERSON_NAME] [EMAIL_ADDRESS][DOMAIN_NAME]" at bounding box center [198, 128] width 138 height 27
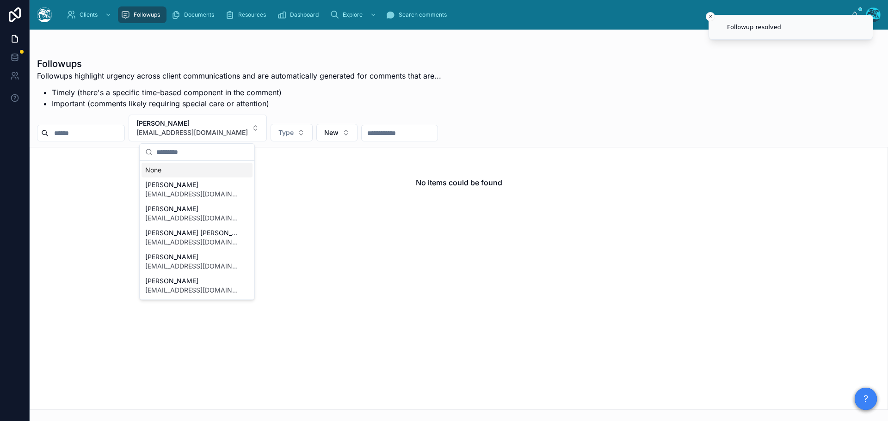
click at [158, 171] on div "None" at bounding box center [197, 170] width 111 height 15
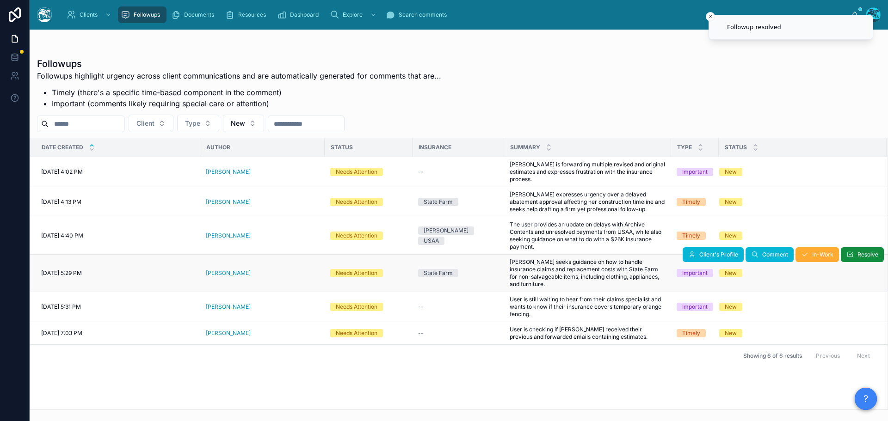
click at [248, 270] on div "[PERSON_NAME]" at bounding box center [262, 273] width 113 height 7
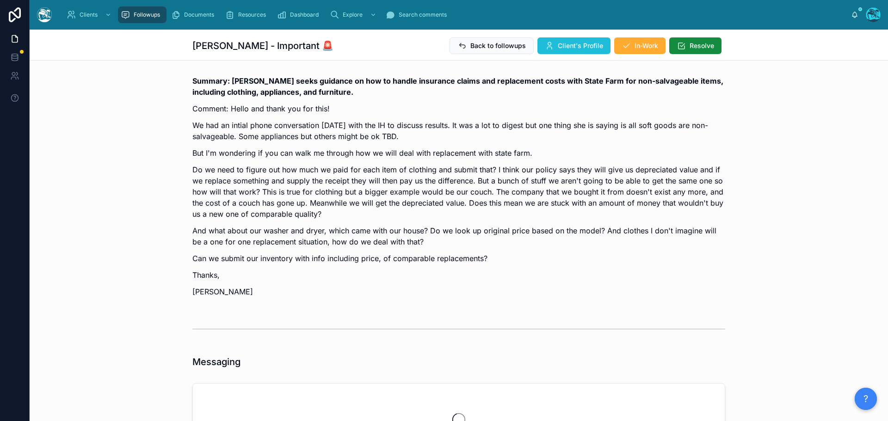
click at [560, 44] on span "Client's Profile" at bounding box center [580, 45] width 45 height 9
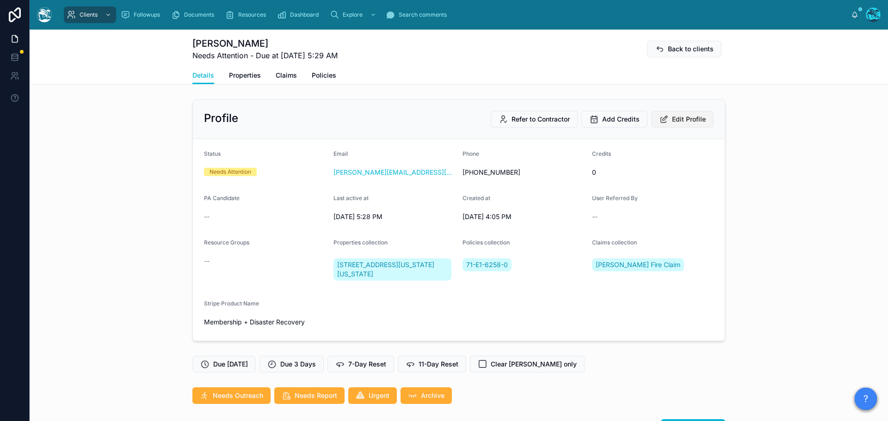
click at [684, 117] on span "Edit Profile" at bounding box center [689, 119] width 34 height 9
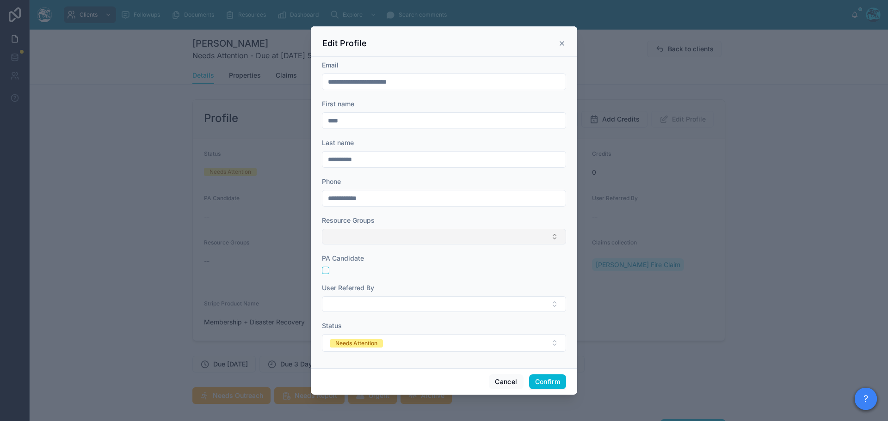
click at [367, 239] on button "Select Button" at bounding box center [444, 237] width 244 height 16
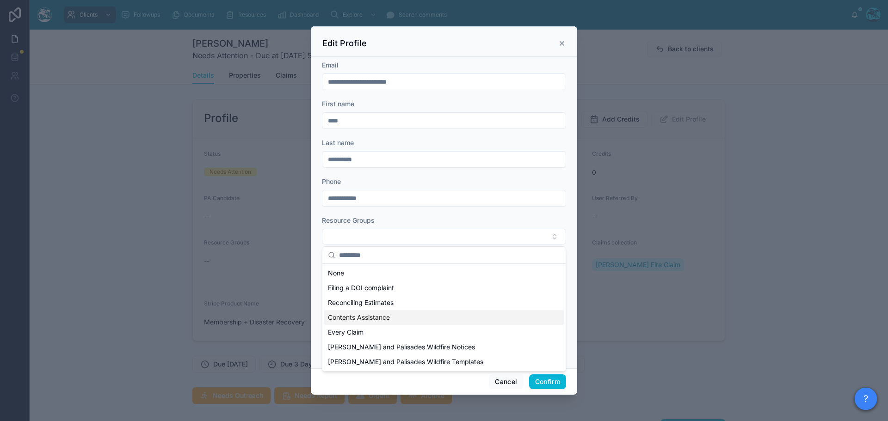
click at [355, 316] on span "Contents Assistance" at bounding box center [359, 317] width 62 height 9
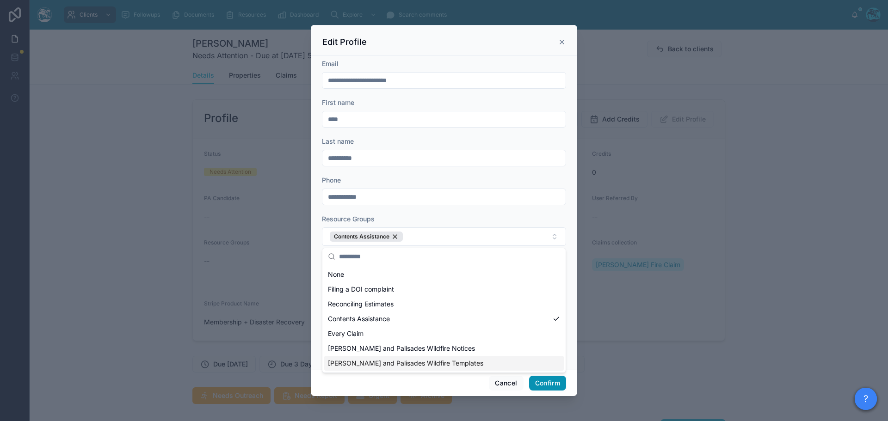
drag, startPoint x: 545, startPoint y: 386, endPoint x: 558, endPoint y: 378, distance: 15.5
click at [544, 386] on button "Confirm" at bounding box center [547, 383] width 37 height 15
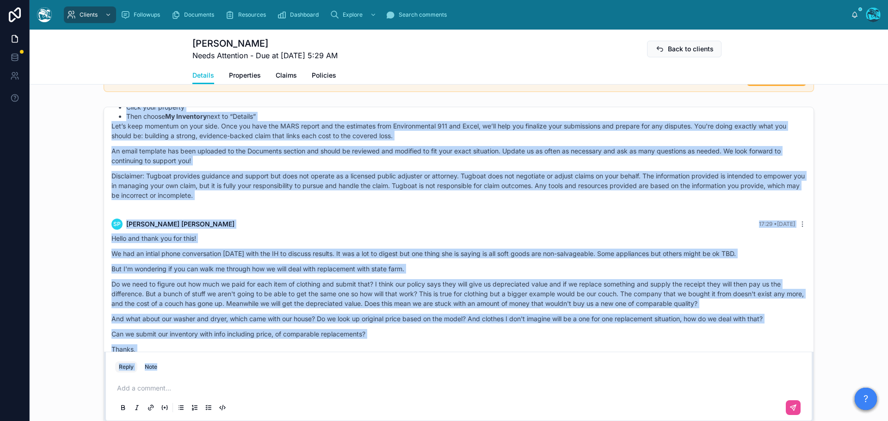
scroll to position [6342, 0]
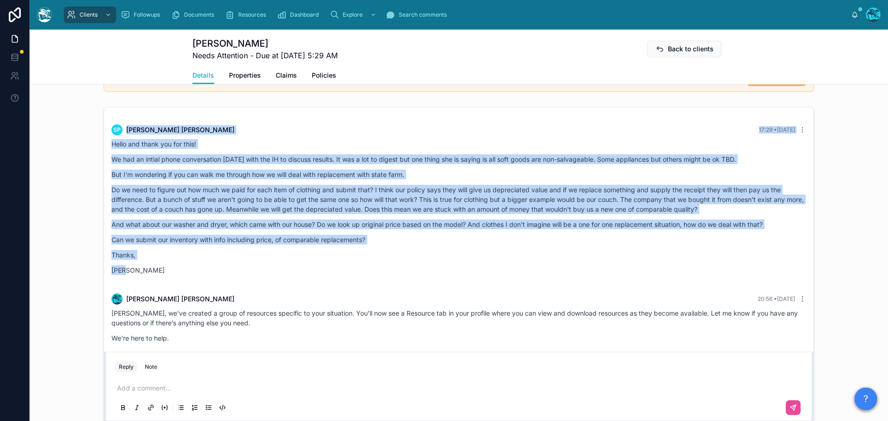
drag, startPoint x: 278, startPoint y: 168, endPoint x: 335, endPoint y: 279, distance: 124.1
copy div "Loremi Dolor Sita conse Adip elitsed, Doei! Temp’i u laboreetd ma aliquaen adm …"
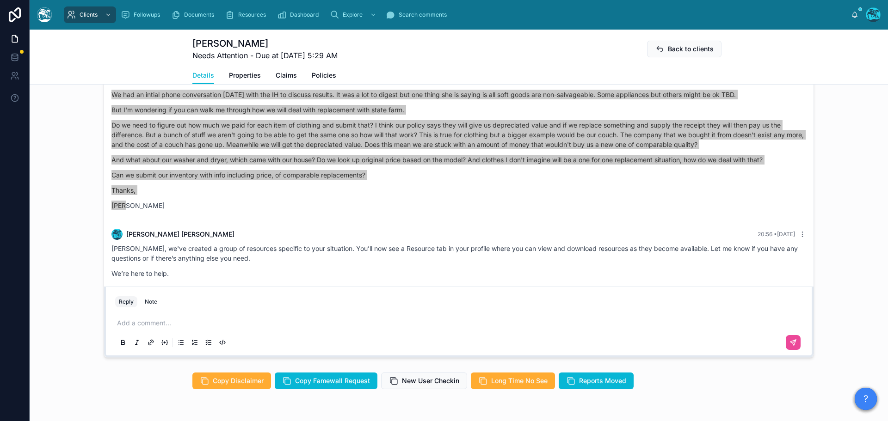
scroll to position [833, 0]
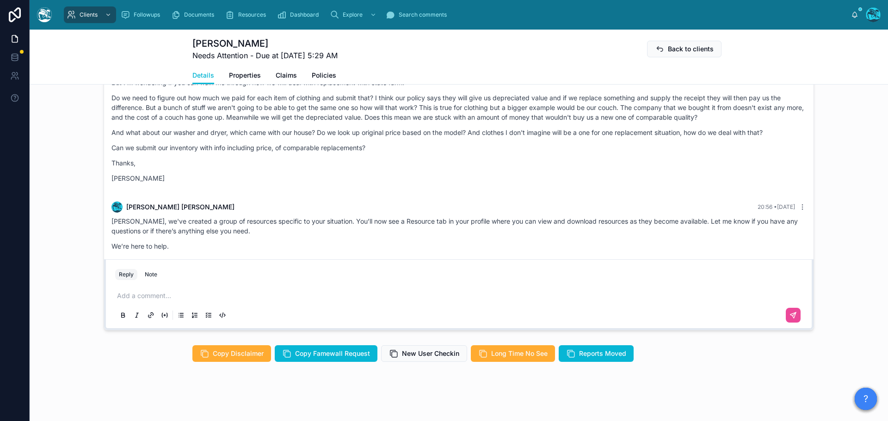
click at [132, 301] on p at bounding box center [460, 295] width 687 height 9
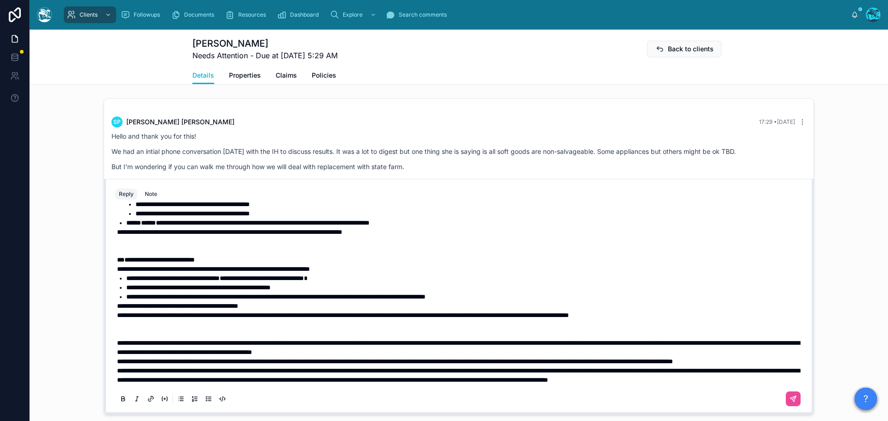
scroll to position [474, 0]
click at [199, 363] on p "**********" at bounding box center [460, 361] width 687 height 9
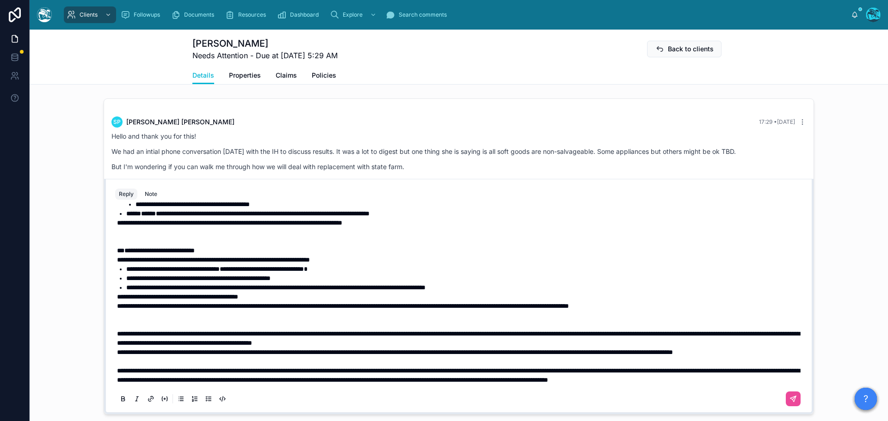
click at [515, 342] on p "**********" at bounding box center [460, 338] width 687 height 19
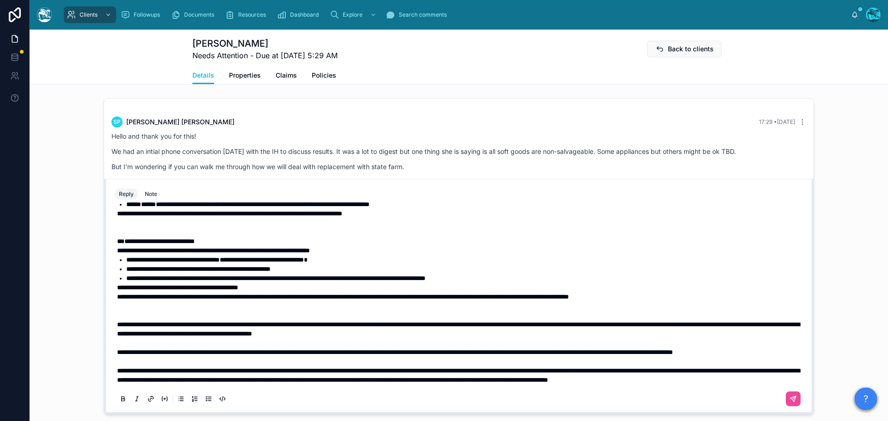
click at [170, 315] on p at bounding box center [460, 311] width 687 height 19
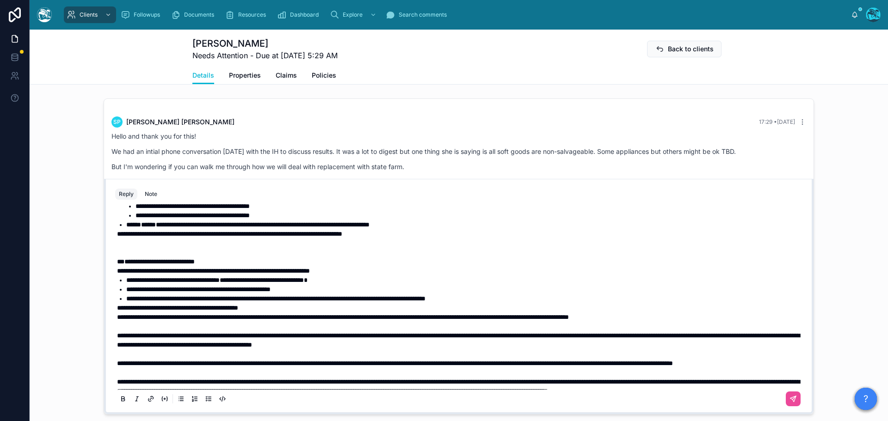
scroll to position [427, 0]
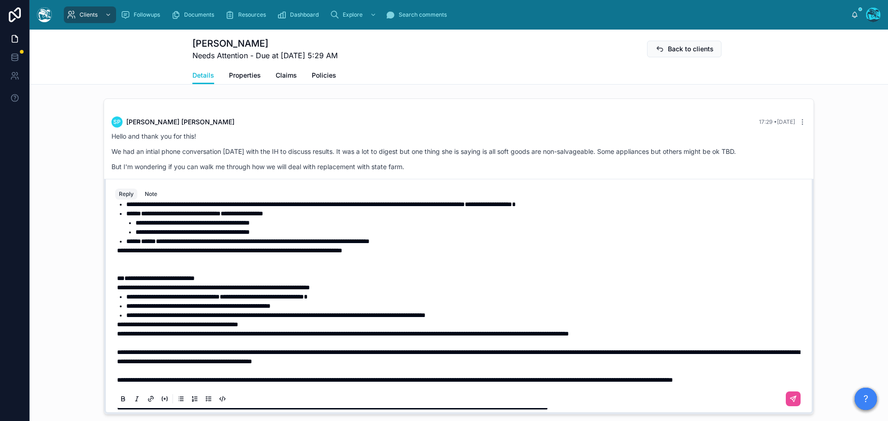
click at [159, 274] on p at bounding box center [460, 264] width 687 height 19
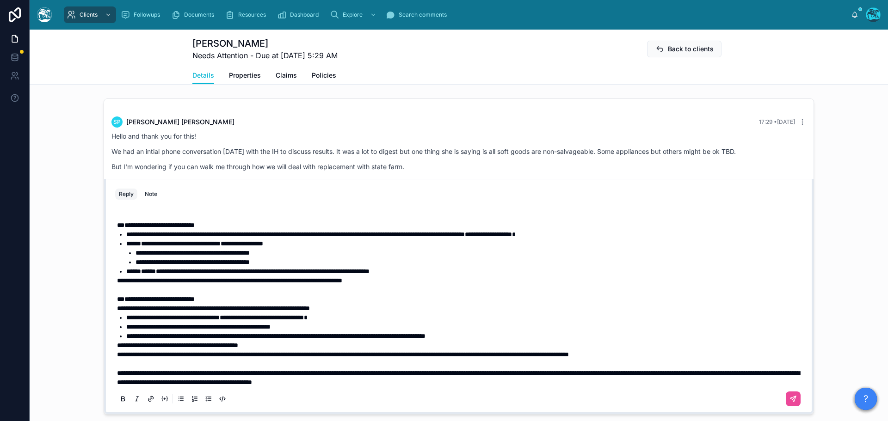
scroll to position [381, 0]
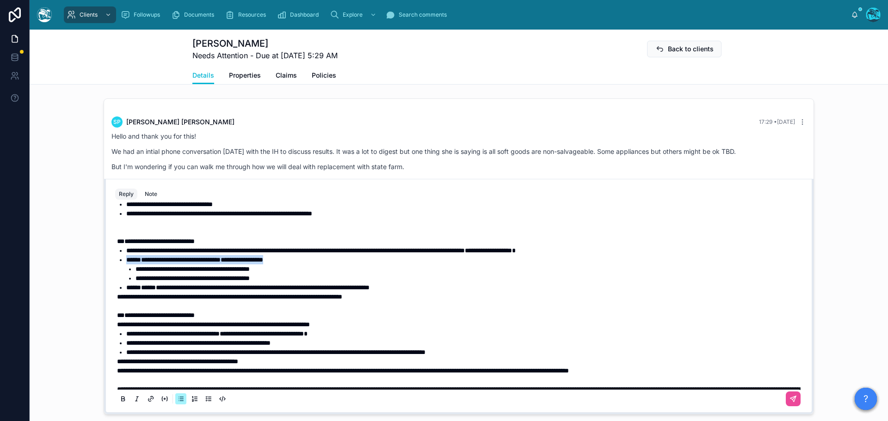
drag, startPoint x: 317, startPoint y: 277, endPoint x: 117, endPoint y: 280, distance: 200.3
click at [126, 265] on li "**********" at bounding box center [465, 259] width 678 height 9
click at [122, 400] on icon at bounding box center [123, 398] width 3 height 2
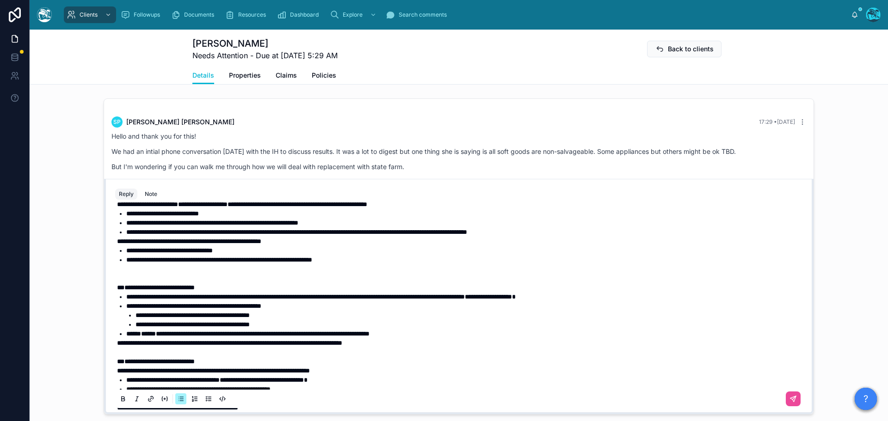
click at [155, 283] on p at bounding box center [460, 274] width 687 height 19
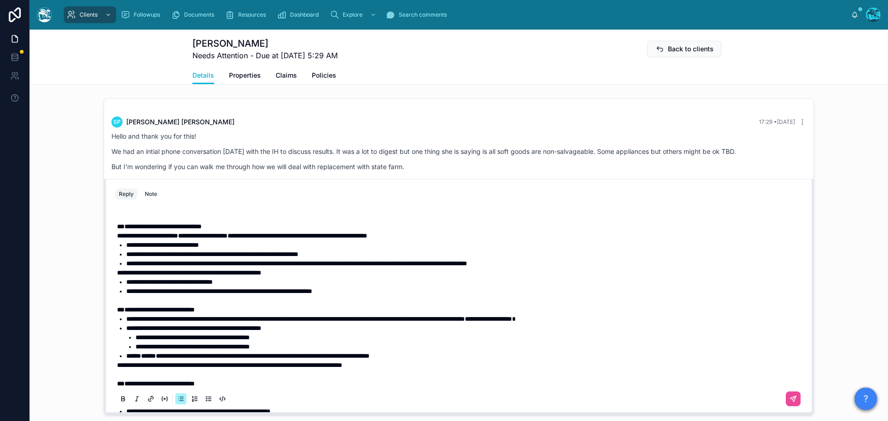
scroll to position [289, 0]
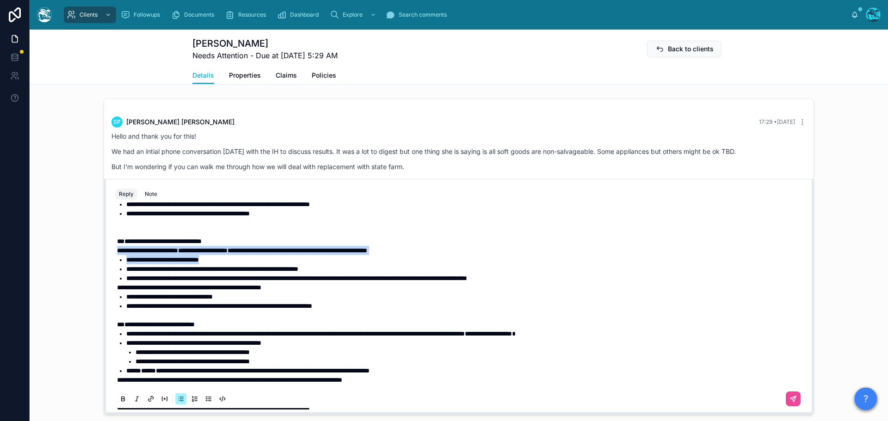
drag, startPoint x: 223, startPoint y: 278, endPoint x: 110, endPoint y: 271, distance: 114.0
click at [110, 271] on div "**********" at bounding box center [459, 307] width 698 height 211
click at [119, 403] on icon at bounding box center [122, 399] width 7 height 7
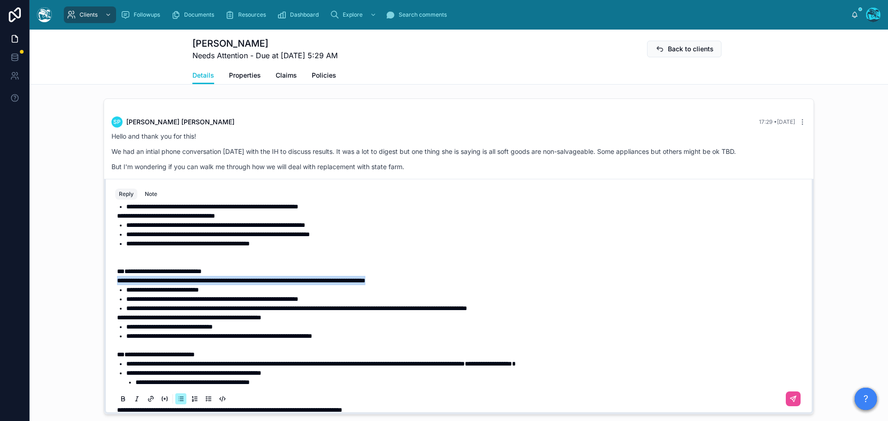
scroll to position [242, 0]
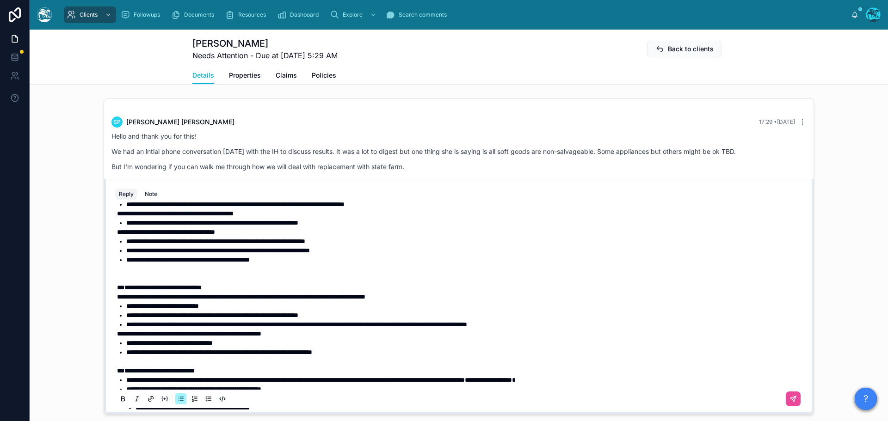
click at [152, 283] on p at bounding box center [460, 274] width 687 height 19
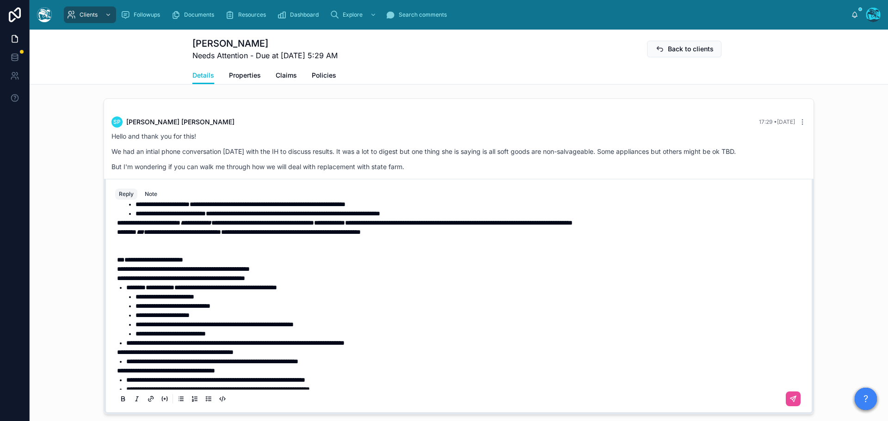
scroll to position [57, 0]
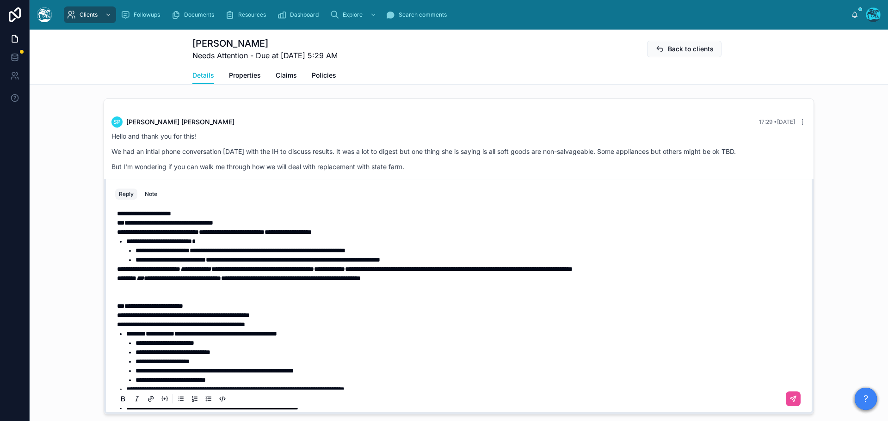
click at [175, 302] on p at bounding box center [460, 292] width 687 height 19
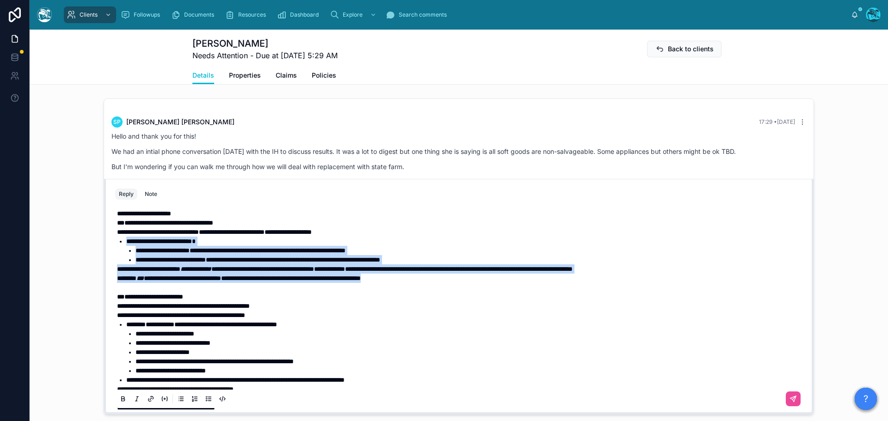
drag, startPoint x: 445, startPoint y: 299, endPoint x: 80, endPoint y: 260, distance: 367.0
click at [80, 260] on div "SP [PERSON_NAME] [DATE] Thank you so much, I can't tell you how much I apprecia…" at bounding box center [459, 256] width 858 height 323
click at [441, 292] on p "**********" at bounding box center [460, 283] width 687 height 19
drag, startPoint x: 448, startPoint y: 299, endPoint x: 102, endPoint y: 252, distance: 348.8
click at [104, 252] on div "**********" at bounding box center [459, 296] width 710 height 235
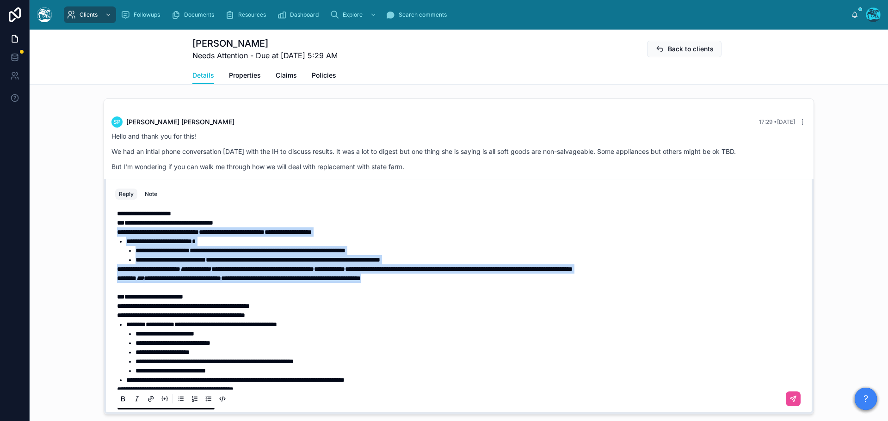
click at [119, 403] on icon at bounding box center [122, 399] width 7 height 7
click at [153, 235] on span "**********" at bounding box center [213, 232] width 193 height 6
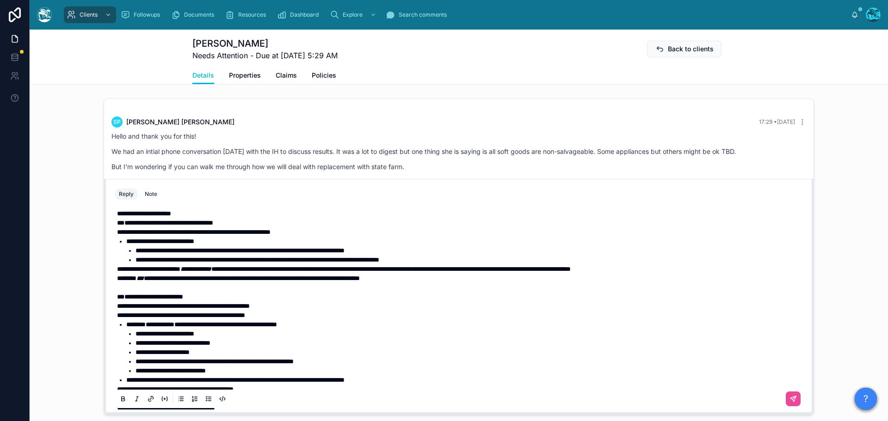
scroll to position [11, 0]
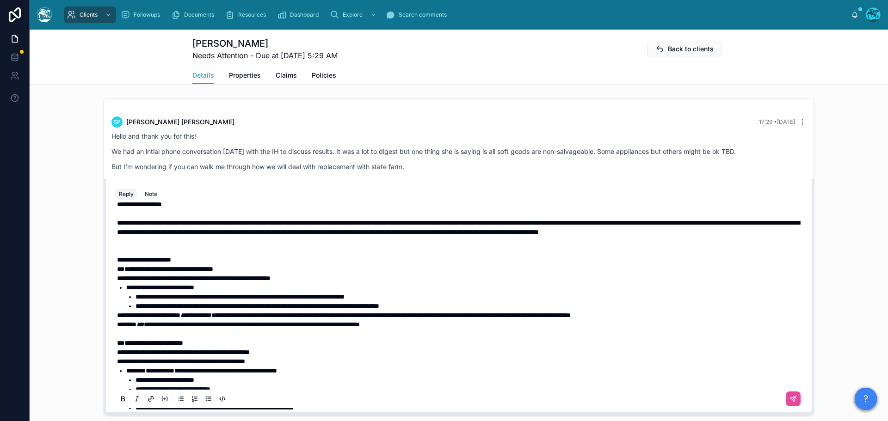
click at [184, 255] on p at bounding box center [460, 246] width 687 height 19
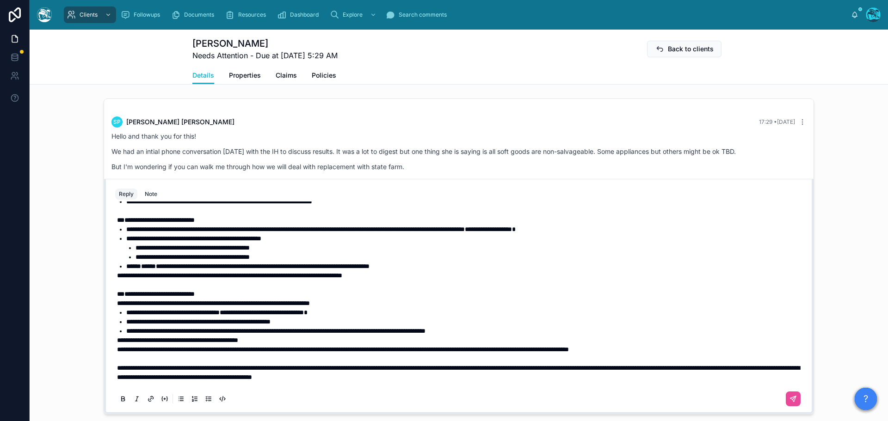
scroll to position [381, 0]
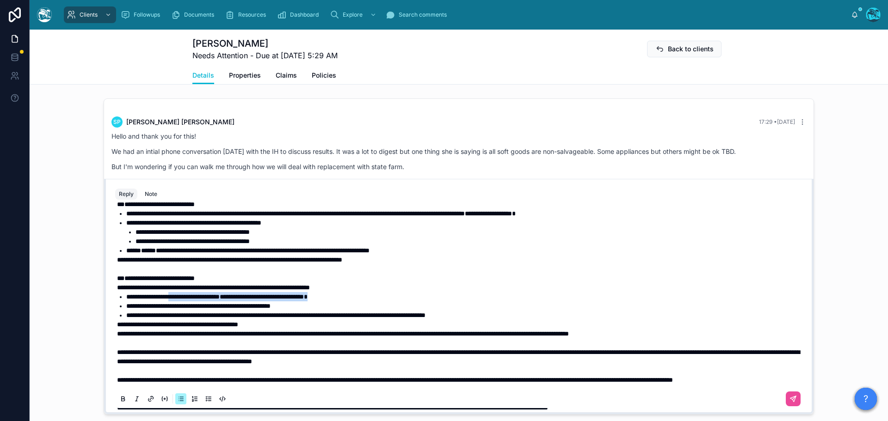
drag, startPoint x: 372, startPoint y: 313, endPoint x: 185, endPoint y: 315, distance: 187.8
click at [185, 302] on li "**********" at bounding box center [465, 296] width 678 height 9
click at [122, 402] on icon at bounding box center [123, 401] width 3 height 2
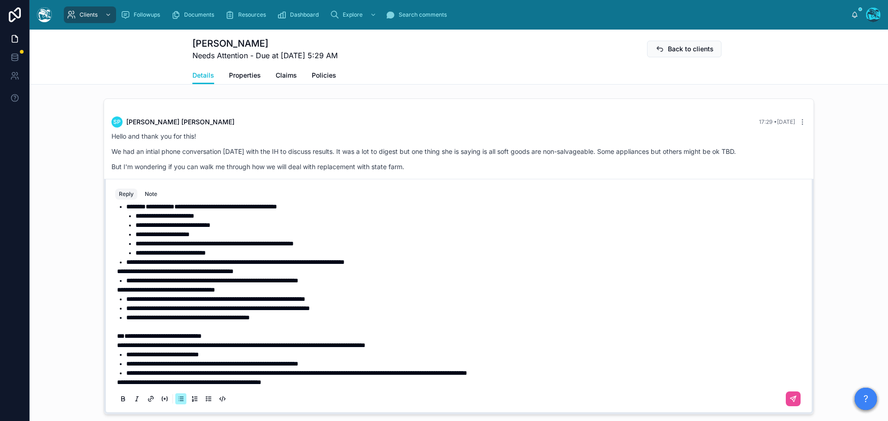
scroll to position [150, 0]
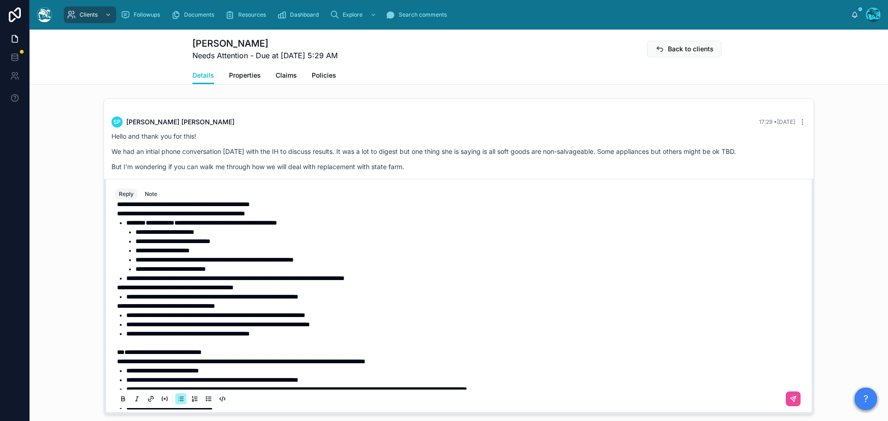
click at [357, 302] on li "**********" at bounding box center [465, 296] width 678 height 9
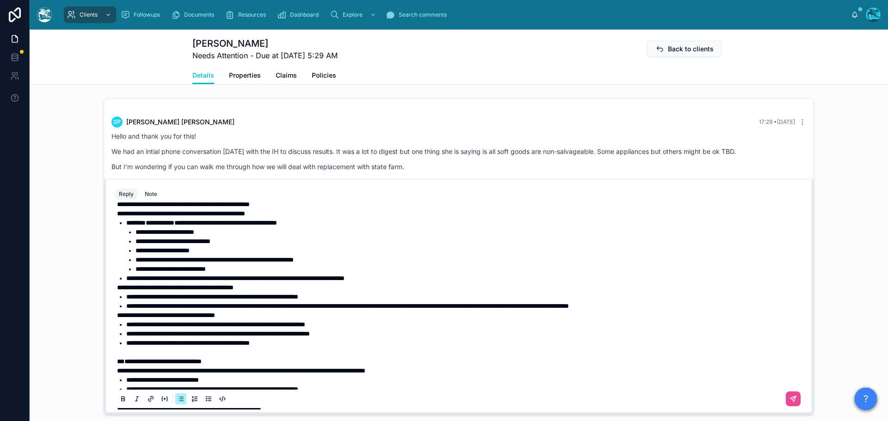
click at [710, 311] on li "**********" at bounding box center [465, 306] width 678 height 9
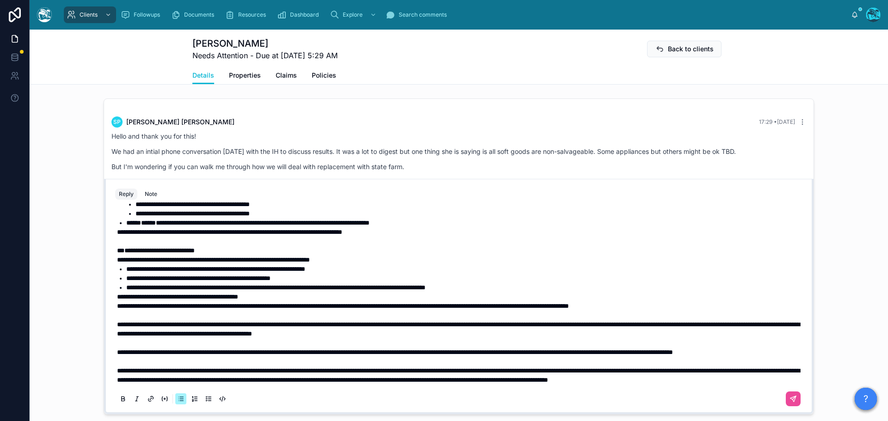
scroll to position [455, 0]
click at [534, 325] on p "**********" at bounding box center [460, 329] width 687 height 19
click at [117, 349] on span "**********" at bounding box center [395, 352] width 556 height 6
drag, startPoint x: 115, startPoint y: 343, endPoint x: 507, endPoint y: 343, distance: 392.2
click at [507, 349] on span "**********" at bounding box center [395, 352] width 556 height 6
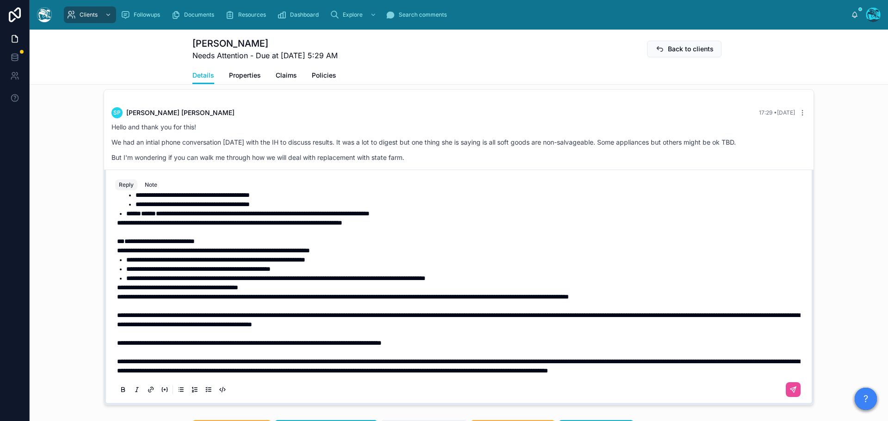
scroll to position [748, 0]
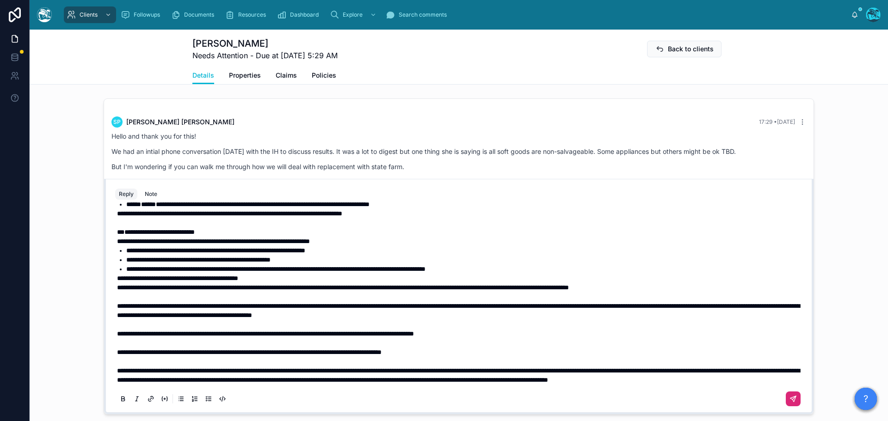
click at [786, 405] on button at bounding box center [793, 399] width 15 height 15
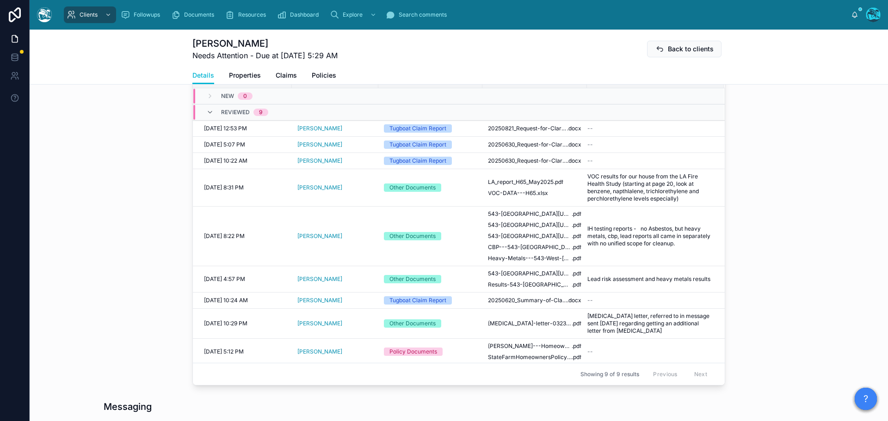
scroll to position [563, 0]
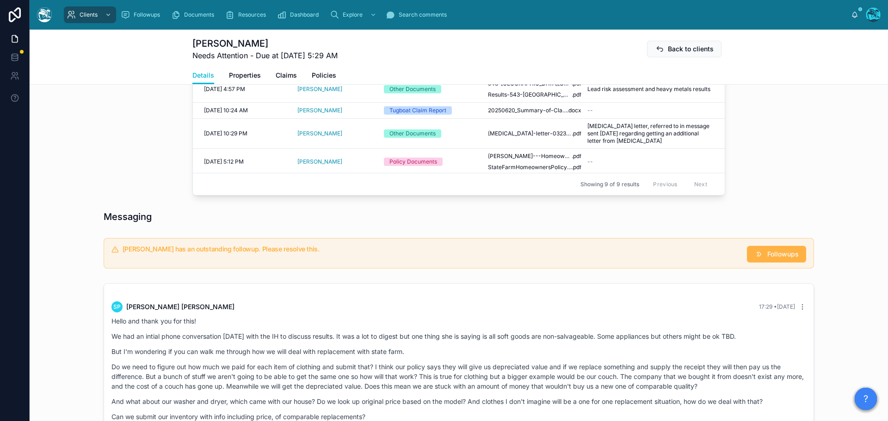
click at [767, 259] on span "Followups" at bounding box center [782, 254] width 31 height 9
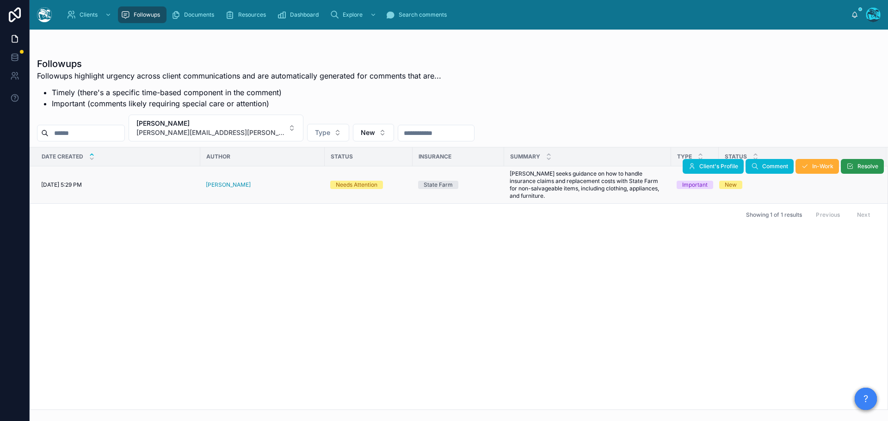
click at [855, 168] on button "Resolve" at bounding box center [862, 166] width 43 height 15
click at [249, 129] on button "Sara Pellegrini [EMAIL_ADDRESS][PERSON_NAME][DOMAIN_NAME]" at bounding box center [216, 128] width 175 height 27
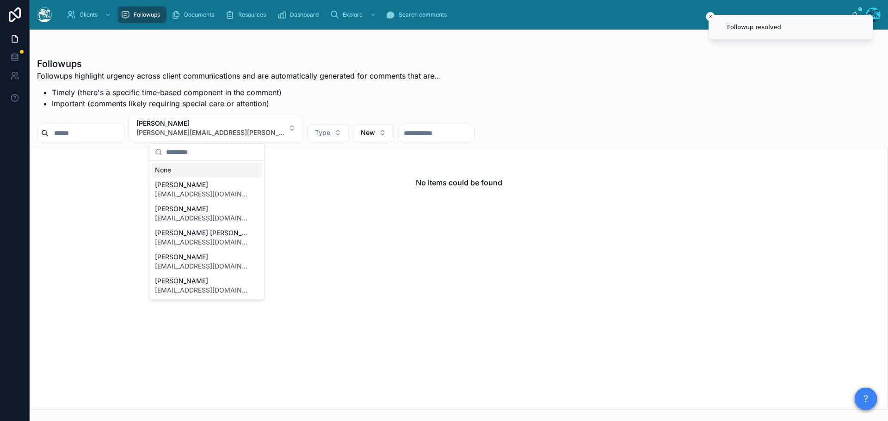
click at [158, 171] on div "None" at bounding box center [206, 170] width 111 height 15
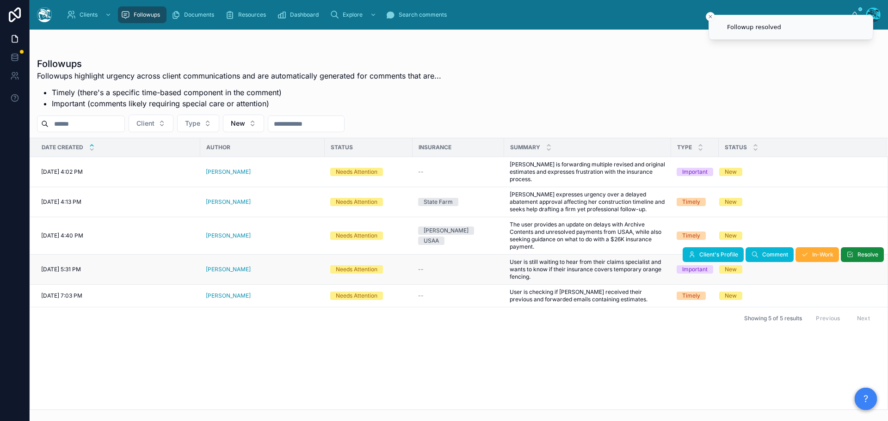
click at [240, 266] on div "[PERSON_NAME]" at bounding box center [262, 269] width 113 height 7
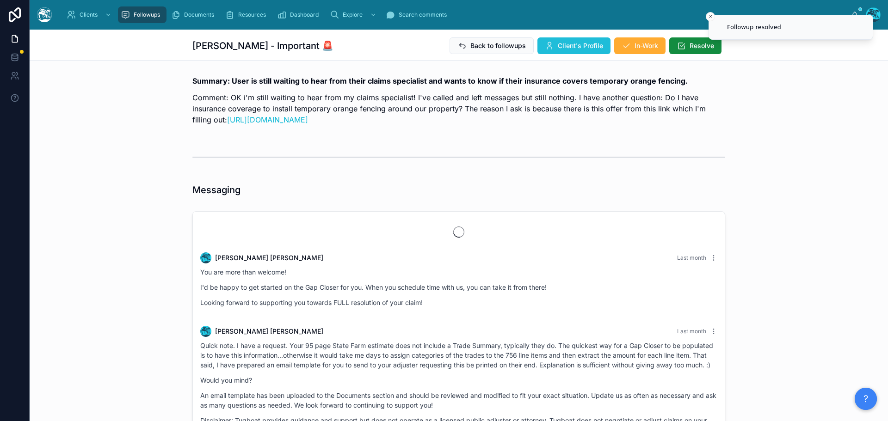
scroll to position [1005, 0]
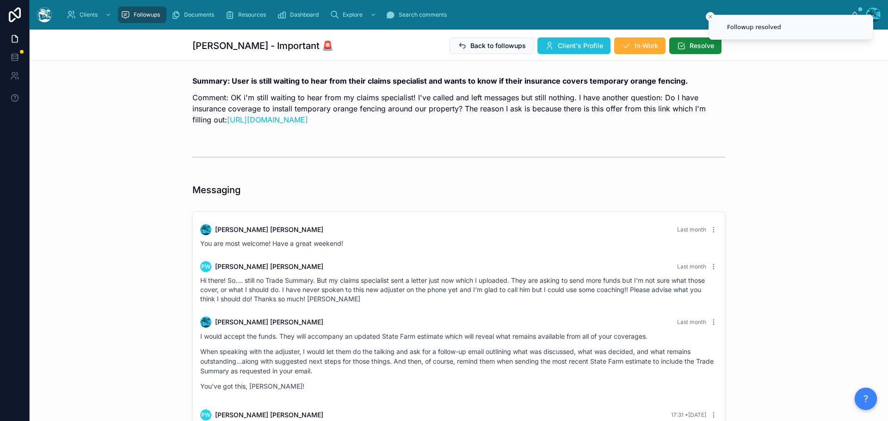
click at [550, 43] on icon at bounding box center [549, 45] width 9 height 9
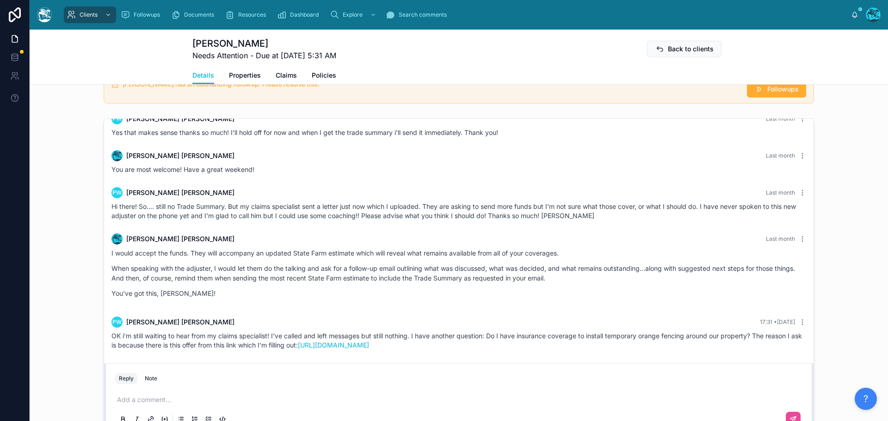
scroll to position [740, 0]
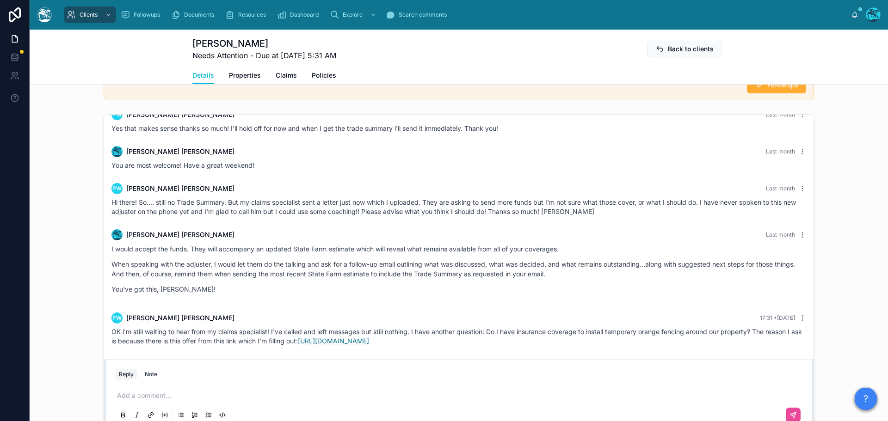
click at [369, 345] on link "[URL][DOMAIN_NAME]" at bounding box center [333, 341] width 71 height 8
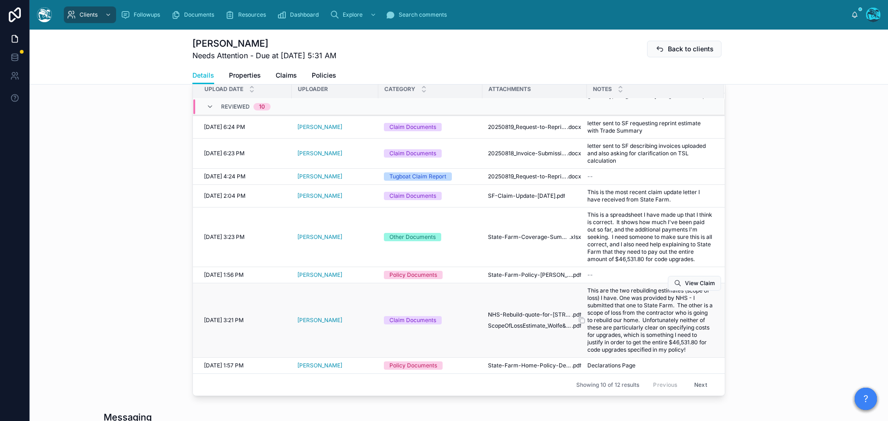
scroll to position [416, 0]
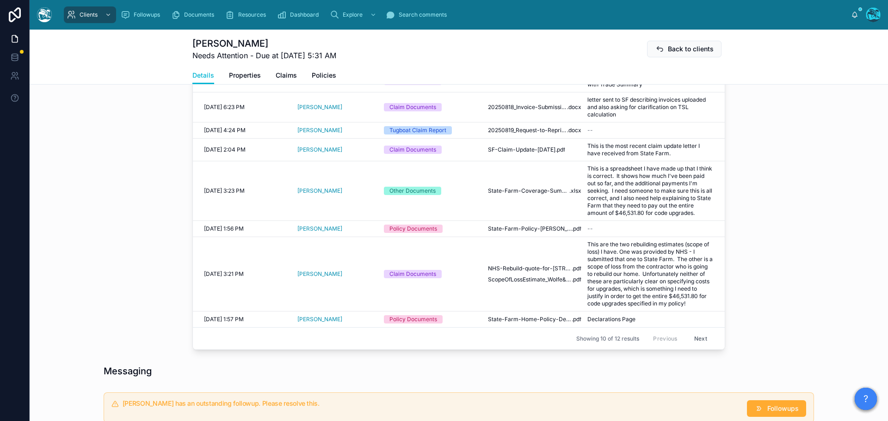
click at [694, 339] on button "Next" at bounding box center [701, 339] width 26 height 14
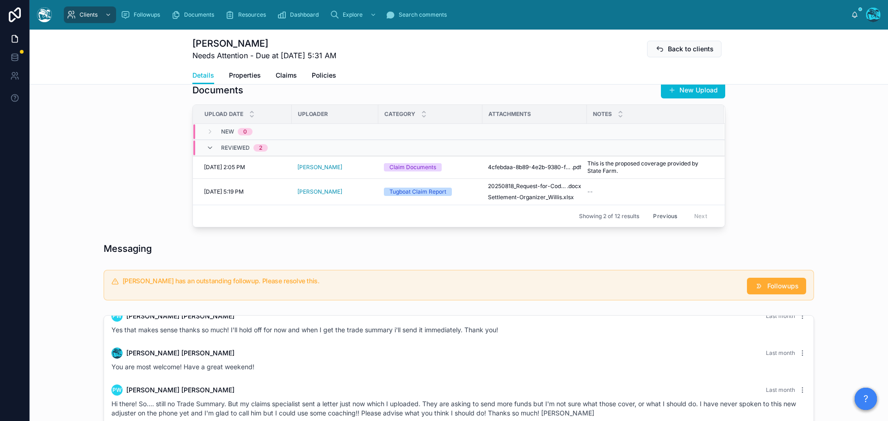
scroll to position [324, 0]
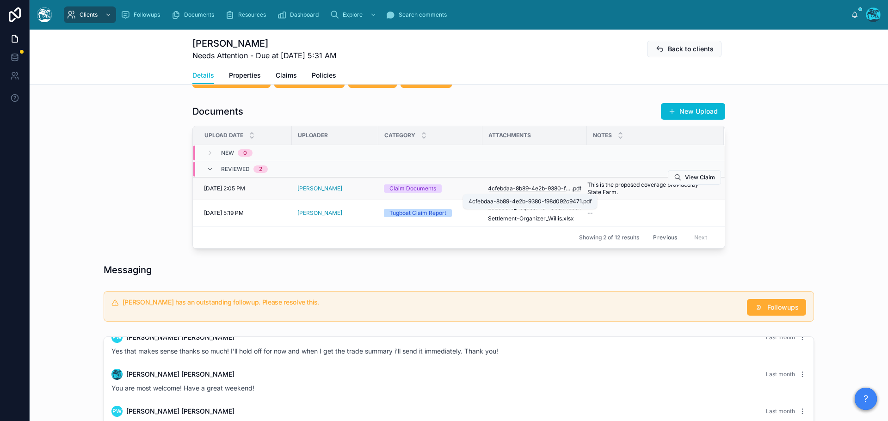
click at [531, 188] on span "4cfebdaa-8b89-4e2b-9380-f98d092c9471" at bounding box center [530, 188] width 84 height 7
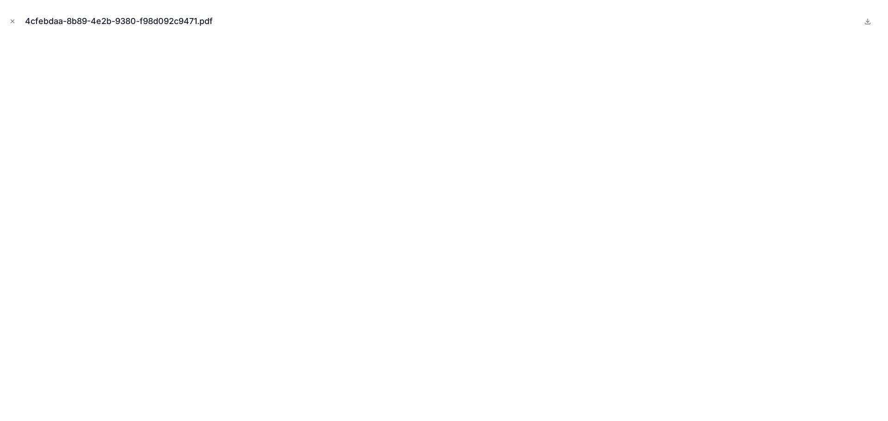
scroll to position [1205, 0]
click at [868, 21] on icon at bounding box center [868, 21] width 0 height 4
drag, startPoint x: 12, startPoint y: 21, endPoint x: 19, endPoint y: 32, distance: 14.0
click at [12, 21] on icon "Close modal" at bounding box center [12, 21] width 6 height 6
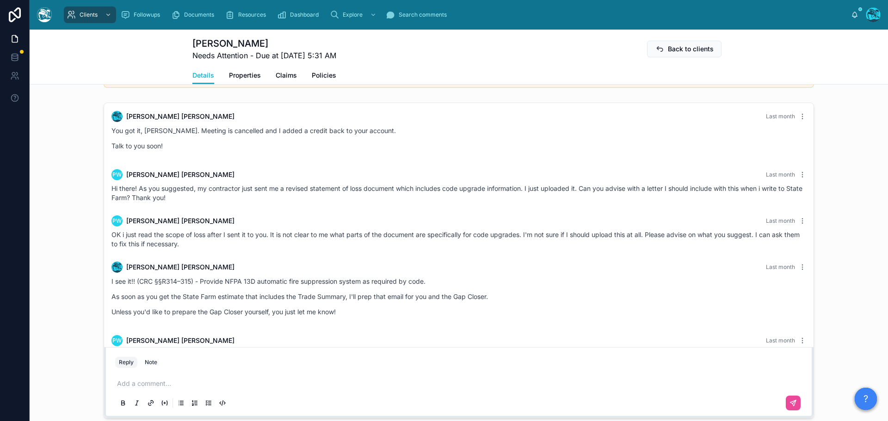
scroll to position [1899, 0]
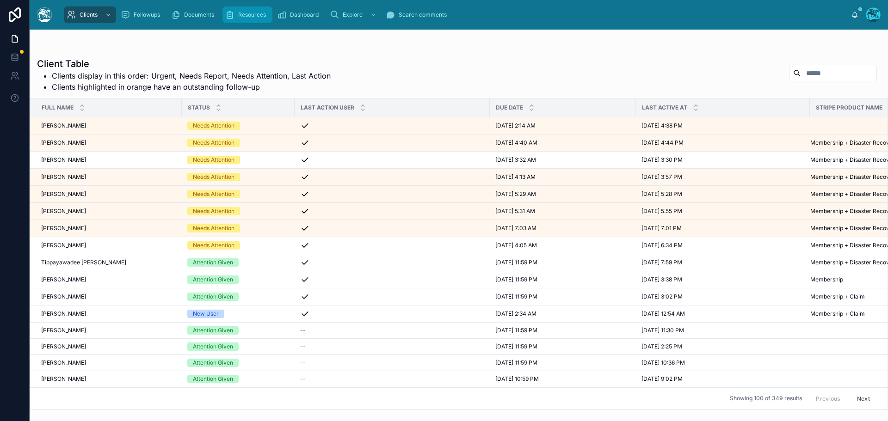
click at [255, 17] on span "Resources" at bounding box center [252, 14] width 28 height 7
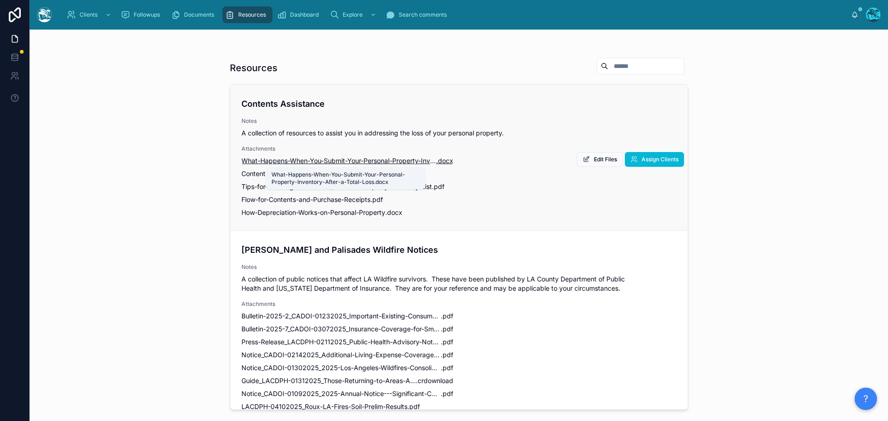
click at [344, 161] on span "What-Happens-When-You-Submit-Your-Personal-Property-Inventory-After-a-Total-Loss" at bounding box center [338, 160] width 195 height 9
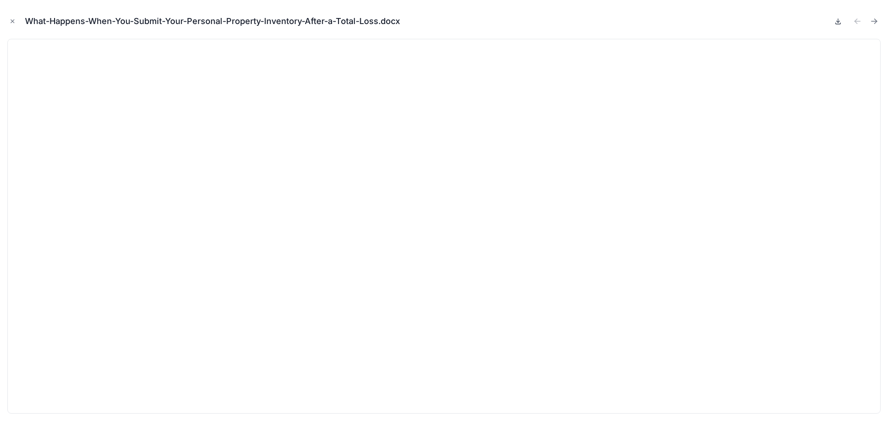
click at [837, 21] on icon at bounding box center [838, 21] width 3 height 1
click at [874, 20] on icon "Next file" at bounding box center [874, 21] width 9 height 9
click at [876, 22] on icon "Next file" at bounding box center [876, 22] width 2 height 2
click at [875, 21] on icon "Next file" at bounding box center [874, 21] width 9 height 9
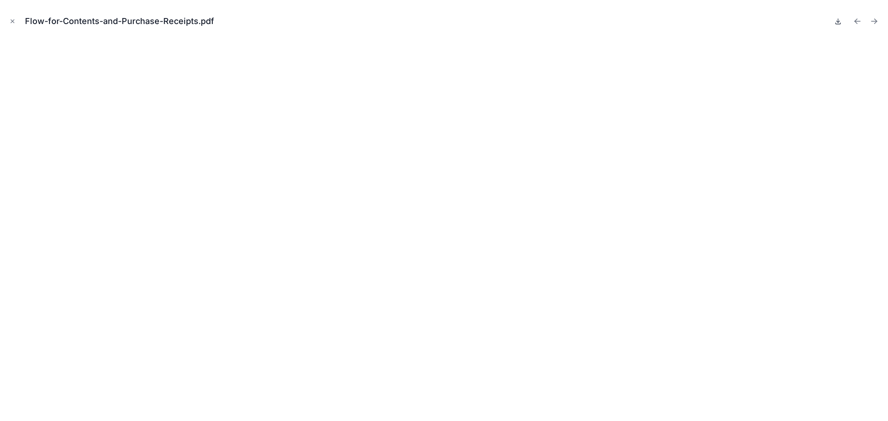
click at [839, 21] on icon at bounding box center [837, 21] width 7 height 7
click at [875, 20] on icon "Next file" at bounding box center [874, 21] width 9 height 9
click at [839, 22] on icon at bounding box center [837, 21] width 7 height 7
